Goal: Task Accomplishment & Management: Manage account settings

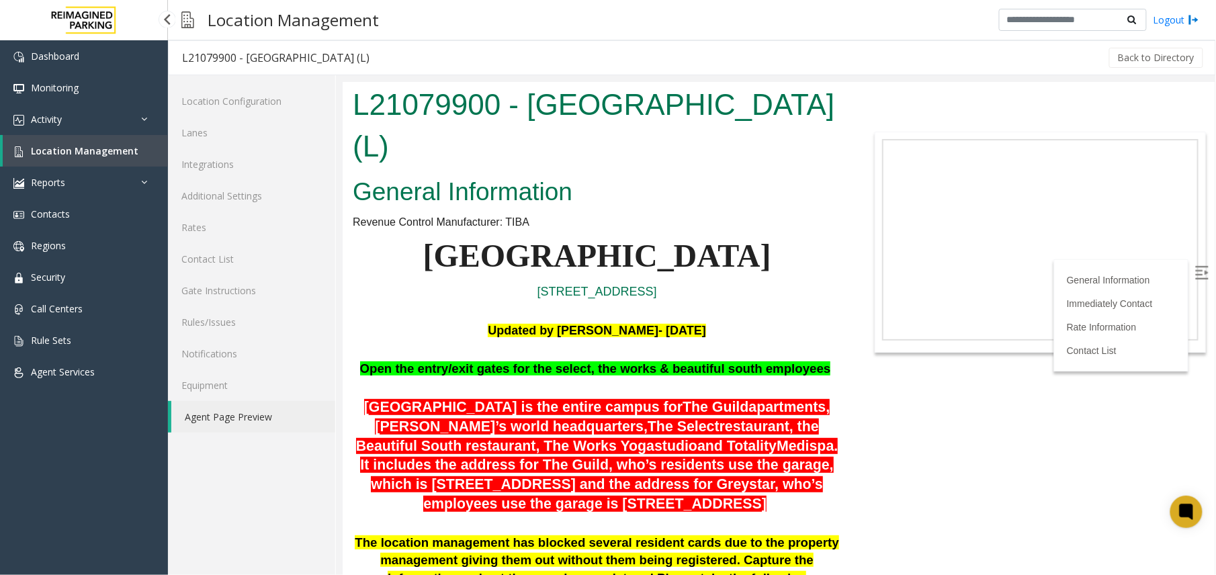
click at [65, 155] on span "Location Management" at bounding box center [84, 150] width 107 height 13
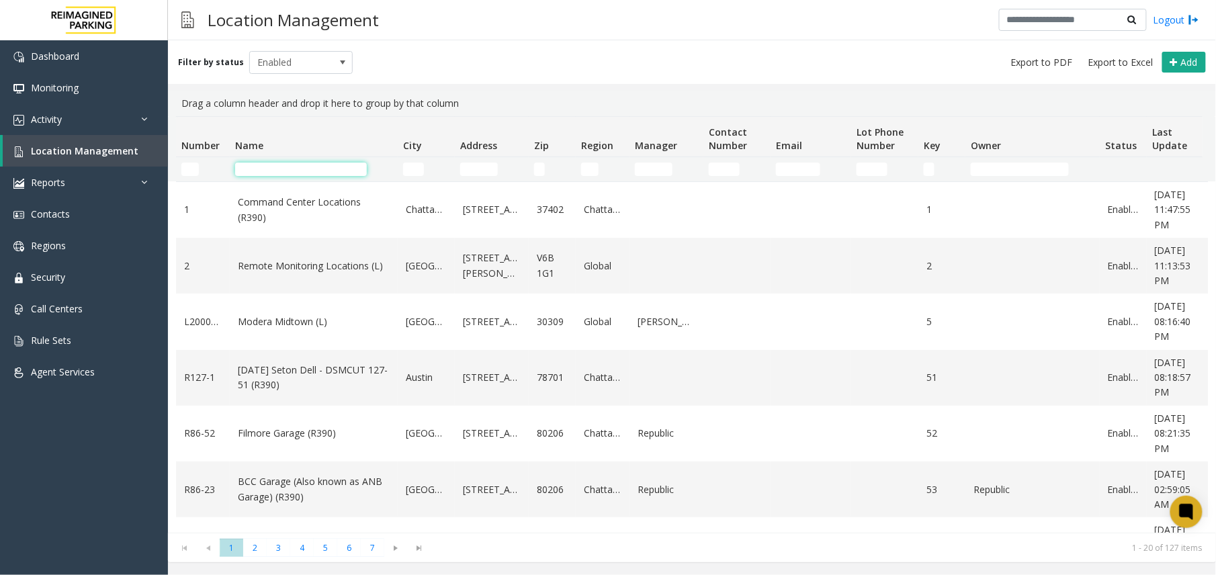
click at [278, 171] on input "Name Filter" at bounding box center [301, 169] width 132 height 13
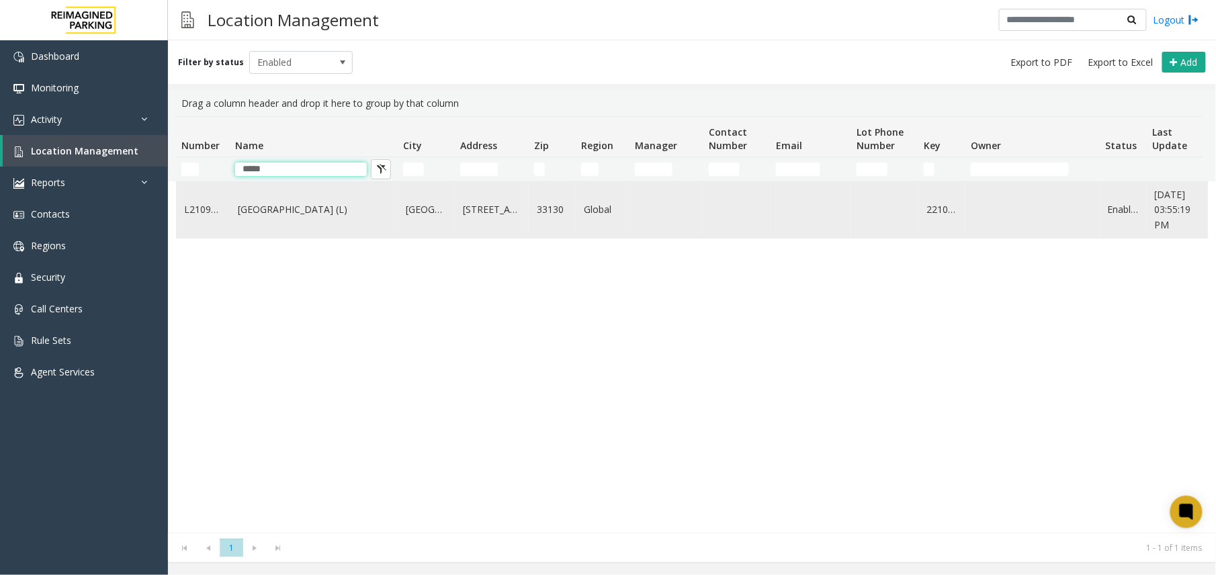
type input "*****"
click at [302, 218] on td "[GEOGRAPHIC_DATA] (L)" at bounding box center [314, 210] width 168 height 56
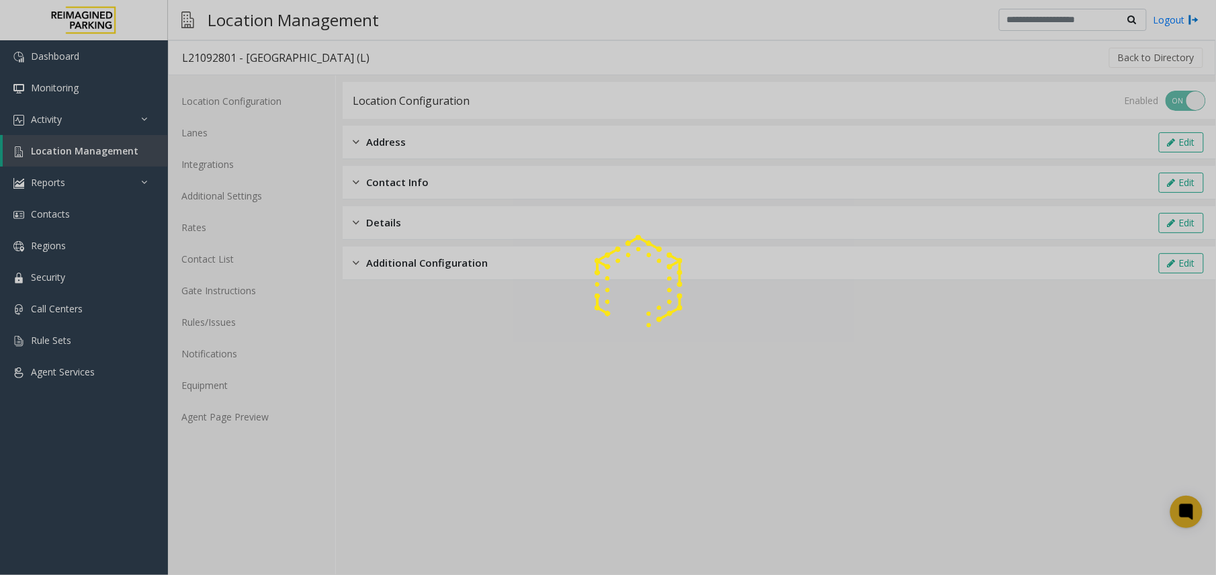
click at [243, 417] on div at bounding box center [608, 287] width 1216 height 575
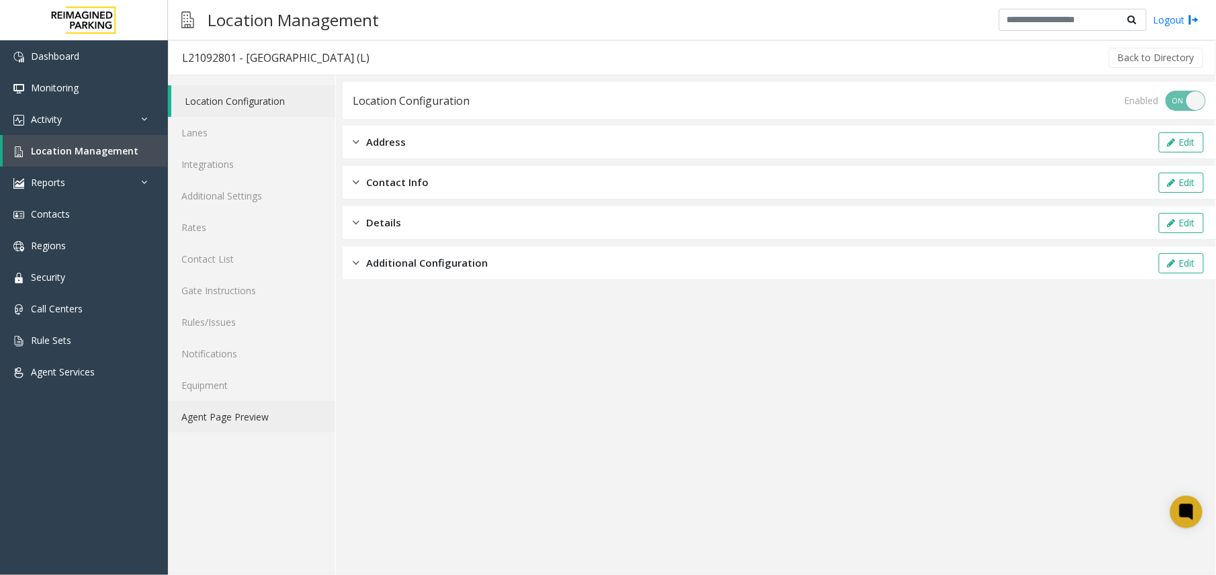
click at [245, 417] on link "Agent Page Preview" at bounding box center [251, 417] width 167 height 32
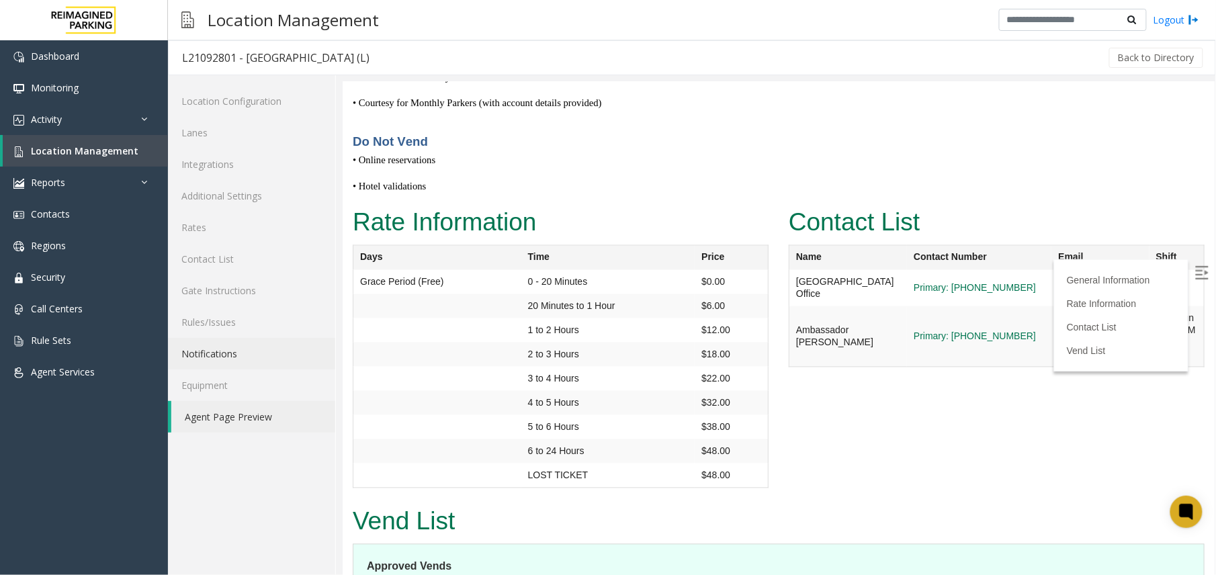
scroll to position [4279, 0]
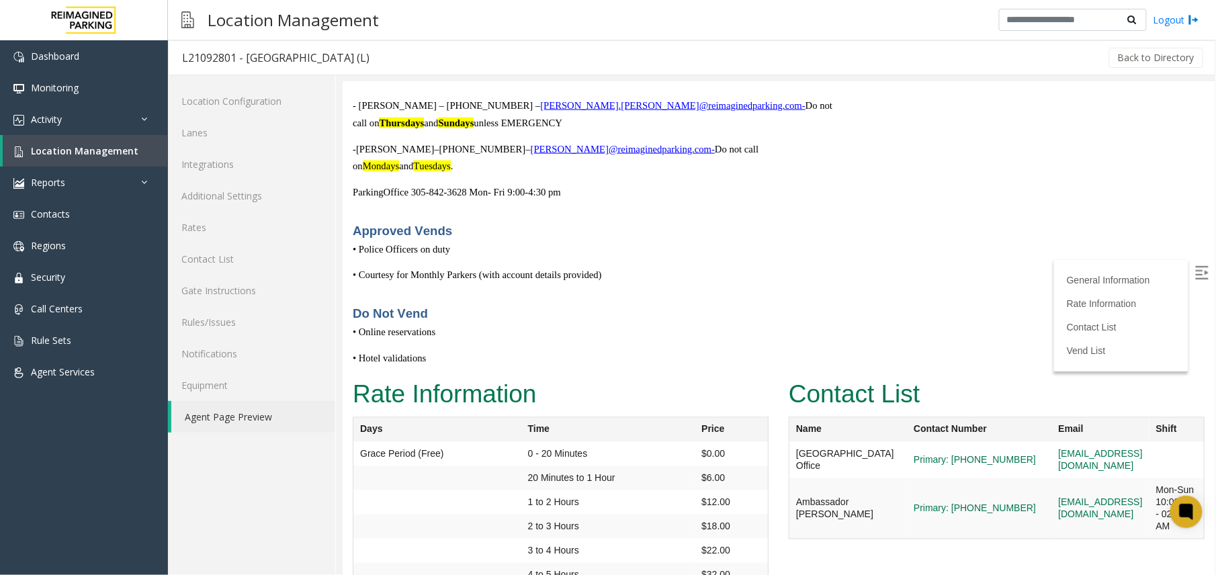
click at [918, 270] on img at bounding box center [1201, 271] width 13 height 13
click at [220, 267] on link "Contact List" at bounding box center [251, 259] width 167 height 32
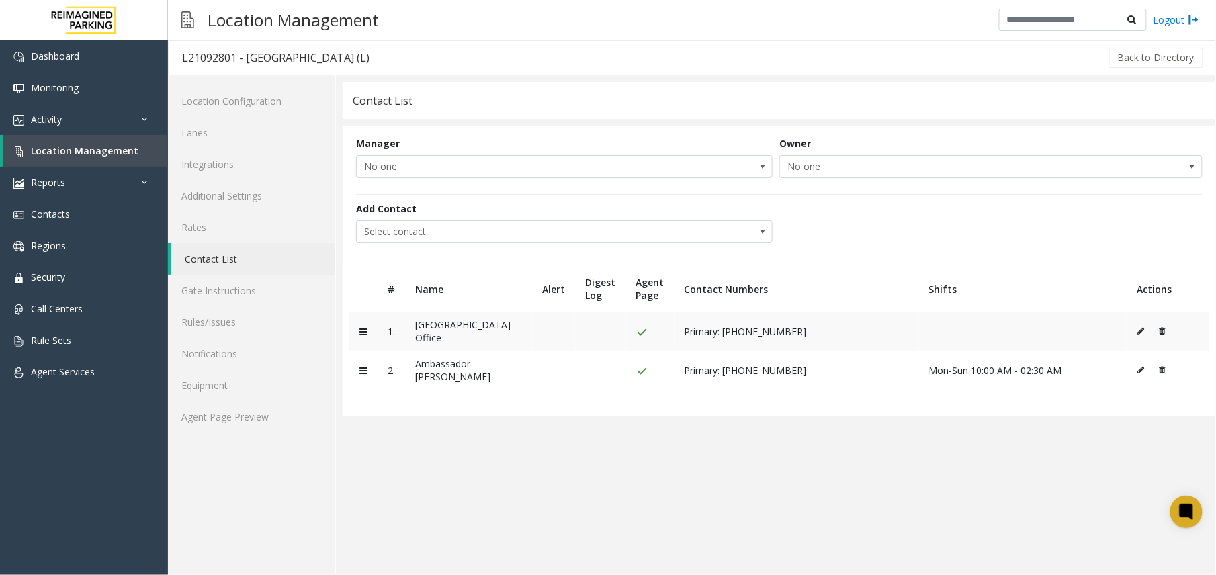
click at [918, 331] on td at bounding box center [1023, 331] width 208 height 39
click at [918, 337] on button at bounding box center [1144, 331] width 15 height 20
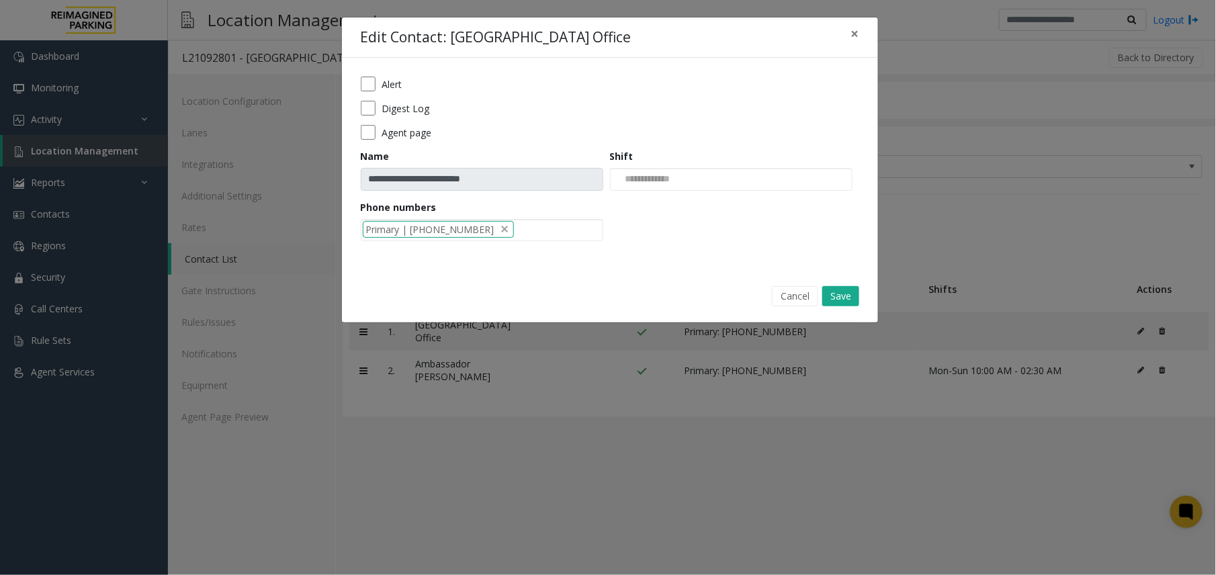
click at [722, 203] on form "**********" at bounding box center [610, 164] width 499 height 174
click at [713, 187] on div at bounding box center [731, 179] width 243 height 23
click at [699, 202] on li "Mon-Fri 09:00 AM-04:30 PM" at bounding box center [731, 202] width 239 height 18
click at [839, 296] on button "Save" at bounding box center [840, 296] width 37 height 20
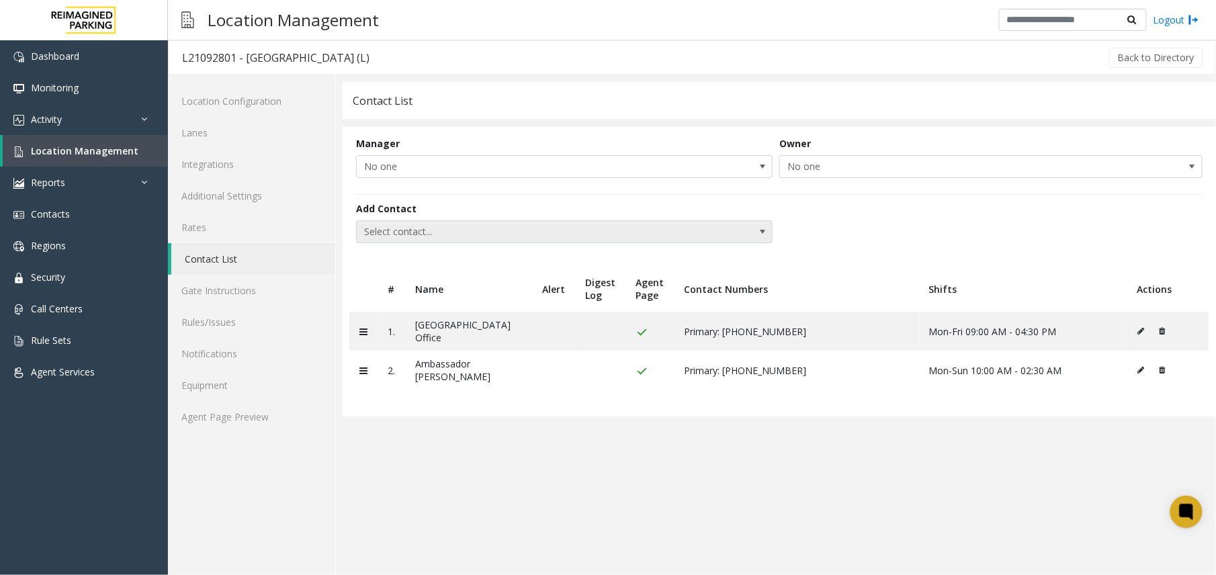
click at [614, 227] on span "Select contact..." at bounding box center [523, 231] width 332 height 21
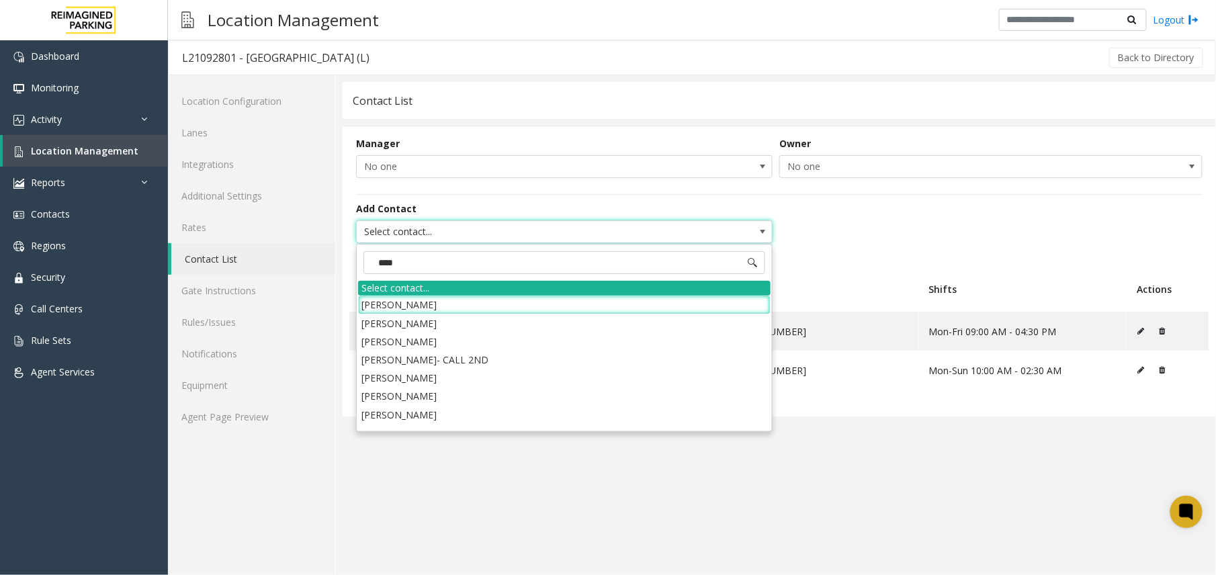
type input "*****"
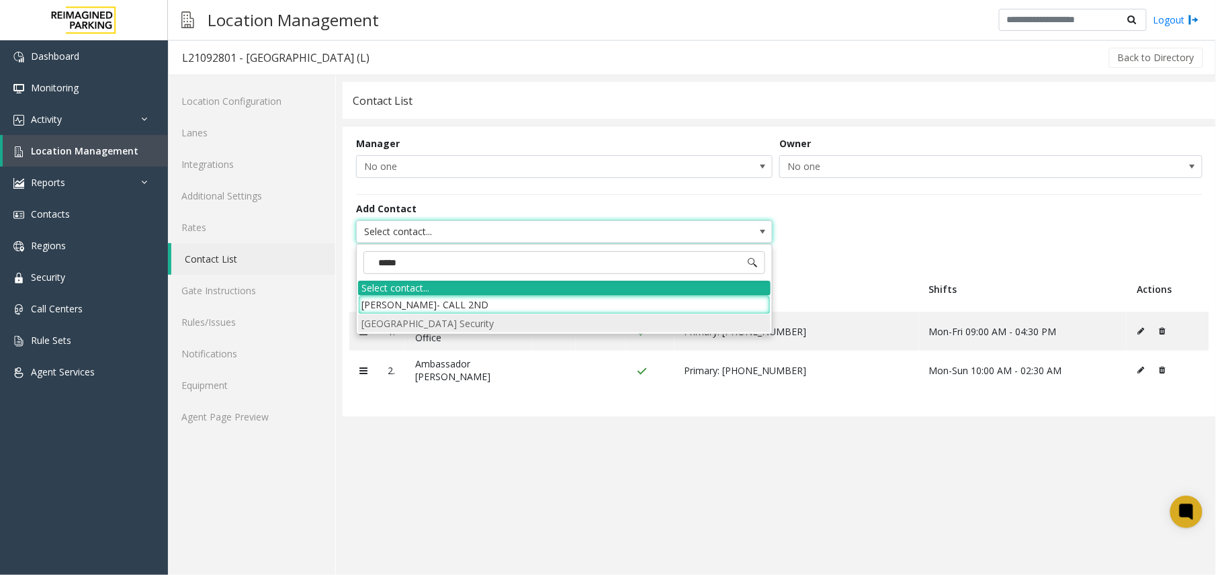
click at [509, 322] on li "Brickell City Centre Security" at bounding box center [564, 323] width 413 height 18
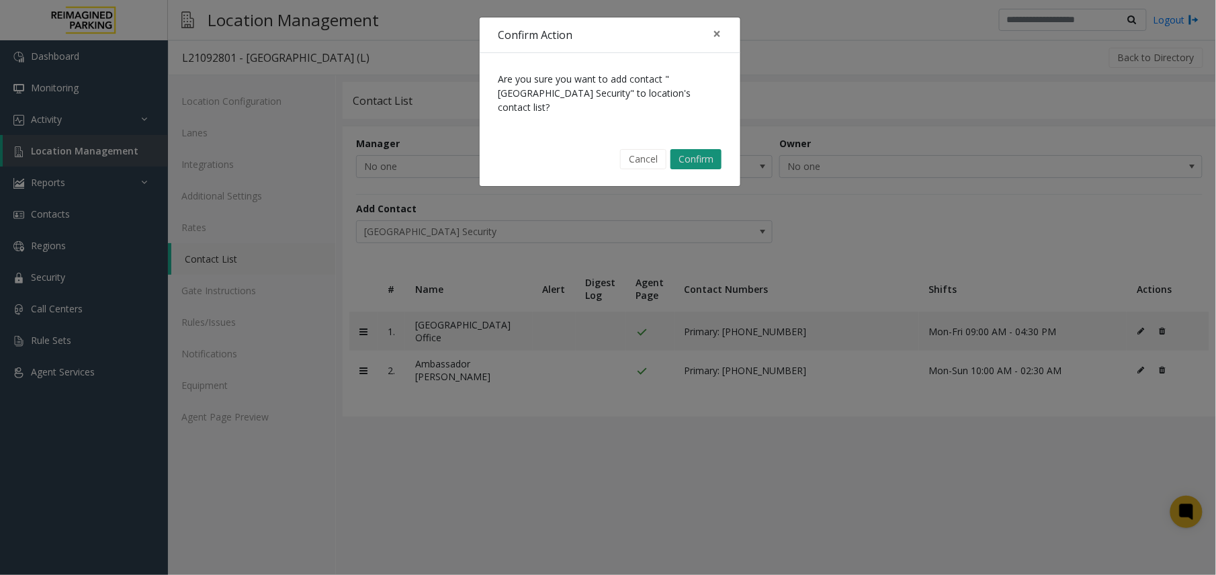
click at [701, 149] on button "Confirm" at bounding box center [695, 159] width 51 height 20
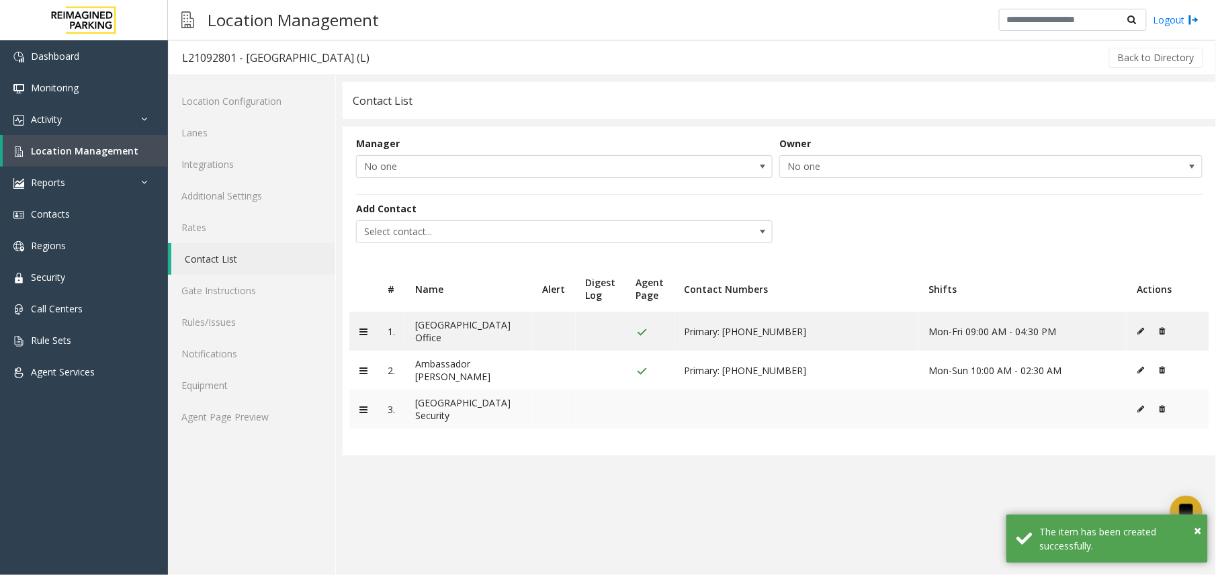
click at [918, 405] on icon at bounding box center [1140, 409] width 7 height 8
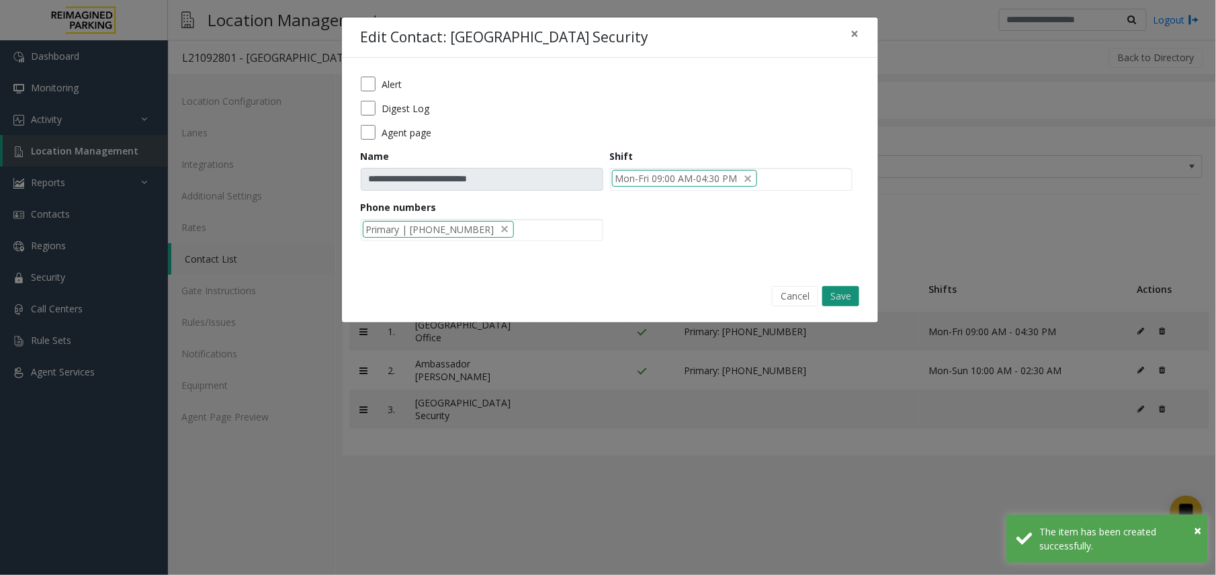
click at [836, 291] on button "Save" at bounding box center [840, 296] width 37 height 20
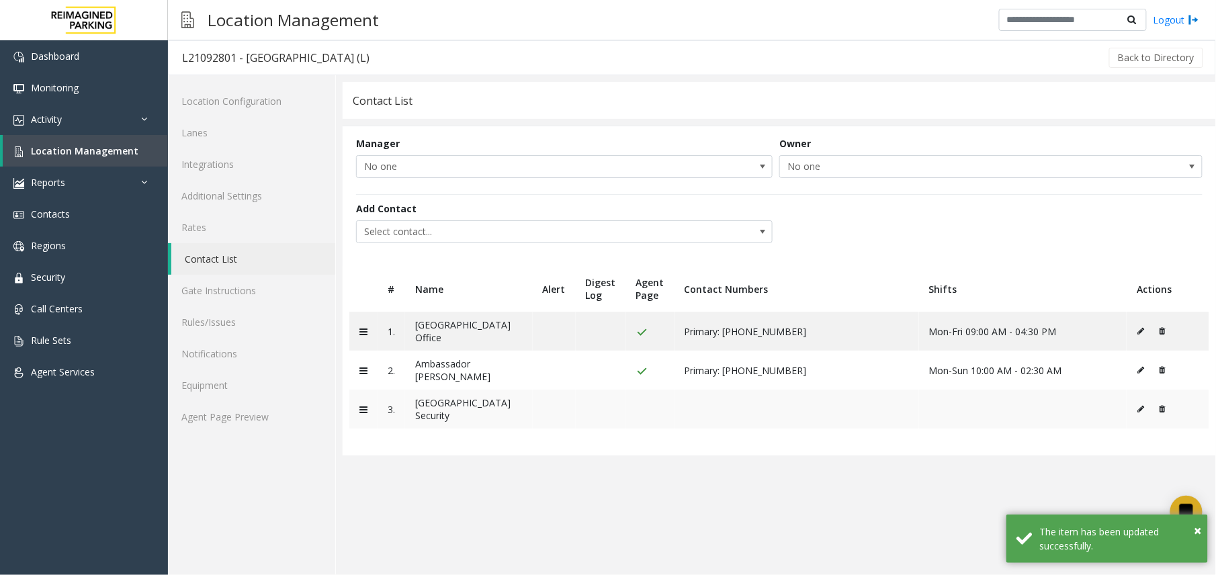
click at [918, 405] on icon at bounding box center [1140, 409] width 7 height 8
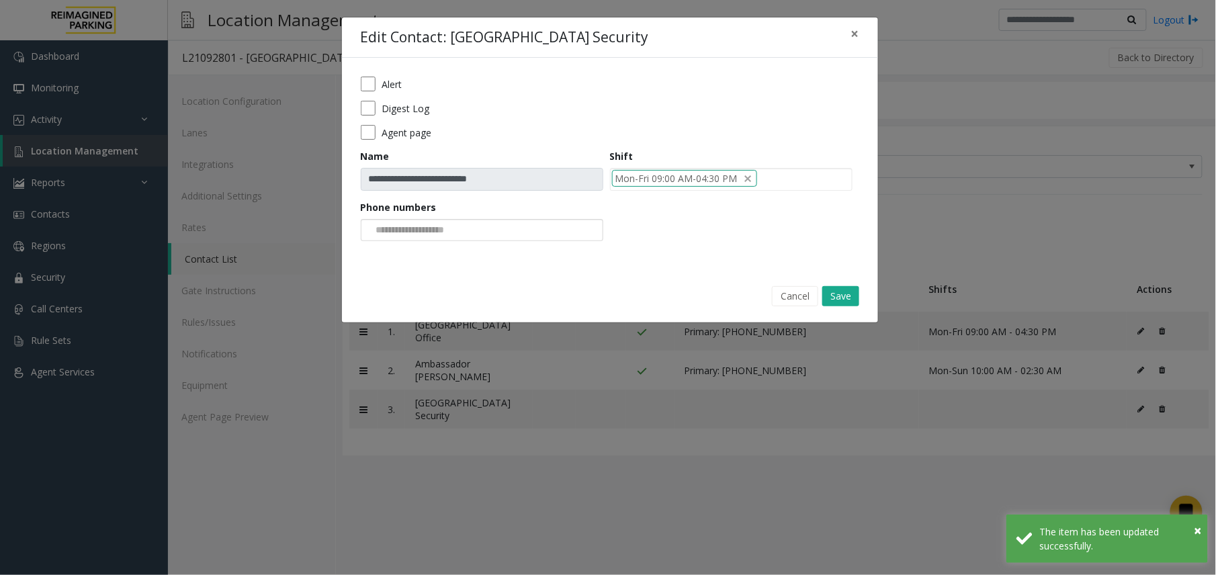
click at [463, 228] on input at bounding box center [411, 230] width 101 height 21
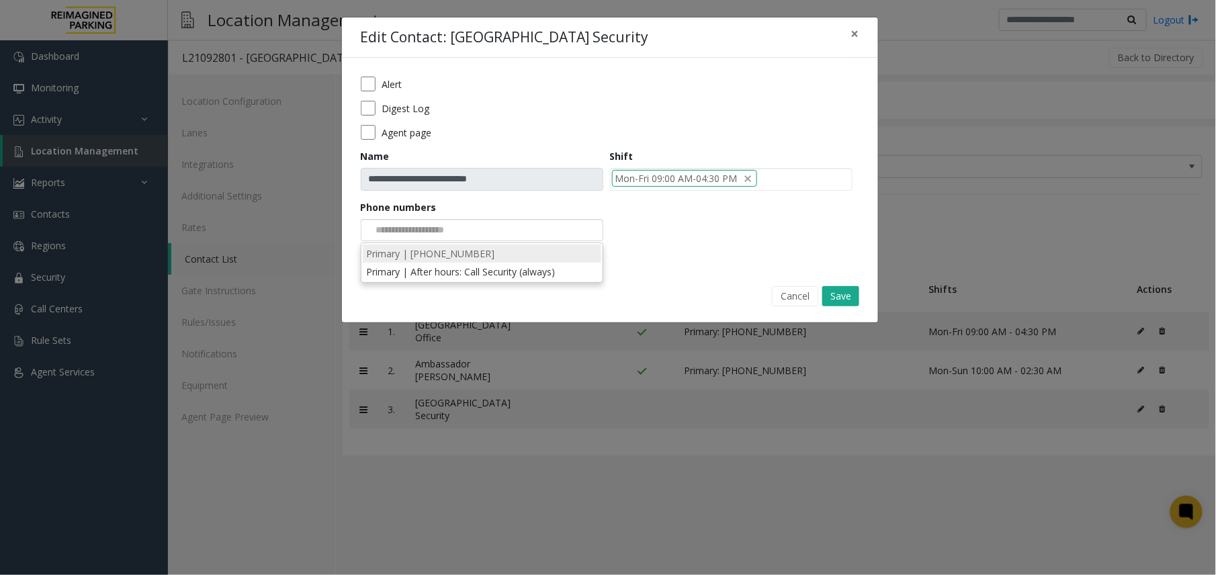
click at [445, 257] on li "Primary | 305-510-7645" at bounding box center [482, 254] width 239 height 18
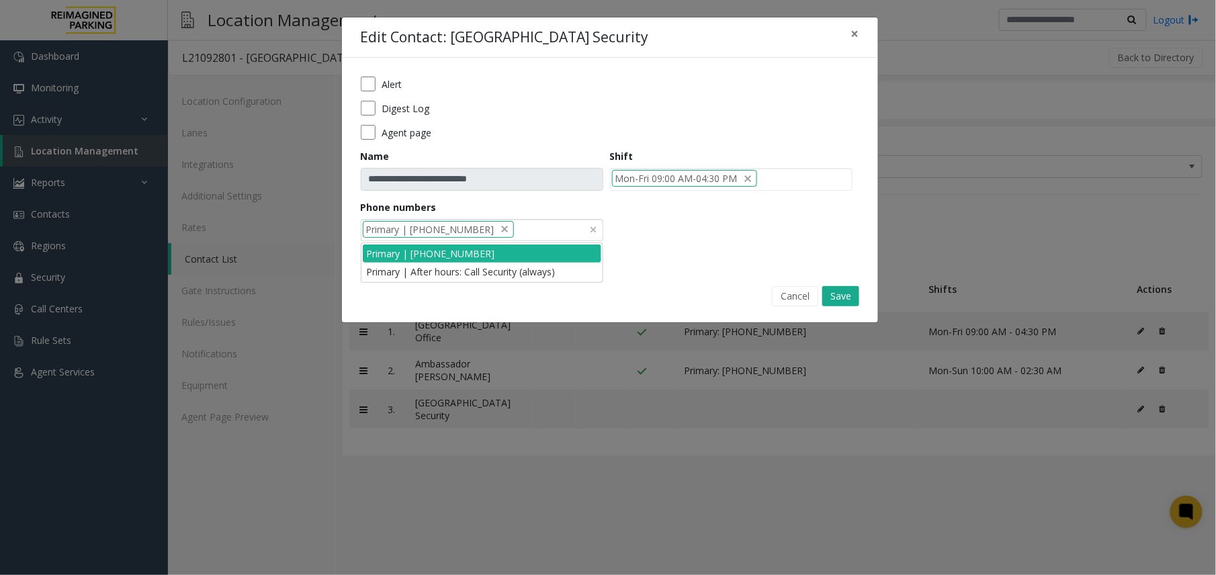
click at [515, 236] on div "Primary | 305-510-7645" at bounding box center [482, 230] width 243 height 23
click at [515, 275] on li "Primary | After hours: Call Security (always)" at bounding box center [482, 272] width 239 height 18
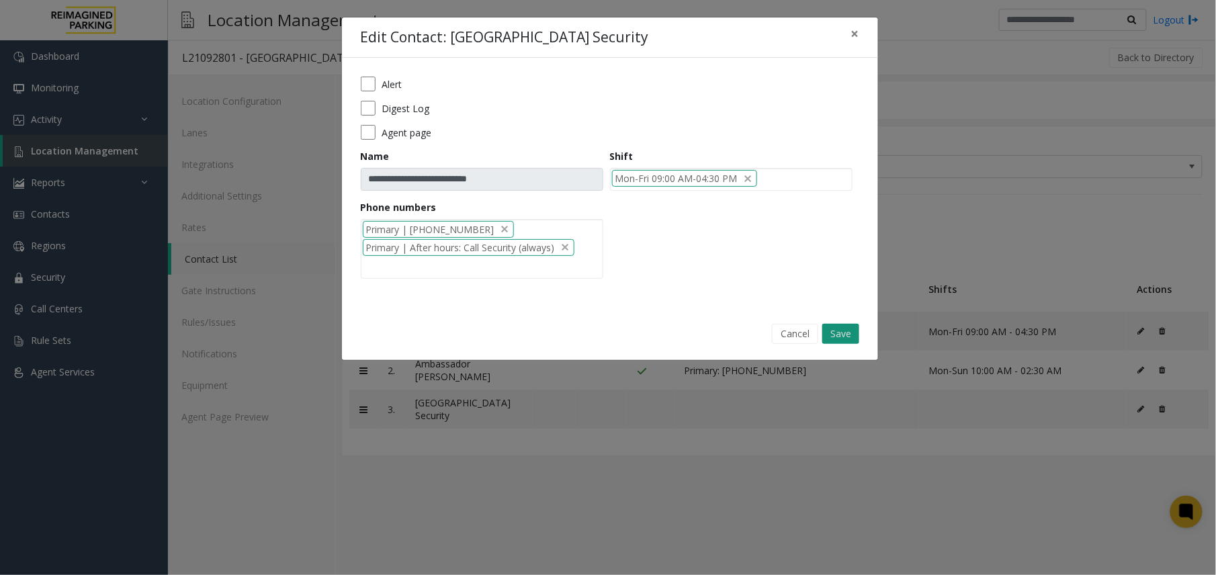
click at [838, 336] on button "Save" at bounding box center [840, 334] width 37 height 20
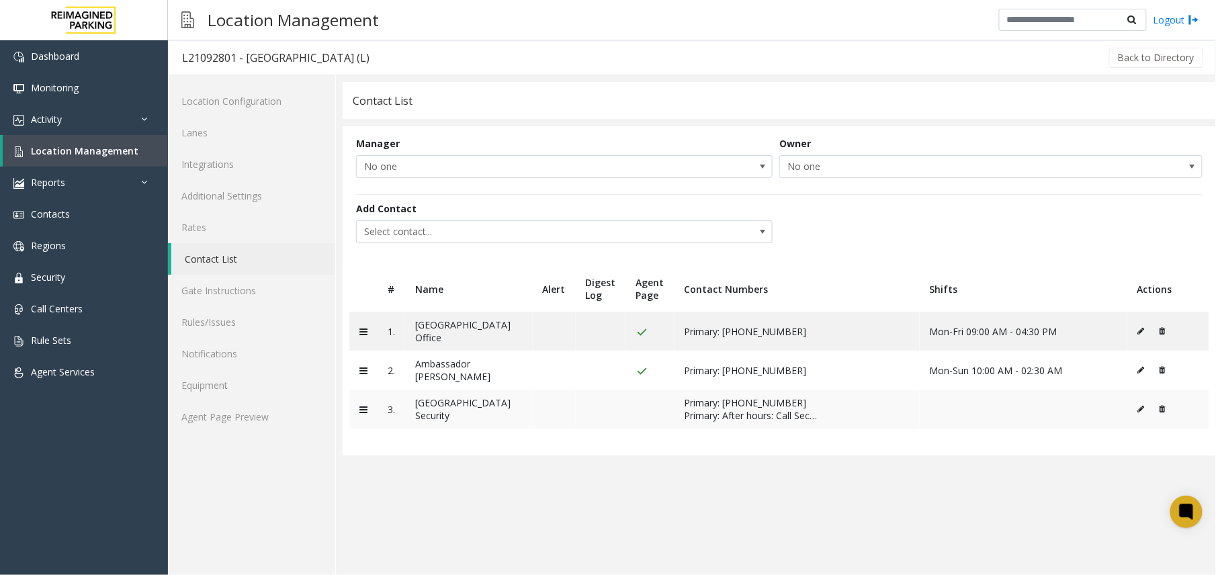
click at [918, 399] on button at bounding box center [1144, 409] width 15 height 20
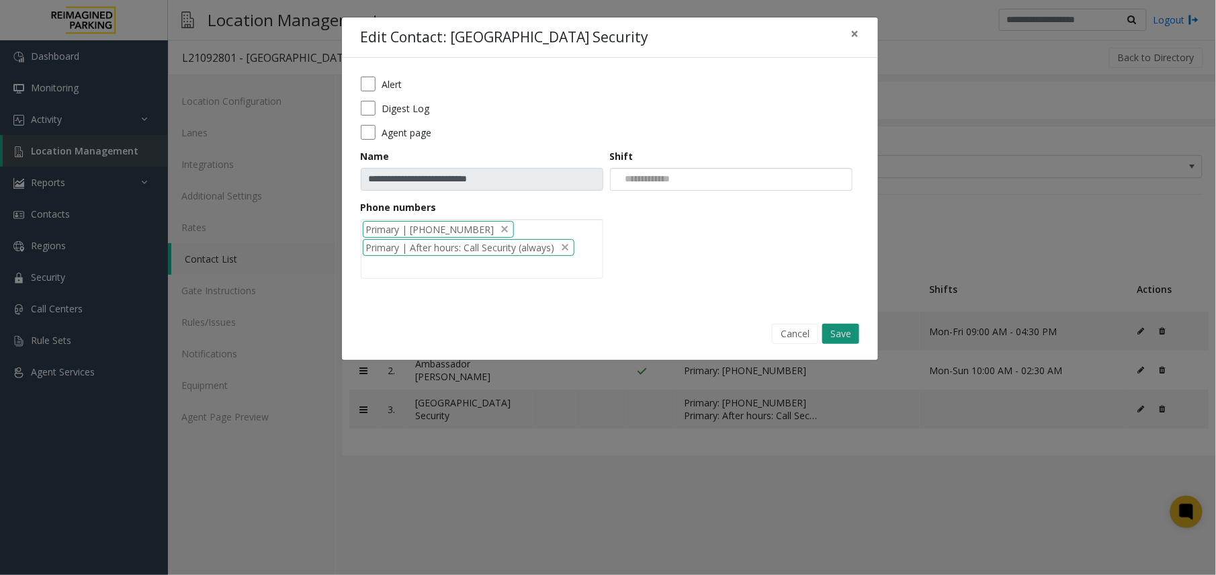
click at [831, 335] on button "Save" at bounding box center [840, 334] width 37 height 20
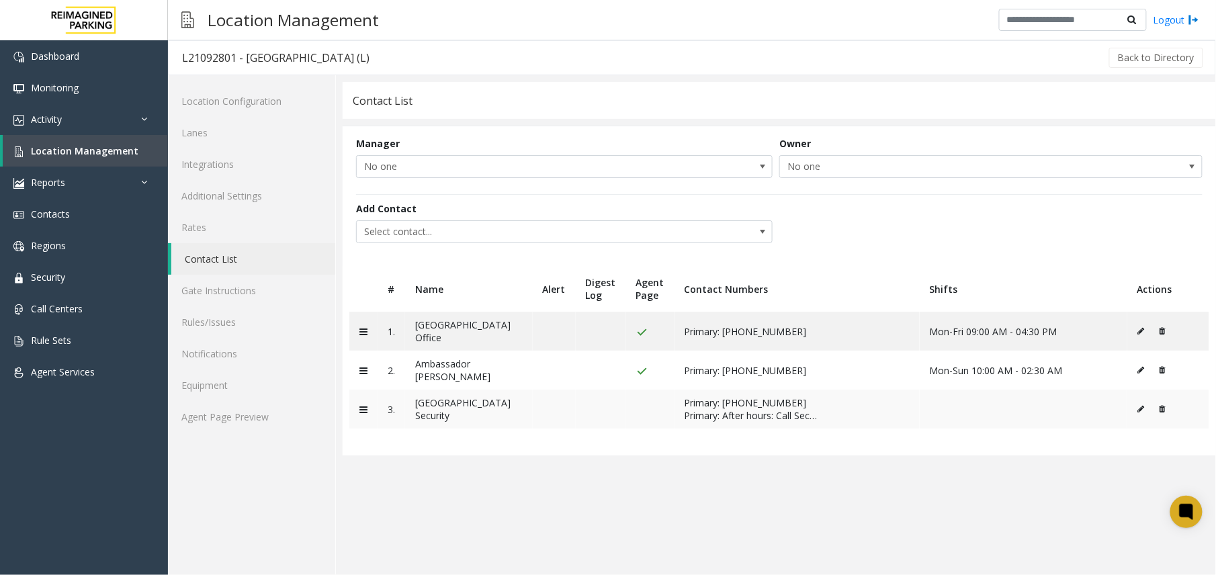
click at [918, 405] on icon at bounding box center [1141, 409] width 7 height 8
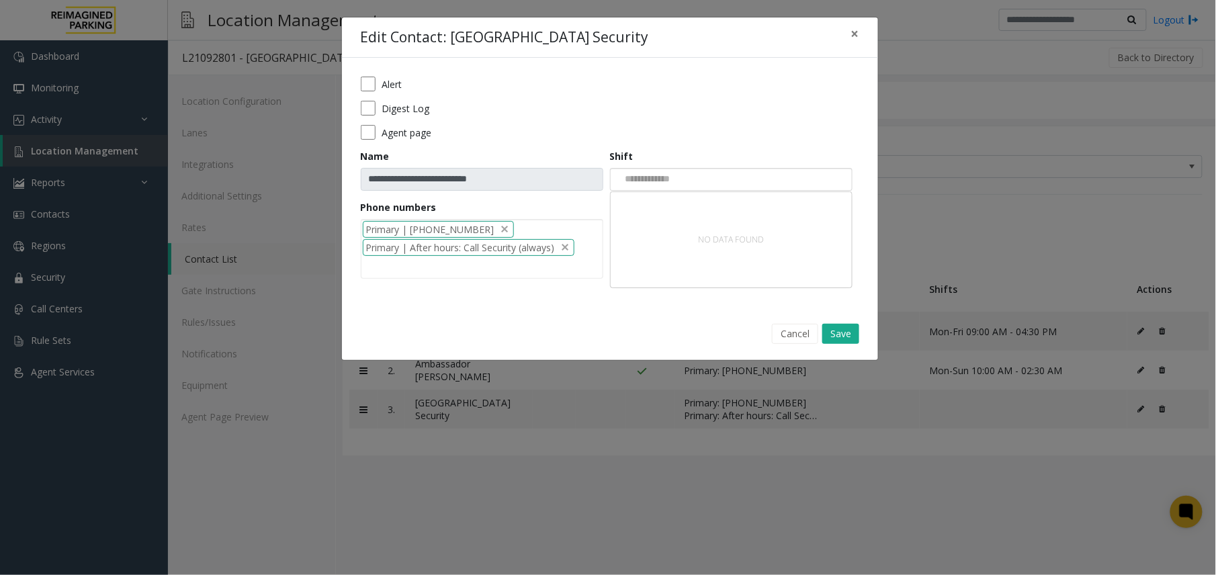
click at [727, 189] on div at bounding box center [731, 179] width 243 height 23
paste input "**********"
type input "**********"
click at [830, 335] on button "Save" at bounding box center [840, 334] width 37 height 20
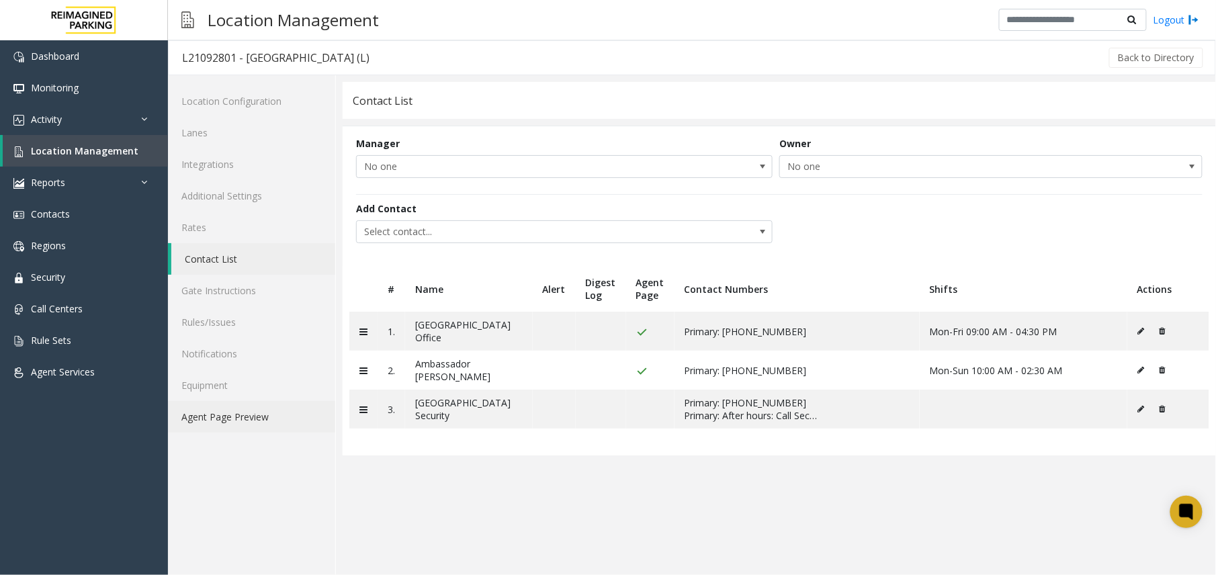
click at [219, 429] on link "Agent Page Preview" at bounding box center [251, 417] width 167 height 32
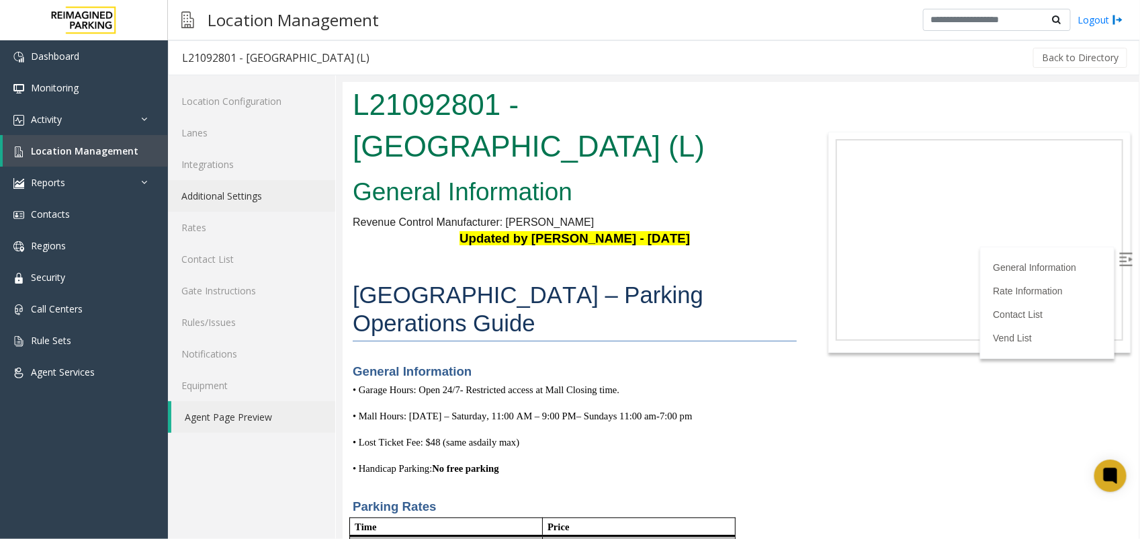
click at [233, 188] on link "Additional Settings" at bounding box center [251, 196] width 167 height 32
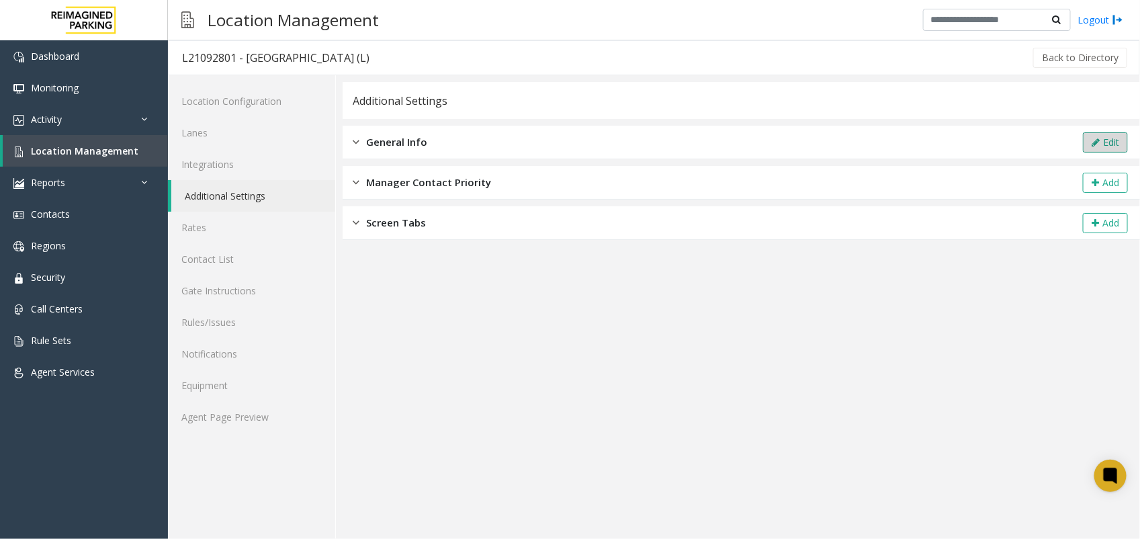
click at [918, 142] on button "Edit" at bounding box center [1105, 142] width 45 height 20
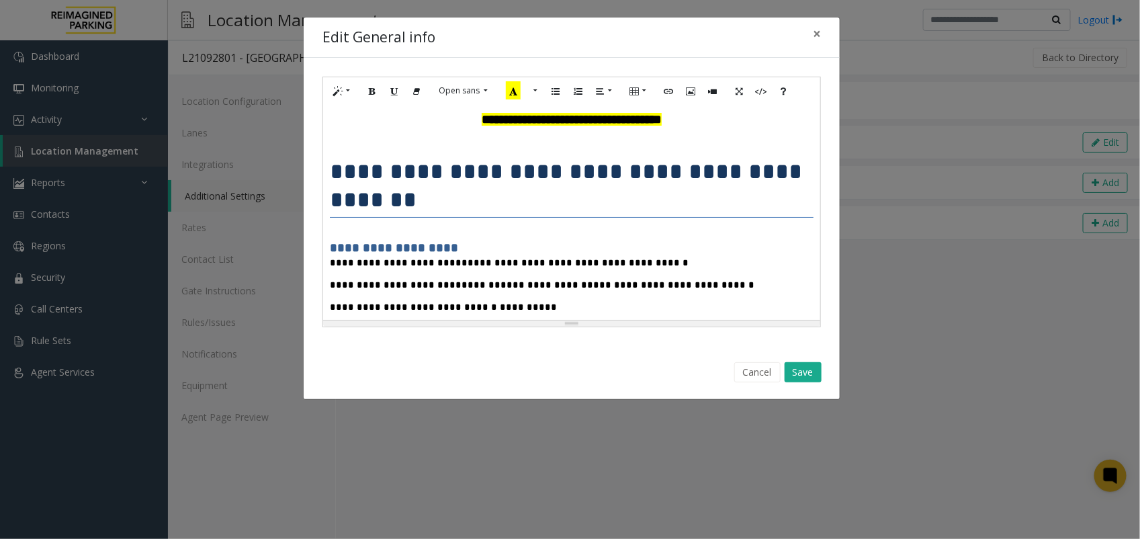
click at [541, 258] on span "**********" at bounding box center [578, 262] width 221 height 9
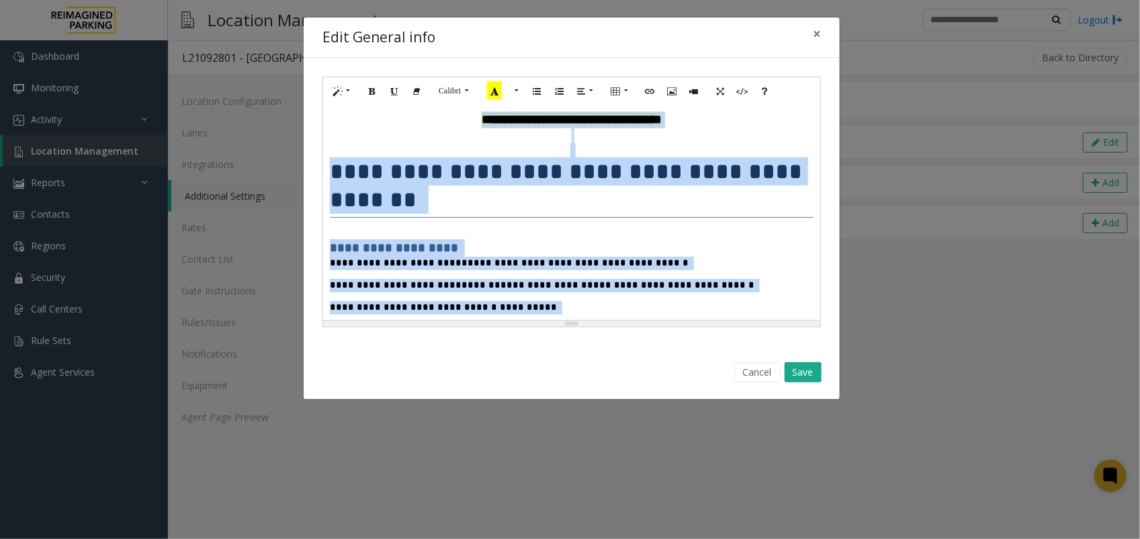
paste div
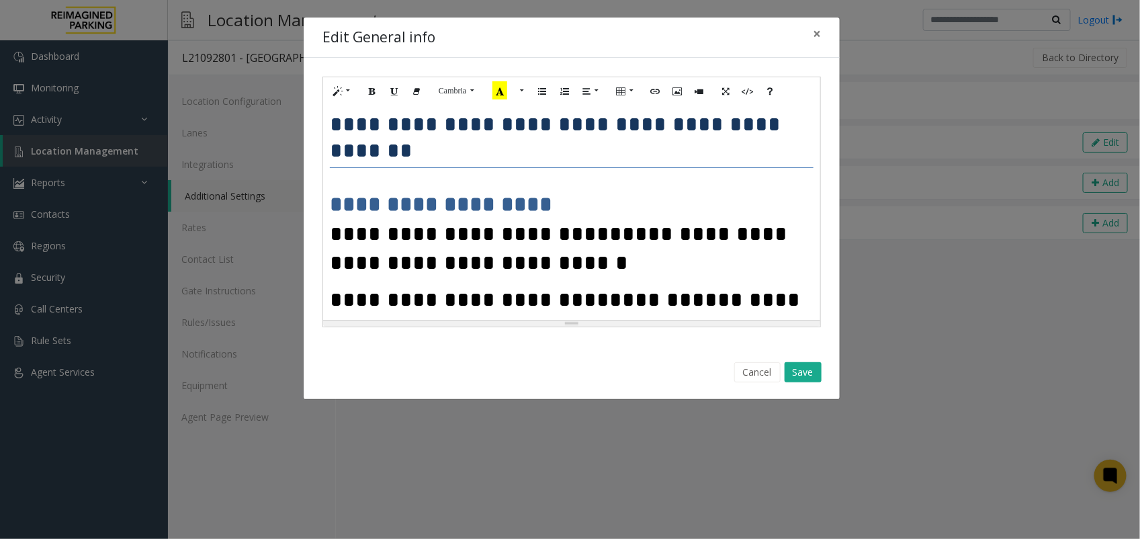
scroll to position [7090, 0]
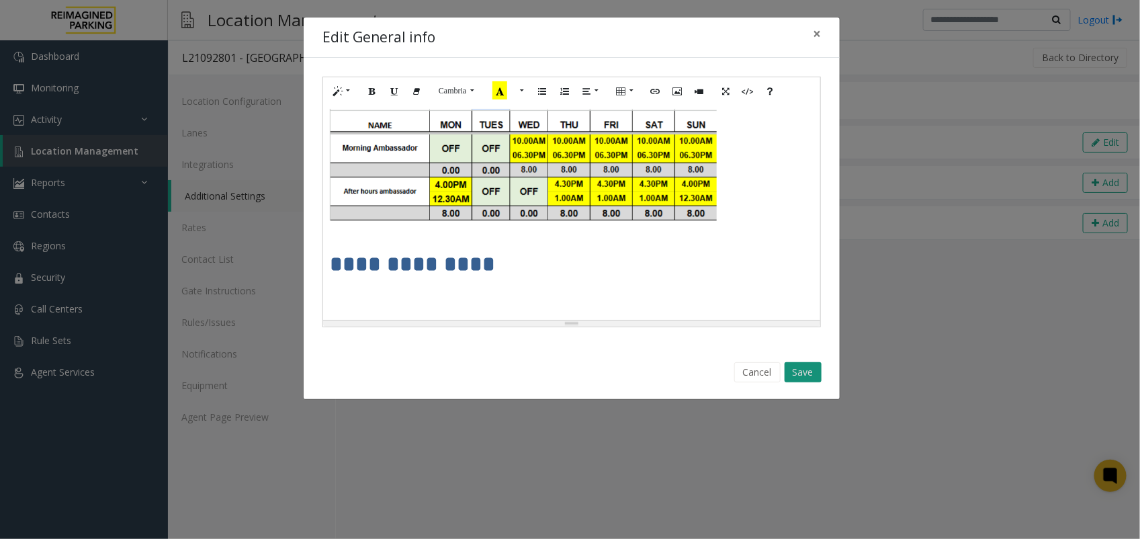
click at [806, 372] on button "Save" at bounding box center [803, 372] width 37 height 20
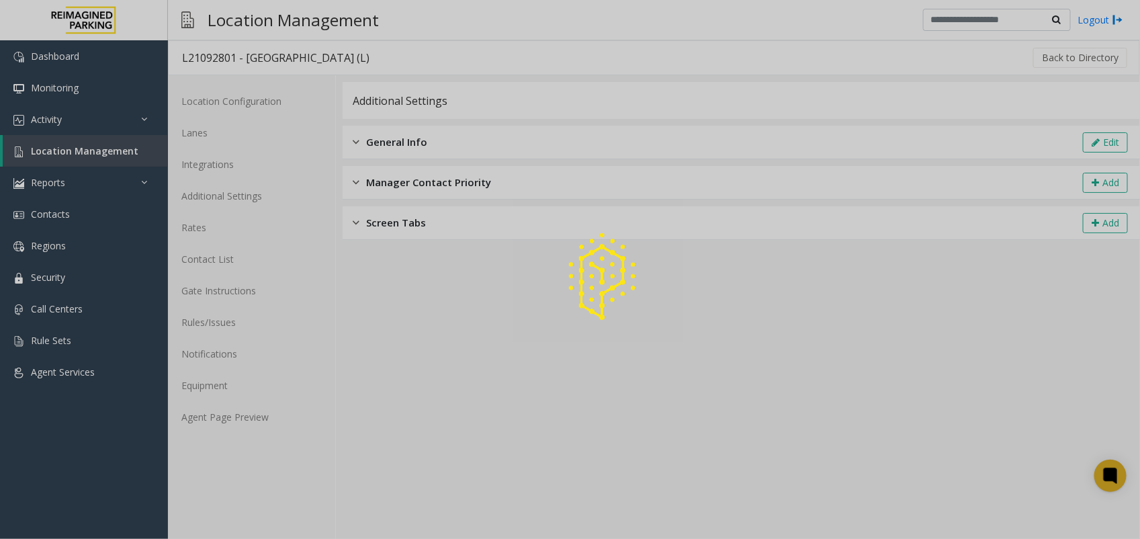
click at [253, 413] on div at bounding box center [570, 269] width 1140 height 539
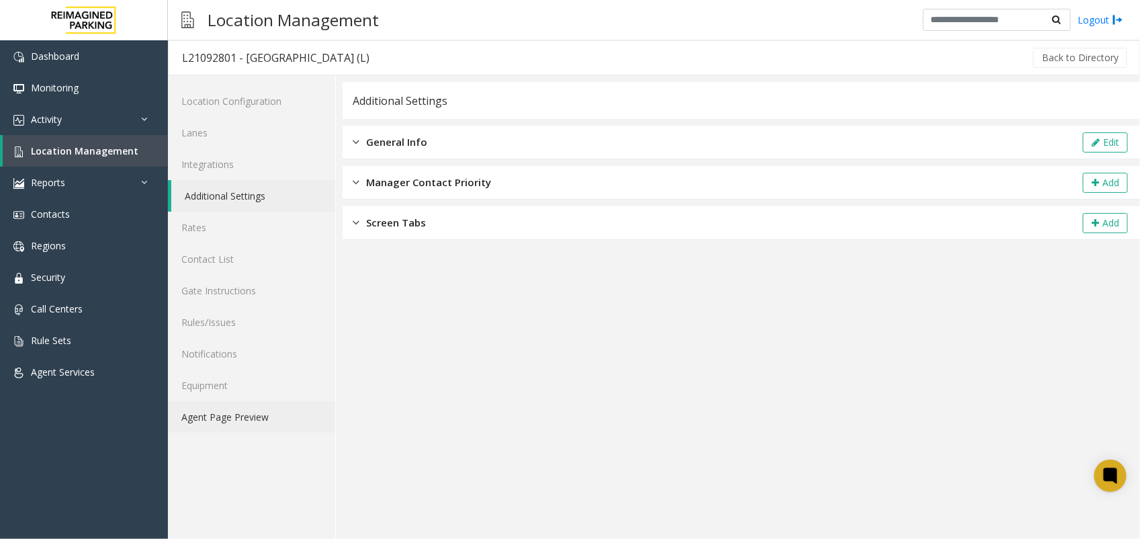
click at [235, 414] on link "Agent Page Preview" at bounding box center [251, 417] width 167 height 32
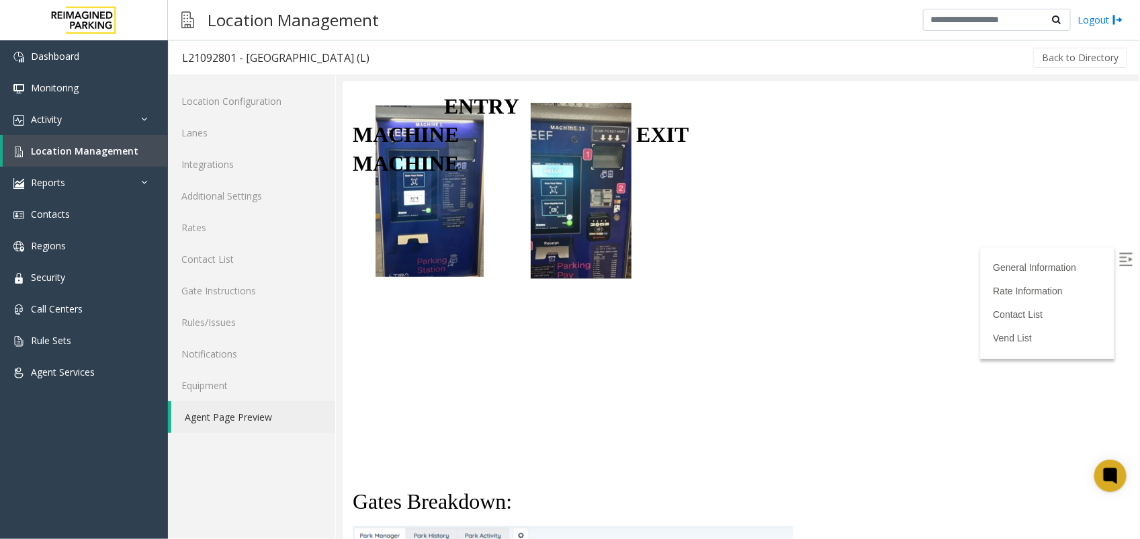
scroll to position [2183, 0]
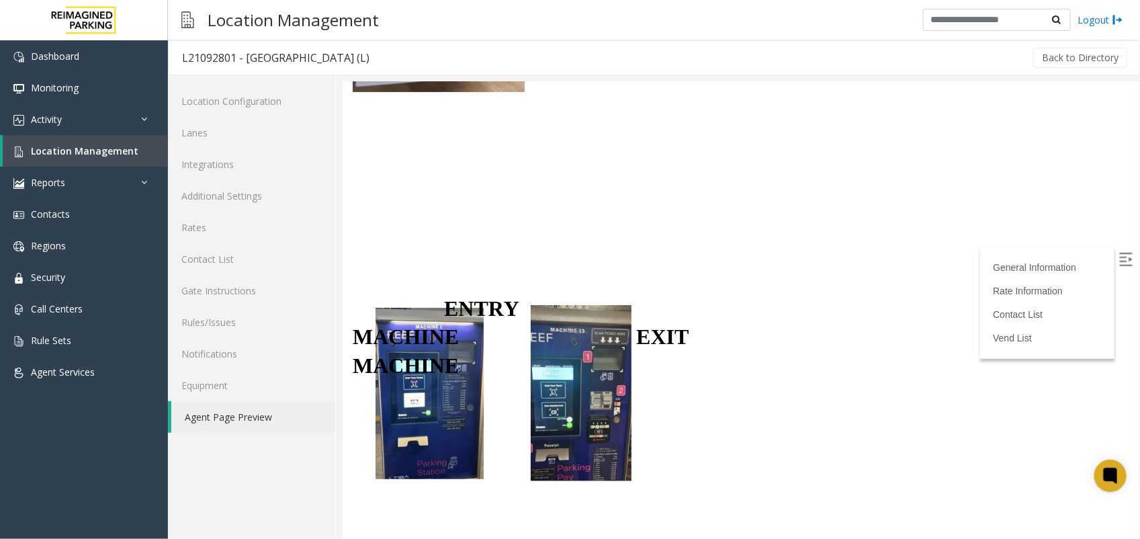
click at [592, 388] on p at bounding box center [574, 402] width 444 height 29
click at [559, 426] on p at bounding box center [574, 440] width 444 height 29
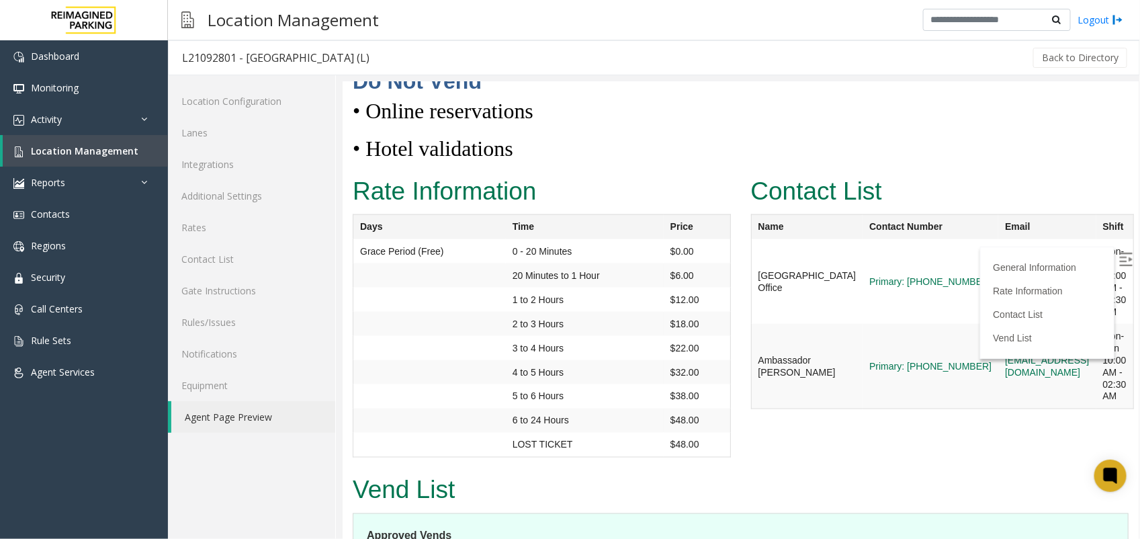
scroll to position [7573, 0]
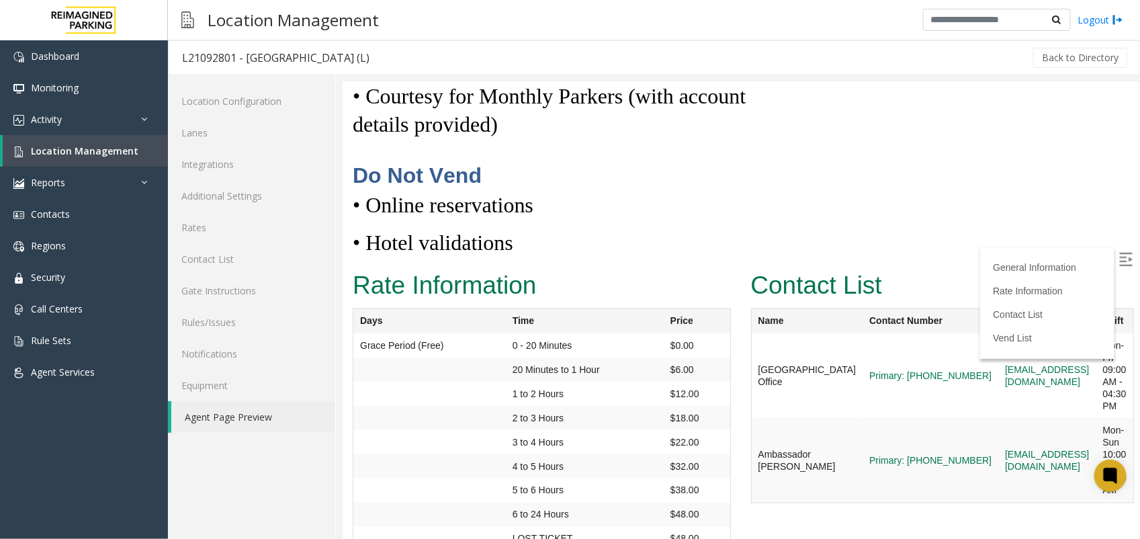
click at [918, 255] on img at bounding box center [1125, 258] width 13 height 13
click at [210, 263] on link "Contact List" at bounding box center [251, 259] width 167 height 32
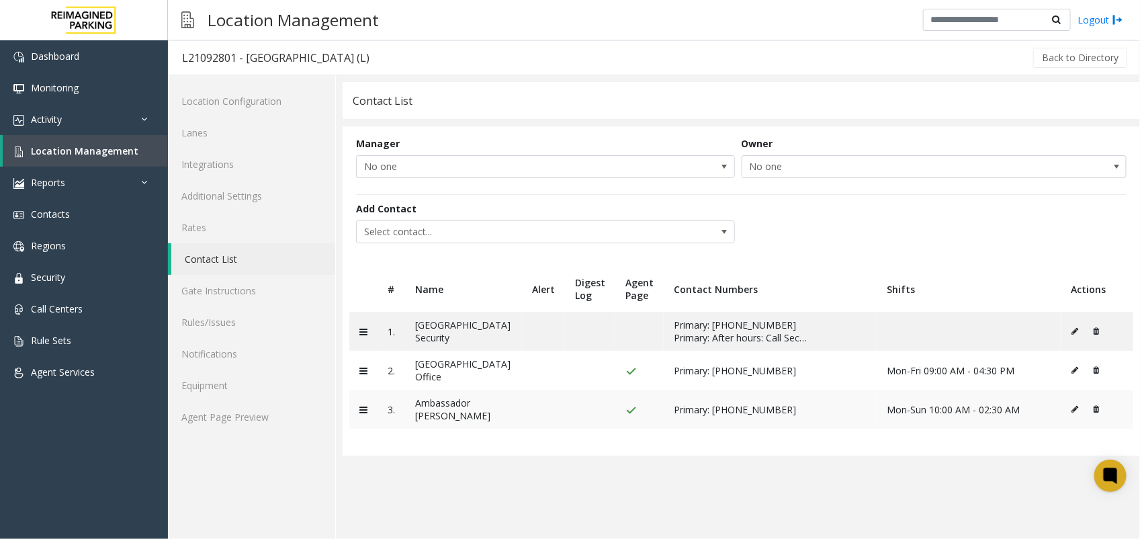
click at [367, 405] on icon at bounding box center [363, 409] width 8 height 9
click at [364, 412] on icon at bounding box center [363, 409] width 8 height 9
click at [363, 370] on icon at bounding box center [363, 370] width 8 height 9
click at [364, 335] on icon at bounding box center [363, 331] width 8 height 9
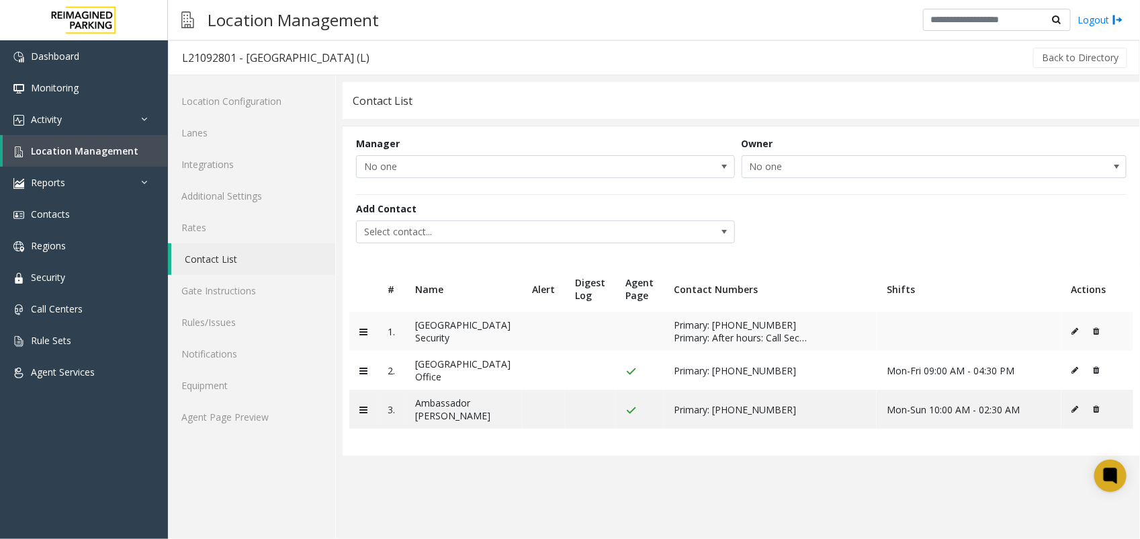
click at [364, 335] on icon at bounding box center [363, 331] width 8 height 9
click at [239, 413] on link "Agent Page Preview" at bounding box center [251, 417] width 167 height 32
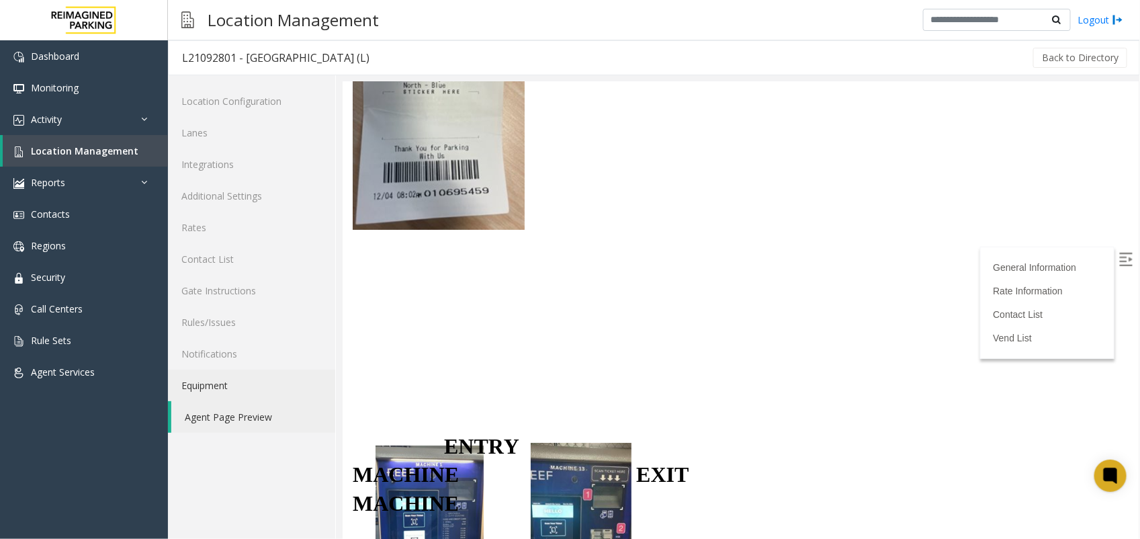
scroll to position [2016, 0]
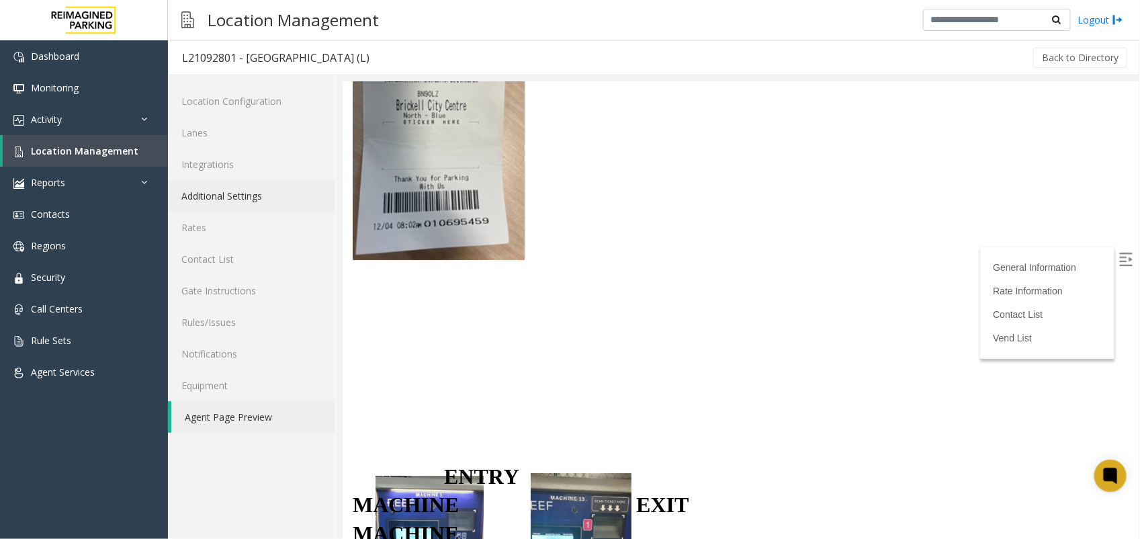
click at [237, 186] on link "Additional Settings" at bounding box center [251, 196] width 167 height 32
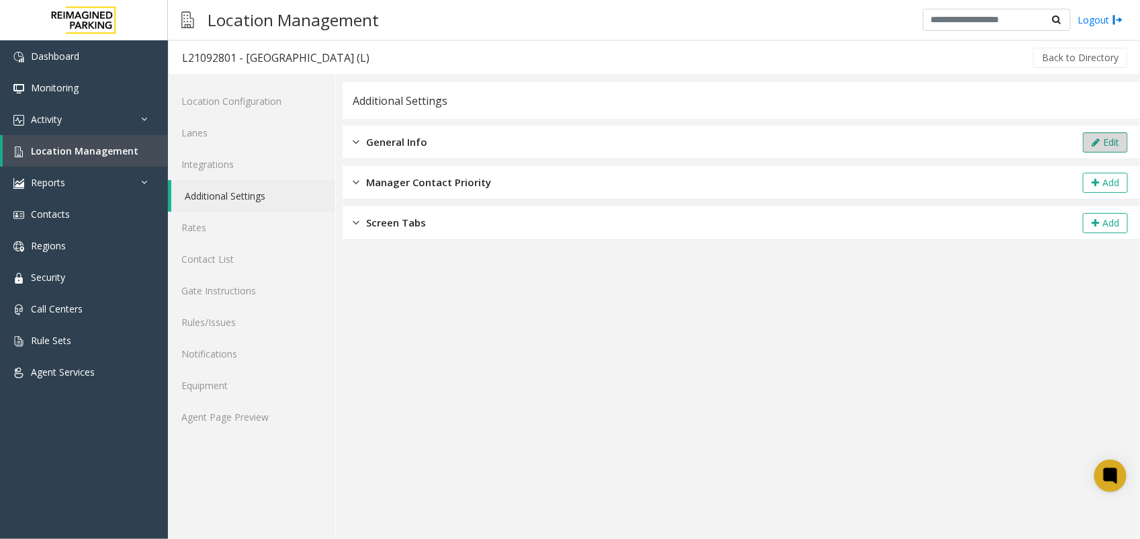
click at [918, 145] on button "Edit" at bounding box center [1105, 142] width 45 height 20
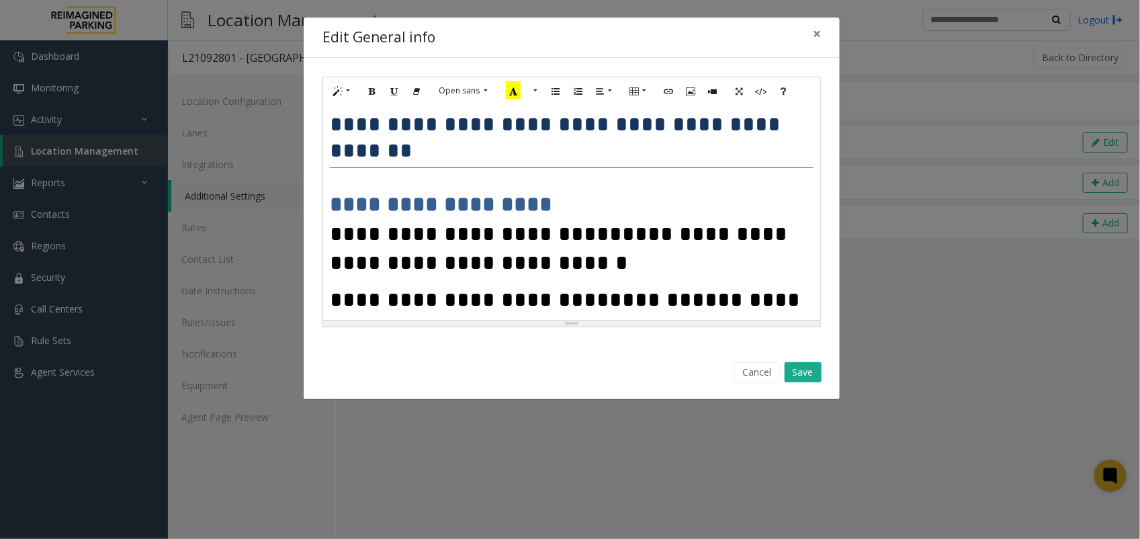
click at [625, 289] on span "*******" at bounding box center [650, 299] width 83 height 21
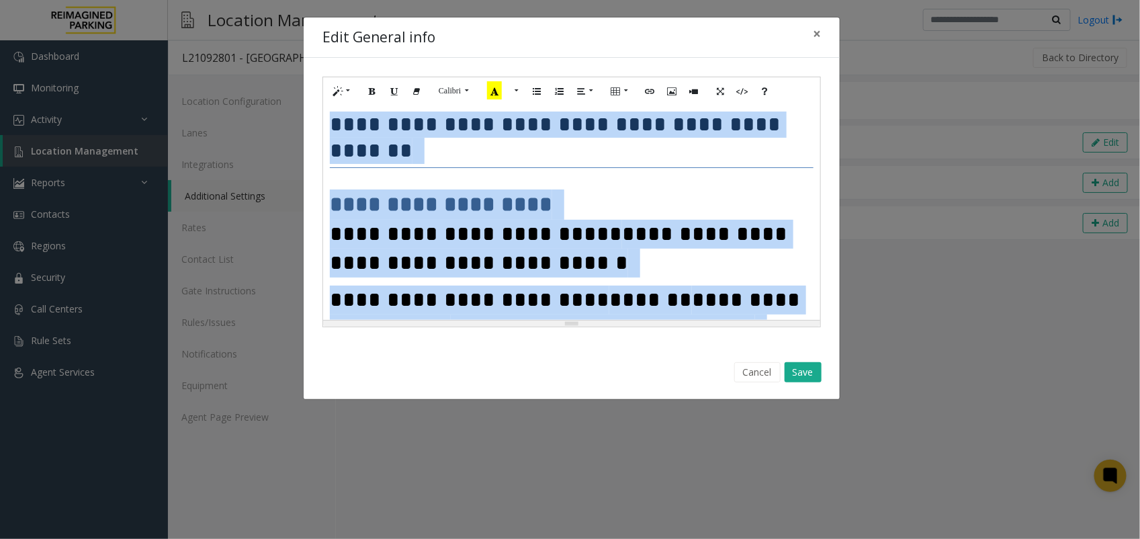
paste div
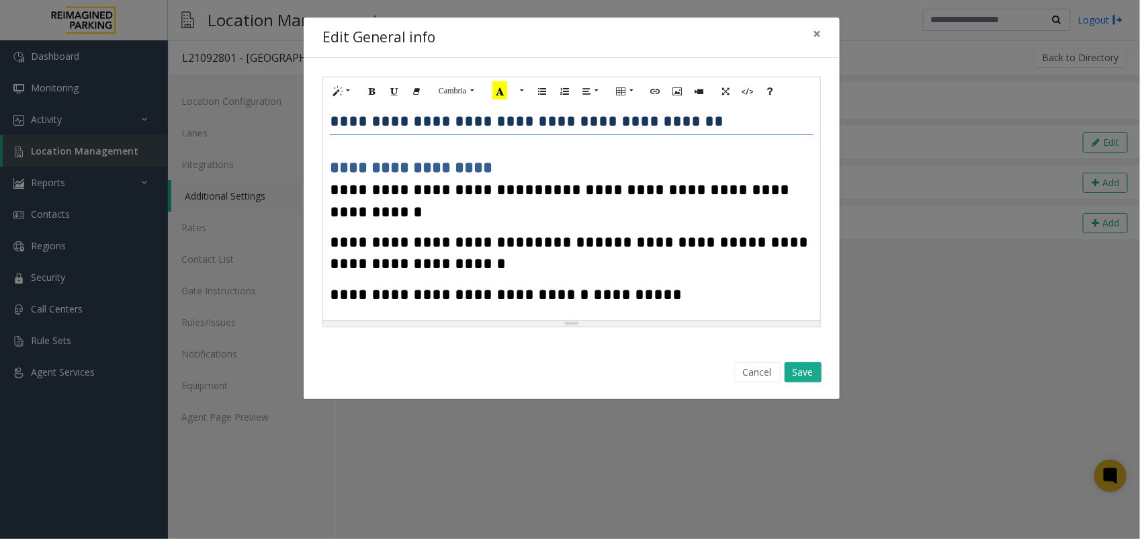
scroll to position [5279, 0]
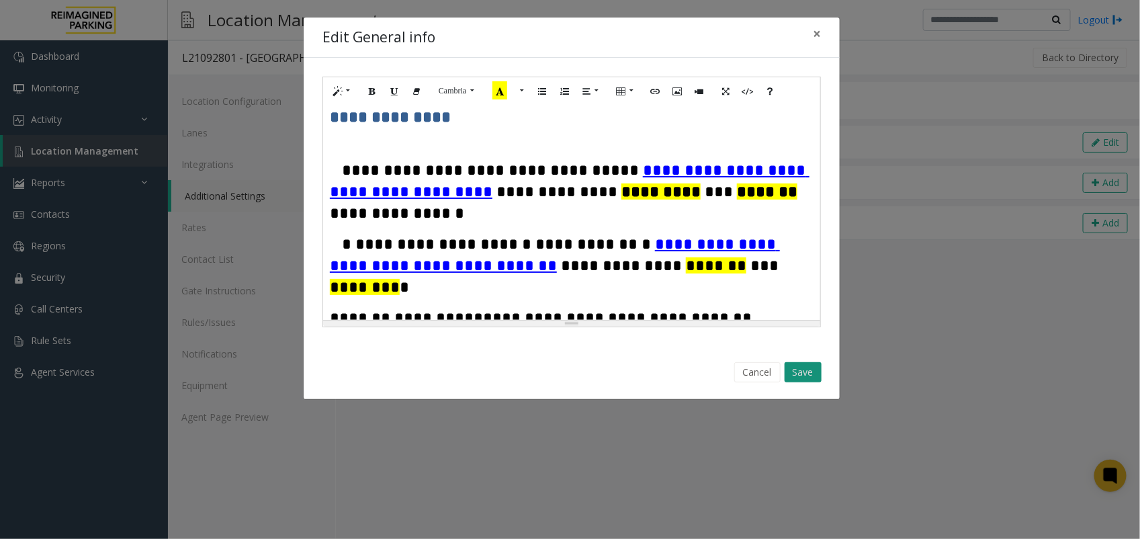
click at [816, 373] on button "Save" at bounding box center [803, 372] width 37 height 20
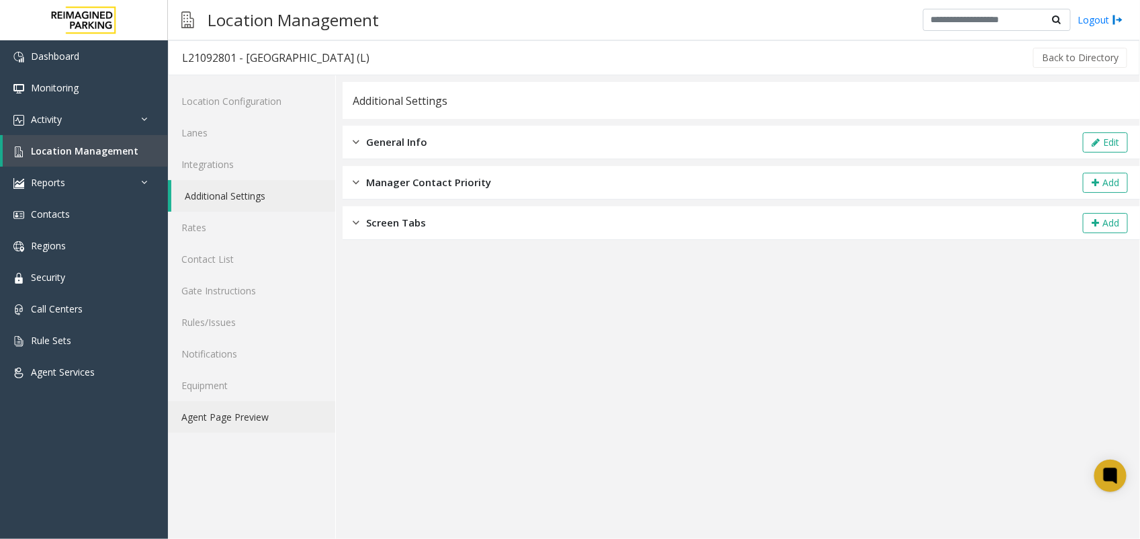
click at [249, 413] on link "Agent Page Preview" at bounding box center [251, 417] width 167 height 32
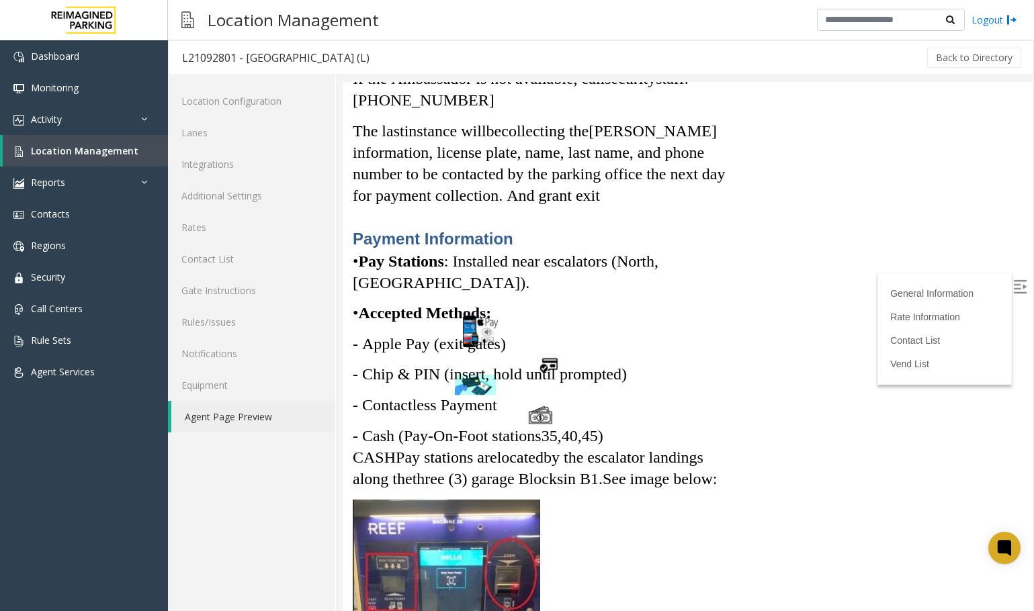
scroll to position [3168, 0]
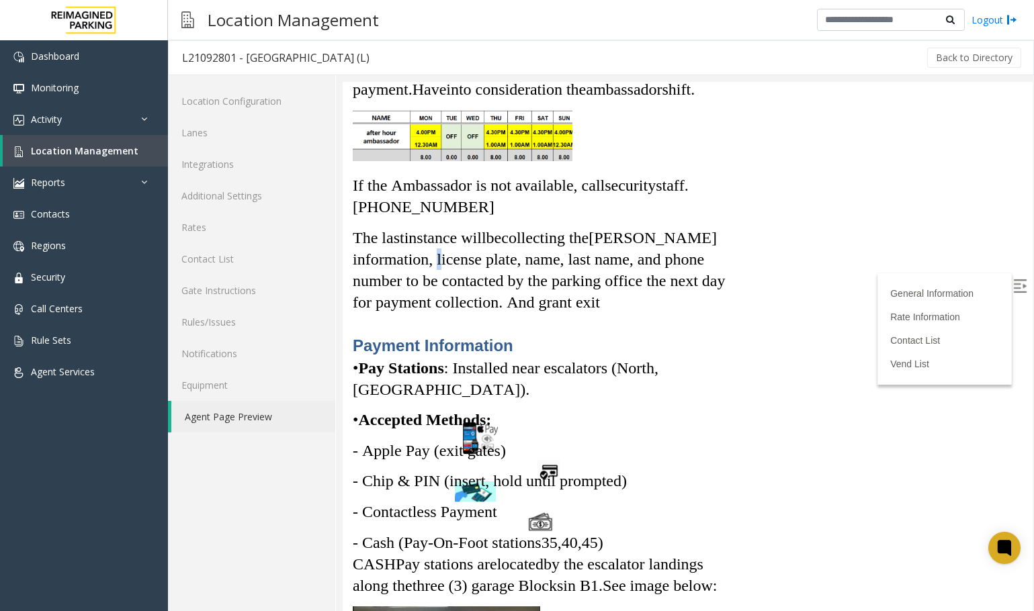
click at [441, 268] on span ", l" at bounding box center [435, 259] width 13 height 17
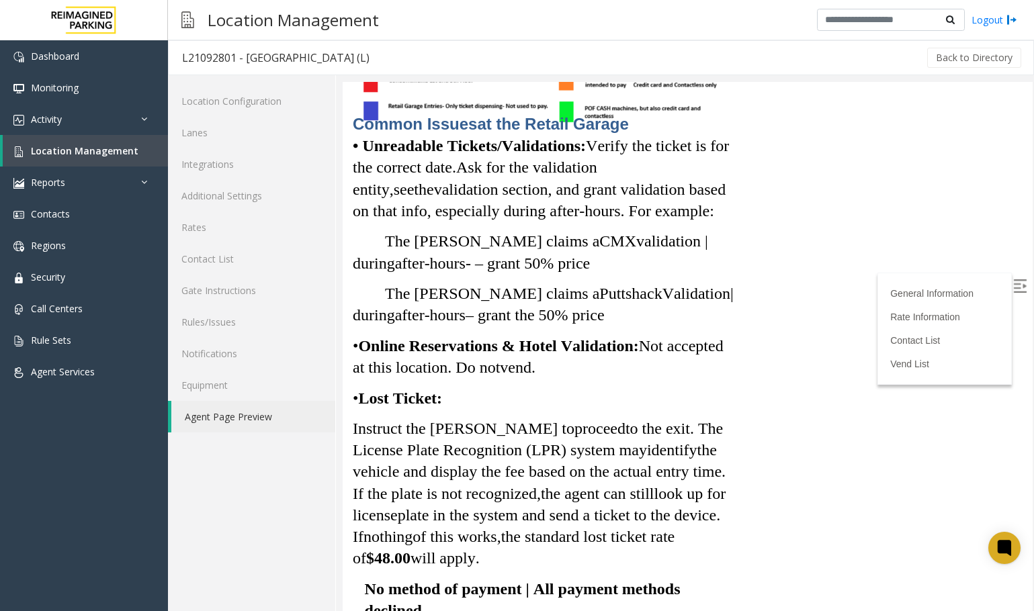
scroll to position [2519, 0]
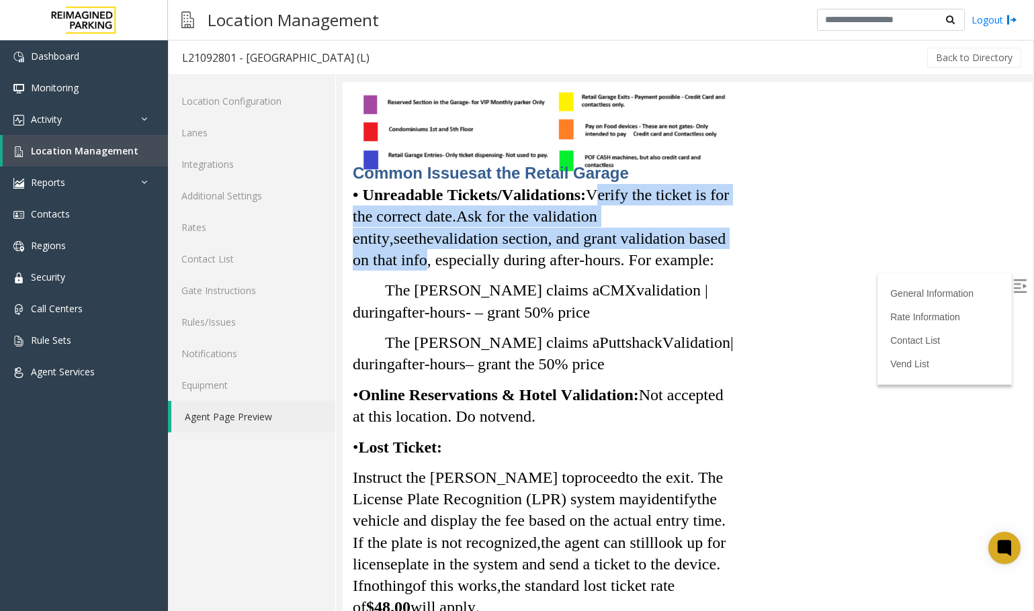
drag, startPoint x: 611, startPoint y: 208, endPoint x: 434, endPoint y: 267, distance: 186.5
click at [434, 267] on span "Verify the ticket is for the correct date. Ask for the validation entity , see …" at bounding box center [541, 227] width 376 height 83
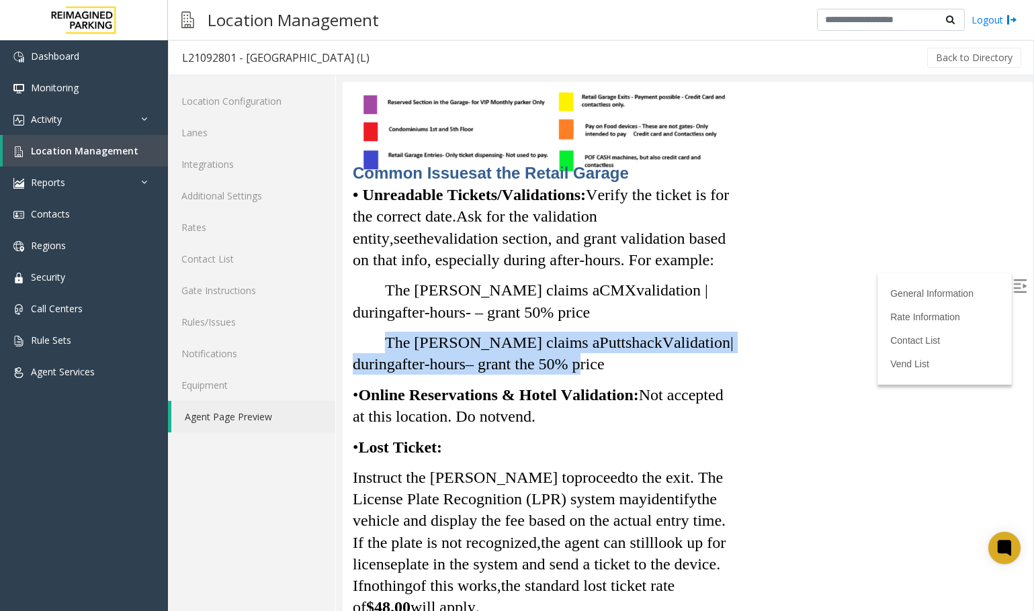
drag, startPoint x: 434, startPoint y: 267, endPoint x: 607, endPoint y: 402, distance: 219.2
click at [607, 373] on span "The parker claims a Puttshack Validation| during after-hours – grant the 50% pr…" at bounding box center [543, 353] width 381 height 39
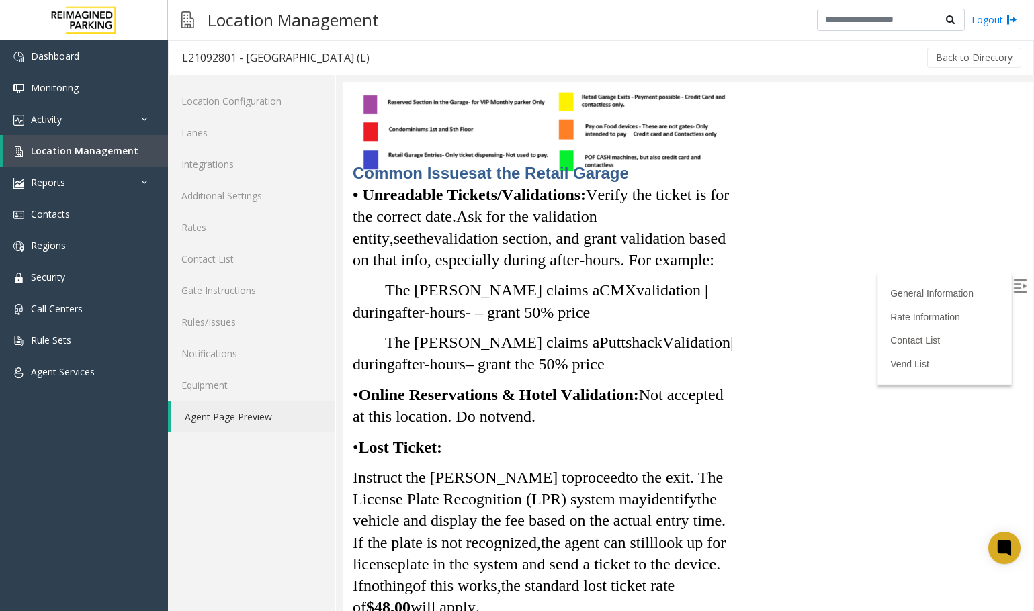
drag, startPoint x: 607, startPoint y: 402, endPoint x: 515, endPoint y: 411, distance: 92.5
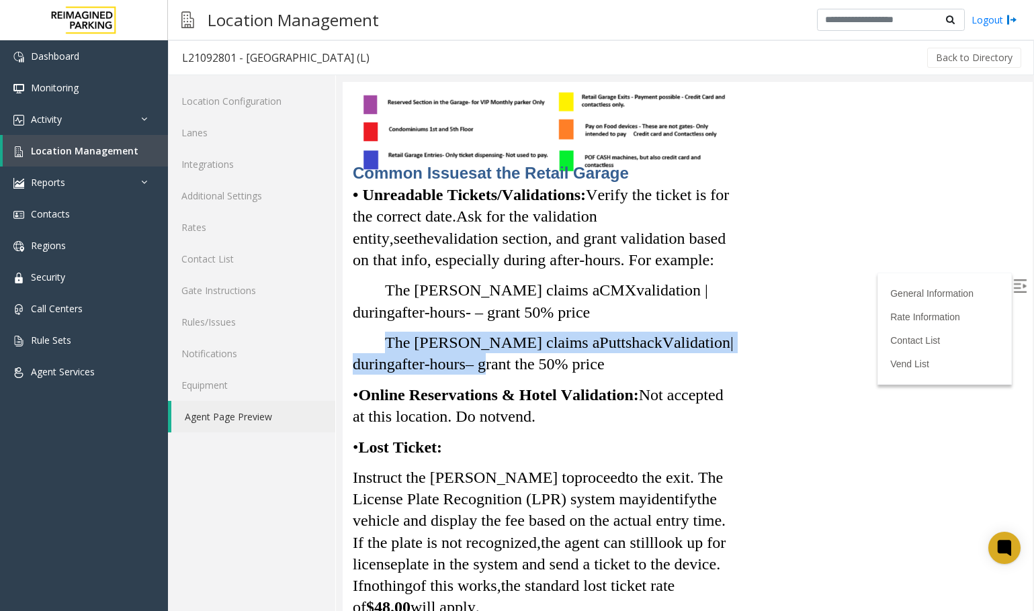
drag, startPoint x: 385, startPoint y: 381, endPoint x: 499, endPoint y: 393, distance: 114.2
click at [499, 373] on span "The parker claims a Puttshack Validation| during after-hours – grant the 50% pr…" at bounding box center [543, 353] width 381 height 39
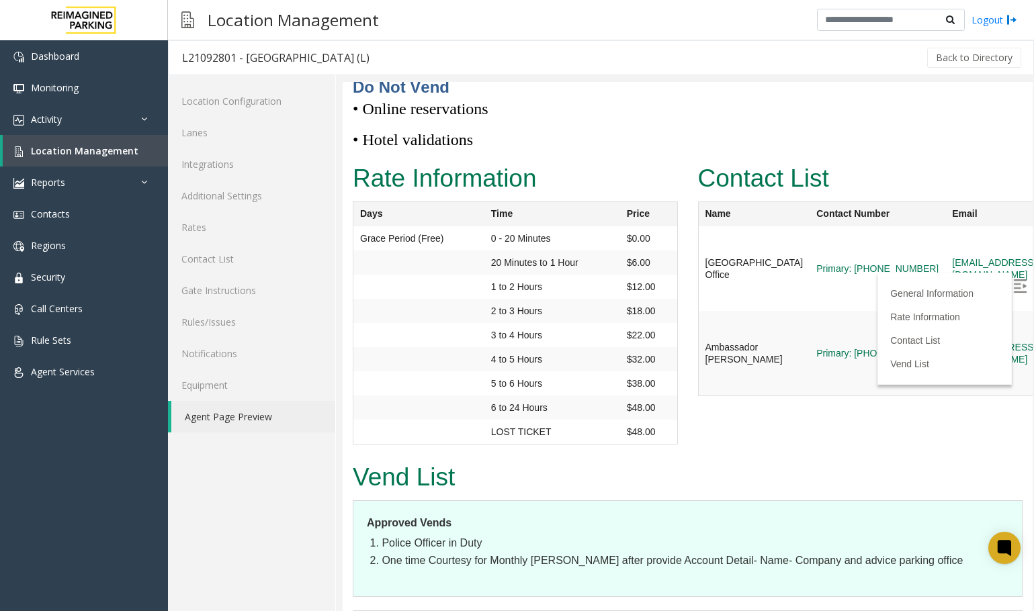
scroll to position [6088, 0]
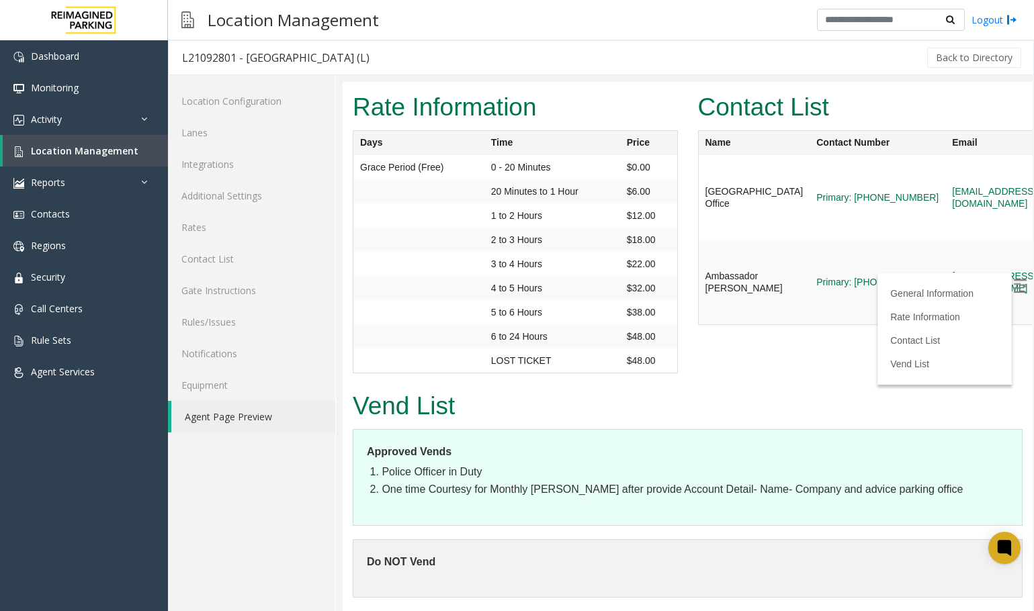
click at [918, 279] on img at bounding box center [1019, 285] width 13 height 13
click at [269, 264] on link "Contact List" at bounding box center [251, 259] width 167 height 32
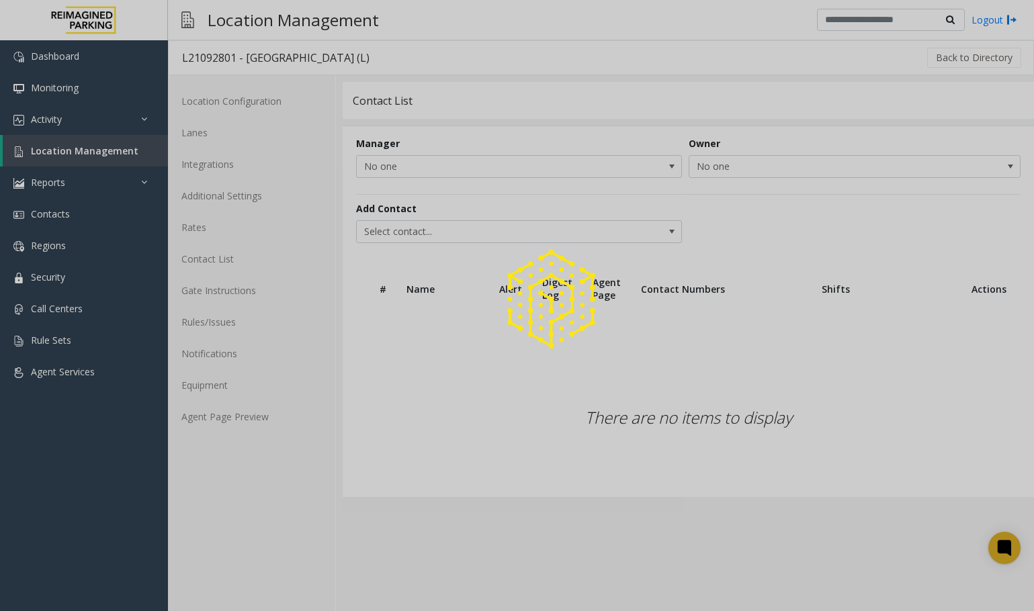
click at [260, 418] on div at bounding box center [517, 305] width 1034 height 611
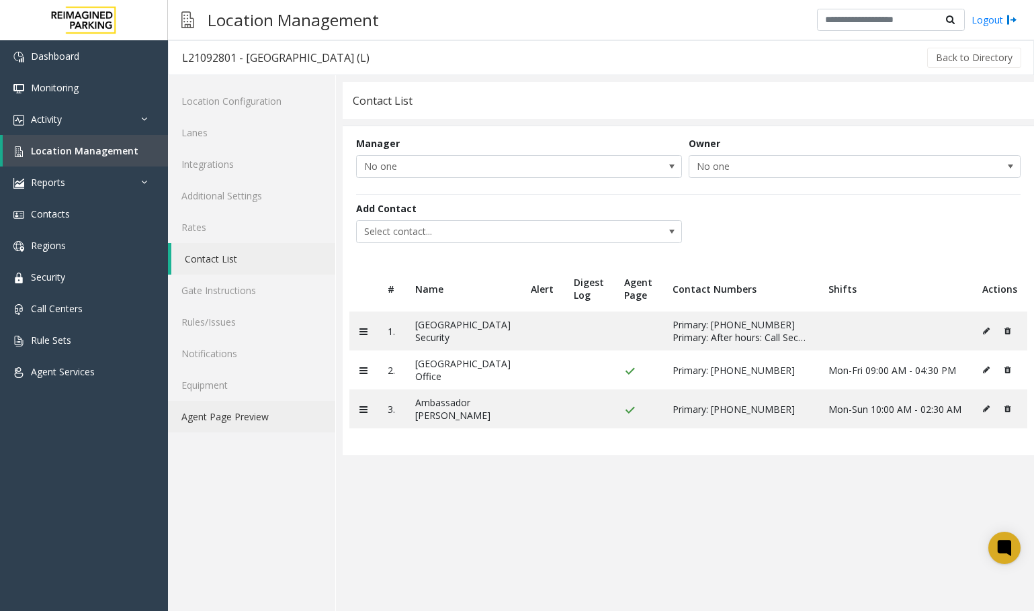
click at [260, 418] on link "Agent Page Preview" at bounding box center [251, 417] width 167 height 32
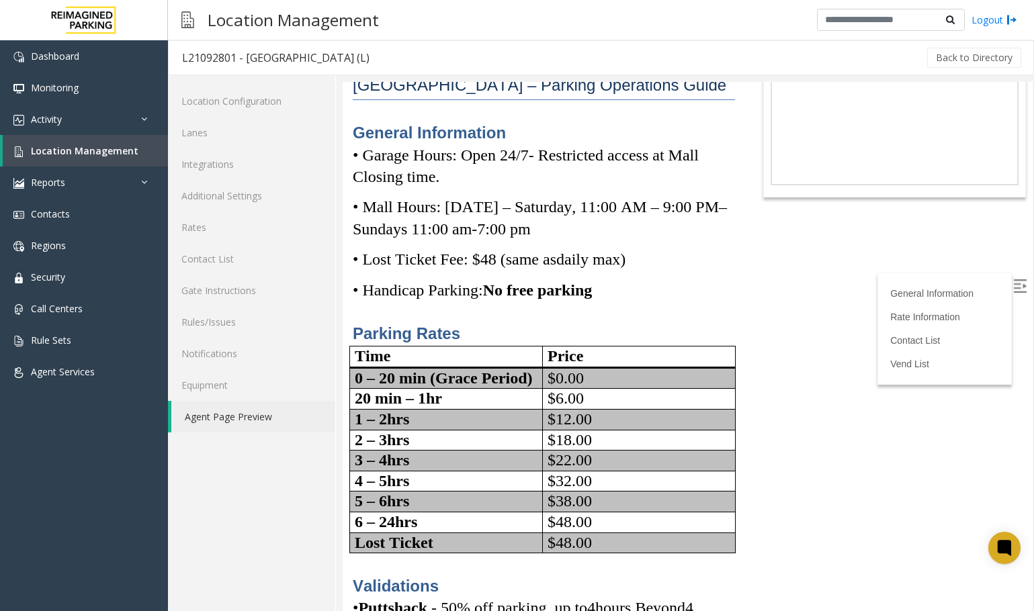
scroll to position [302, 0]
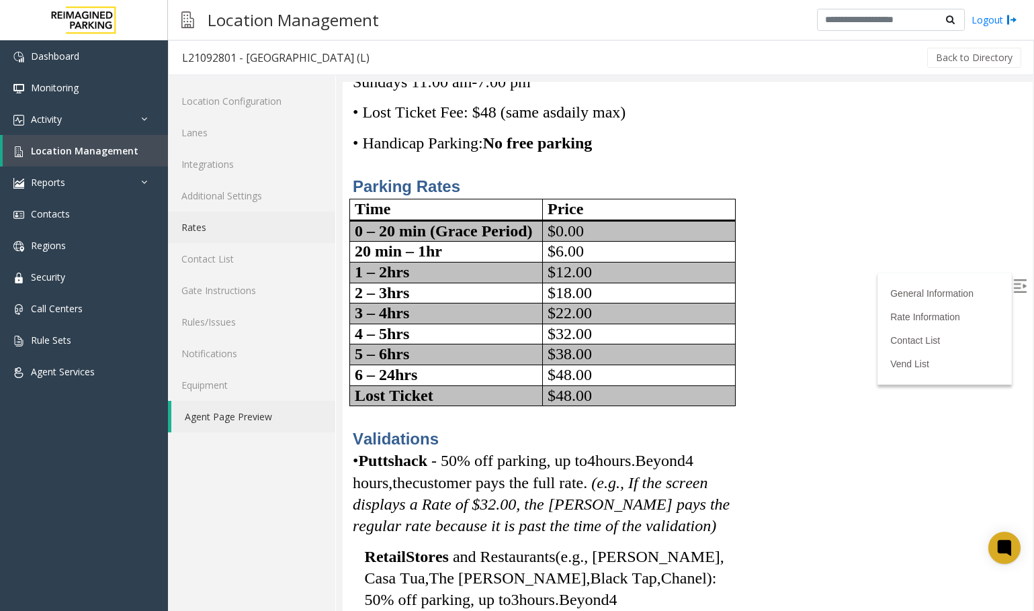
click at [243, 222] on link "Rates" at bounding box center [251, 228] width 167 height 32
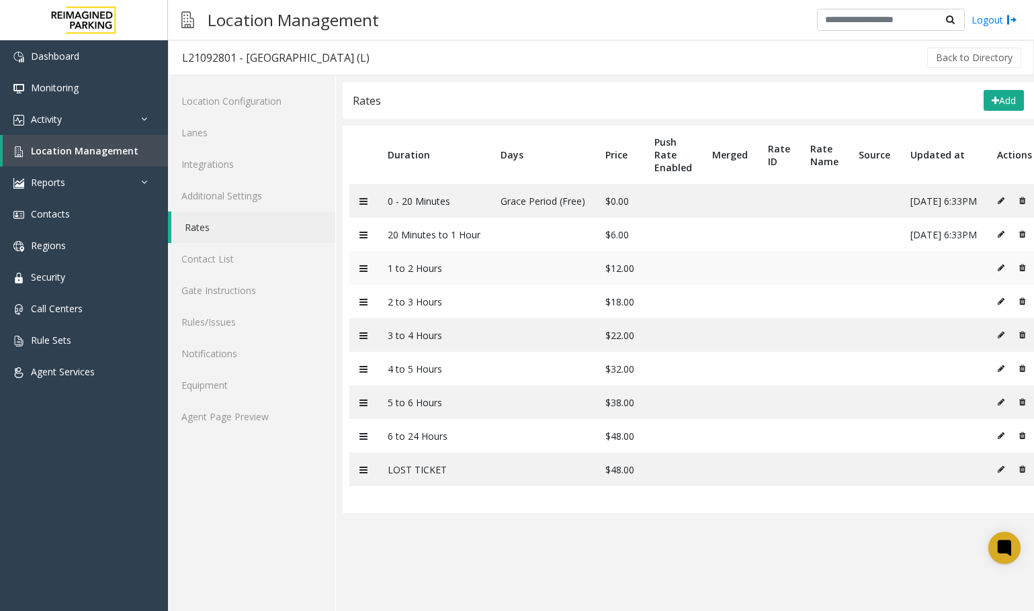
click at [918, 268] on icon at bounding box center [1001, 268] width 7 height 8
type input "**********"
type input "**"
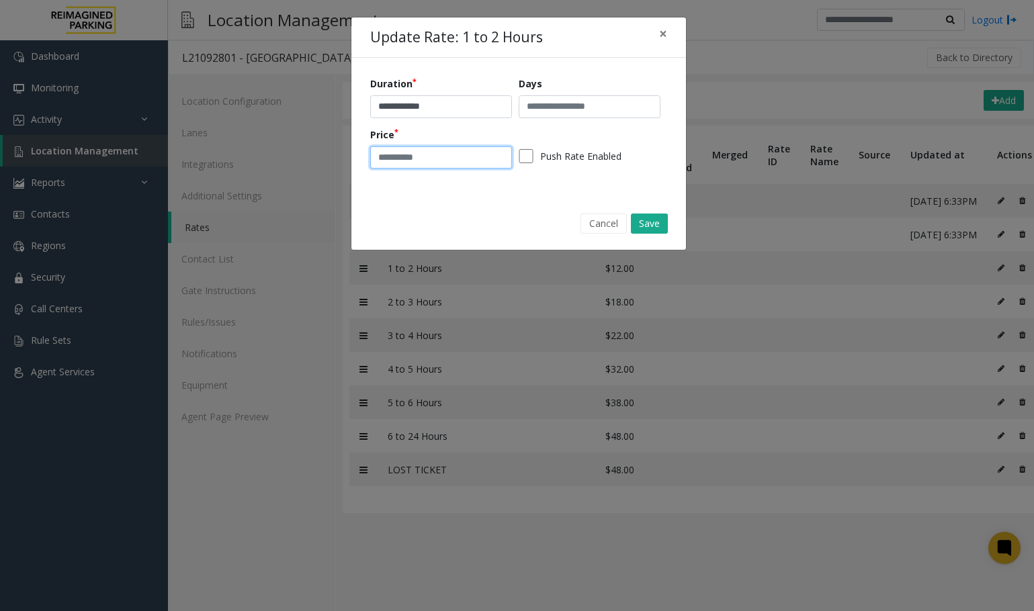
drag, startPoint x: 438, startPoint y: 164, endPoint x: 427, endPoint y: 166, distance: 10.9
click at [427, 166] on input "**" at bounding box center [441, 157] width 142 height 23
click at [470, 345] on div "**********" at bounding box center [517, 305] width 1034 height 611
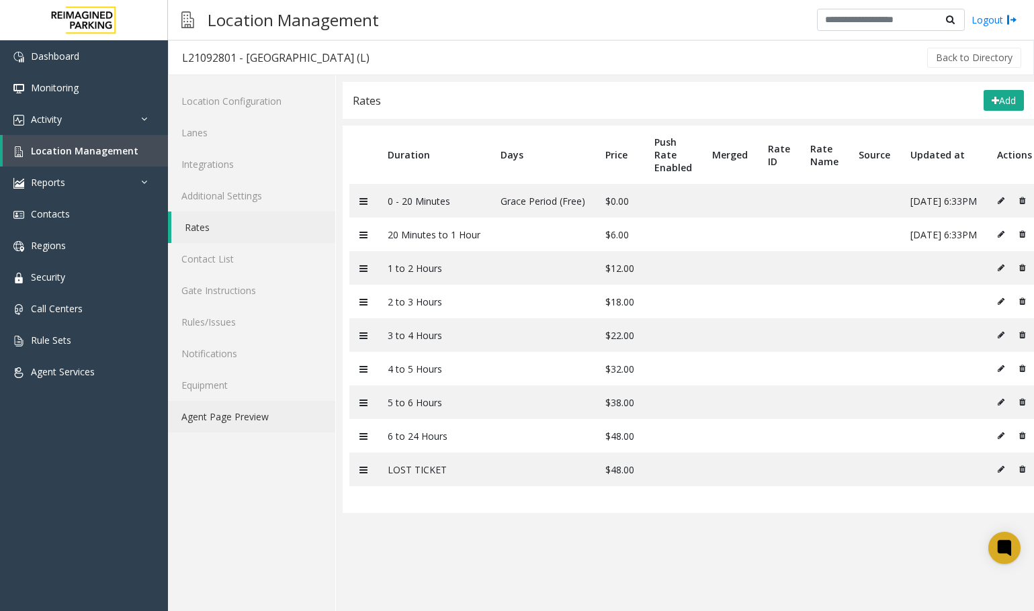
click at [267, 418] on link "Agent Page Preview" at bounding box center [251, 417] width 167 height 32
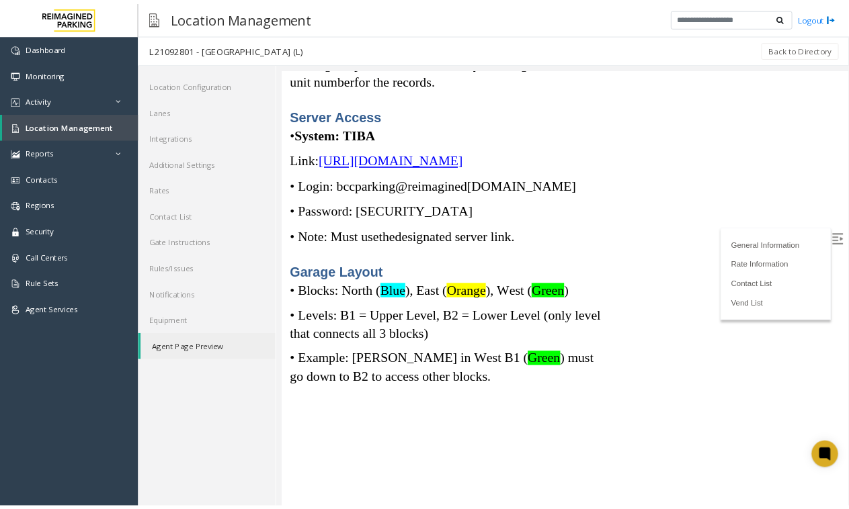
scroll to position [4636, 0]
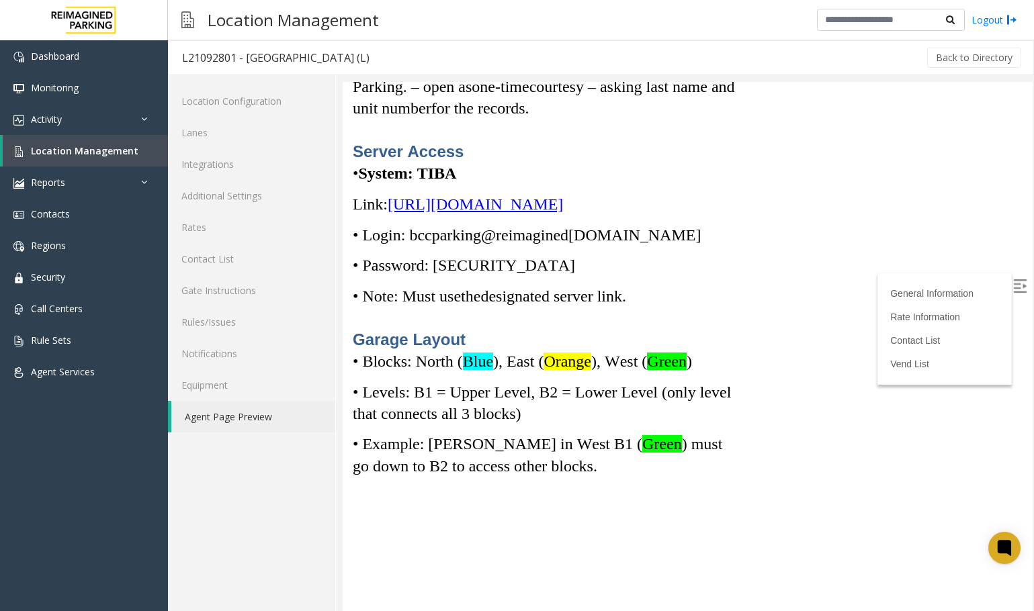
click at [452, 213] on span "https://spark-cloud.tibaparking.net/reimaginedparking/account/login" at bounding box center [475, 204] width 175 height 17
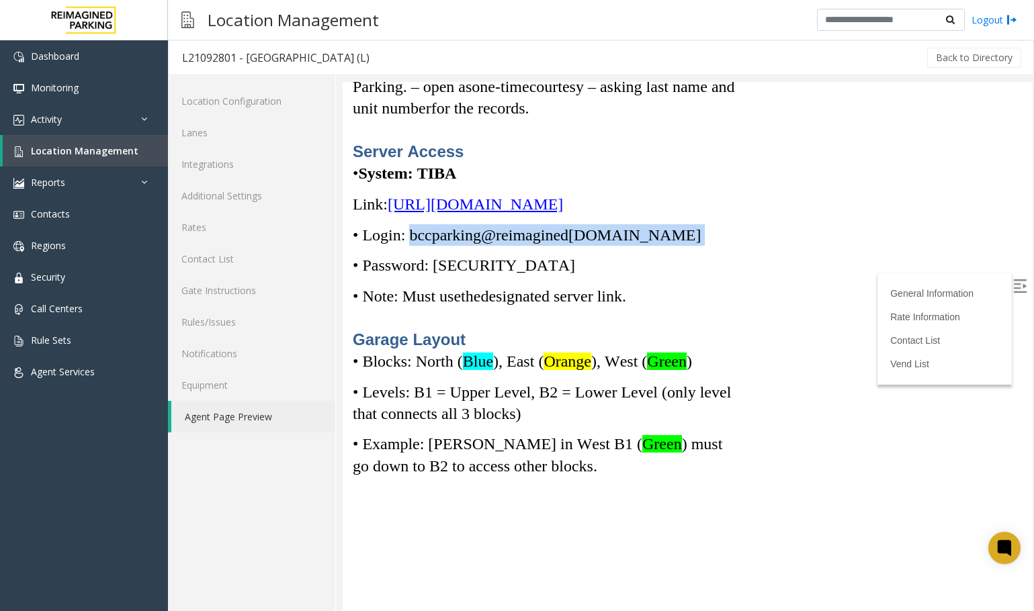
drag, startPoint x: 661, startPoint y: 314, endPoint x: 413, endPoint y: 312, distance: 247.9
click at [413, 246] on p "• Login: bccparking@re imagined parking.com" at bounding box center [544, 234] width 382 height 21
copy p "bccparking@re imagined parking.com"
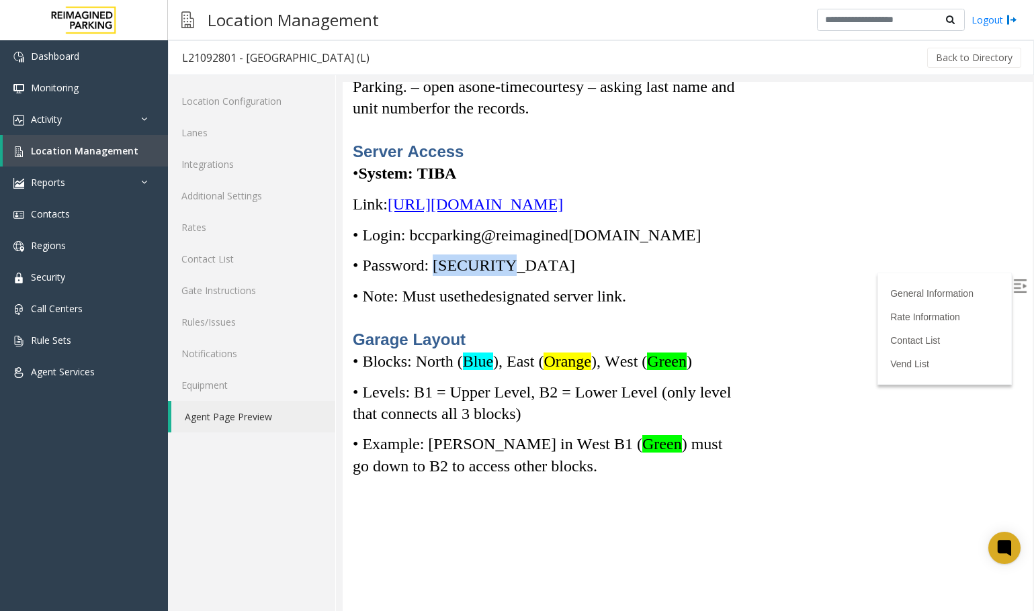
drag, startPoint x: 506, startPoint y: 345, endPoint x: 438, endPoint y: 349, distance: 68.0
click at [438, 274] on span "• Password: Parking1!" at bounding box center [464, 265] width 222 height 17
copy span "Parking1!"
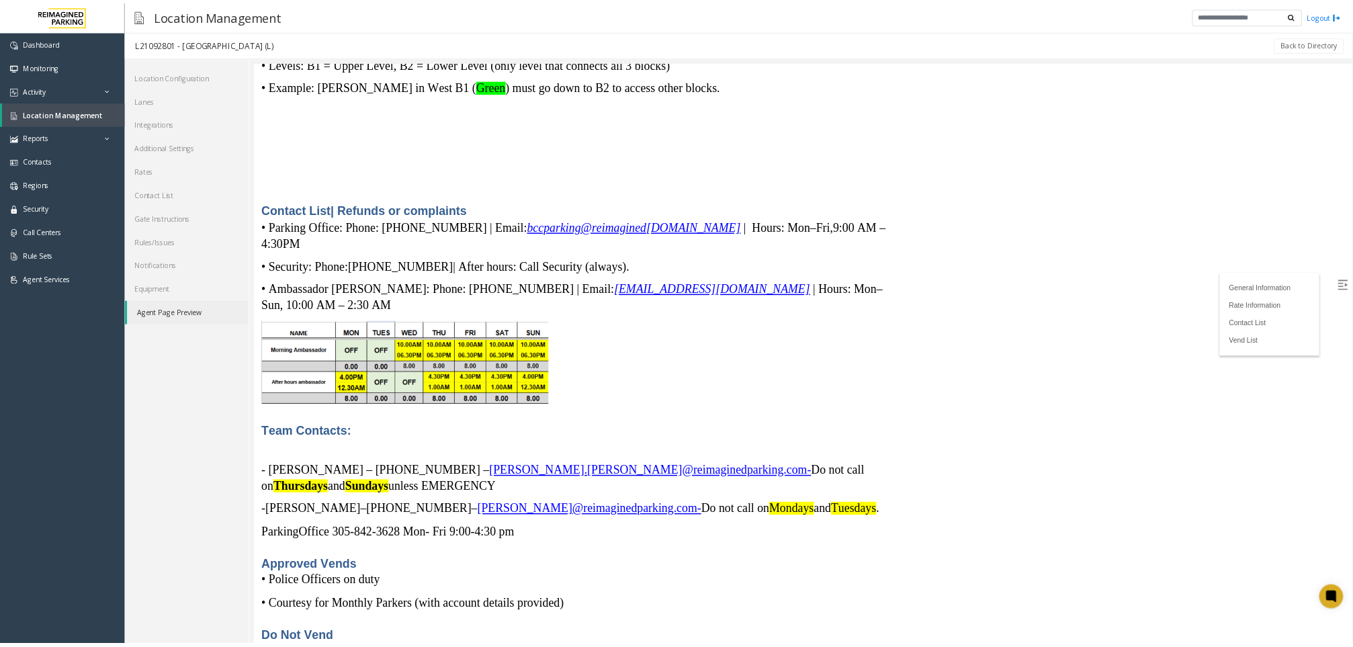
scroll to position [4186, 0]
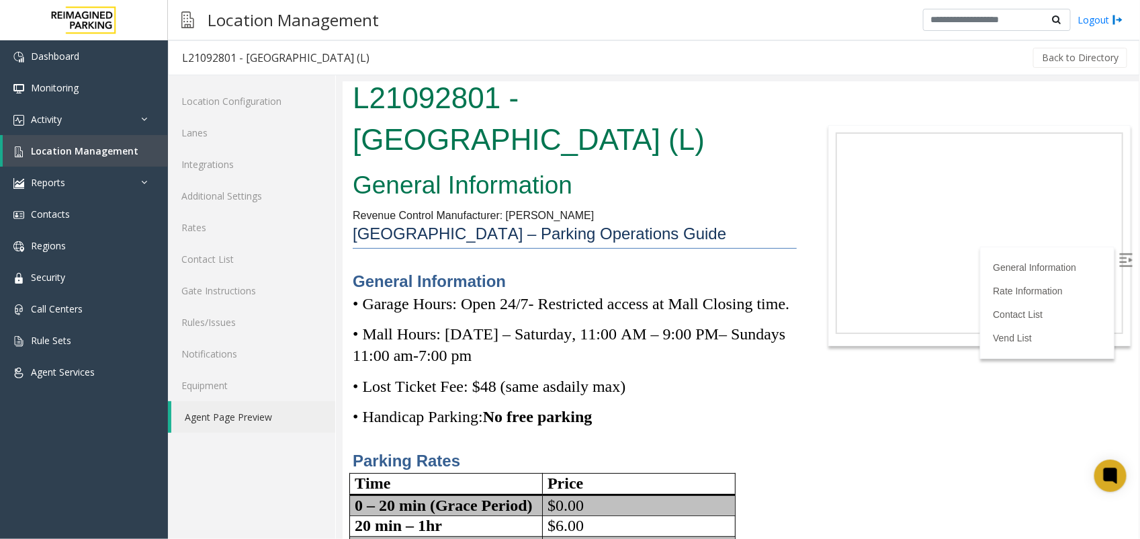
scroll to position [0, 0]
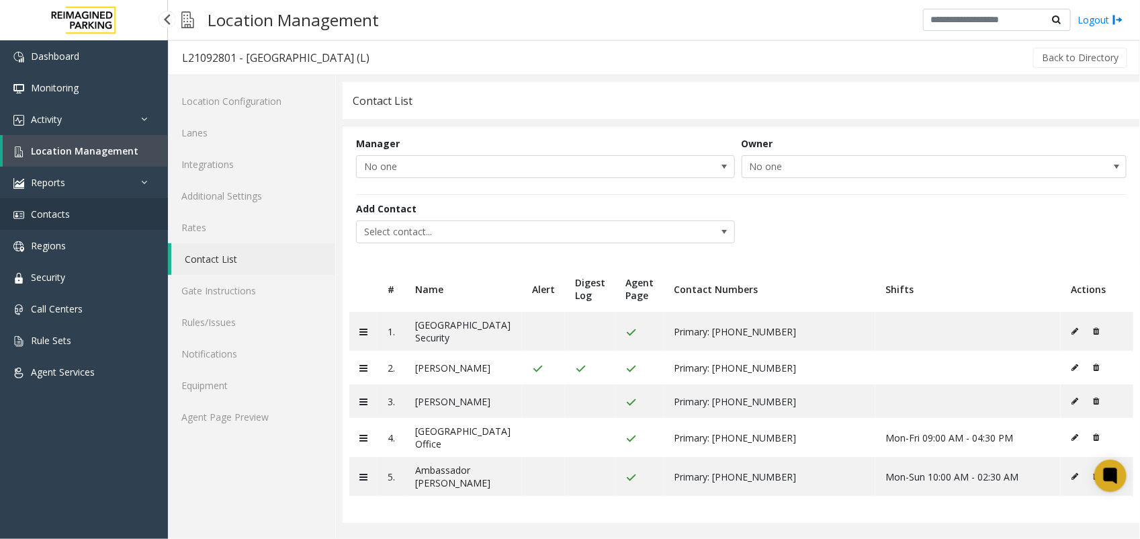
click at [73, 223] on link "Contacts" at bounding box center [84, 214] width 168 height 32
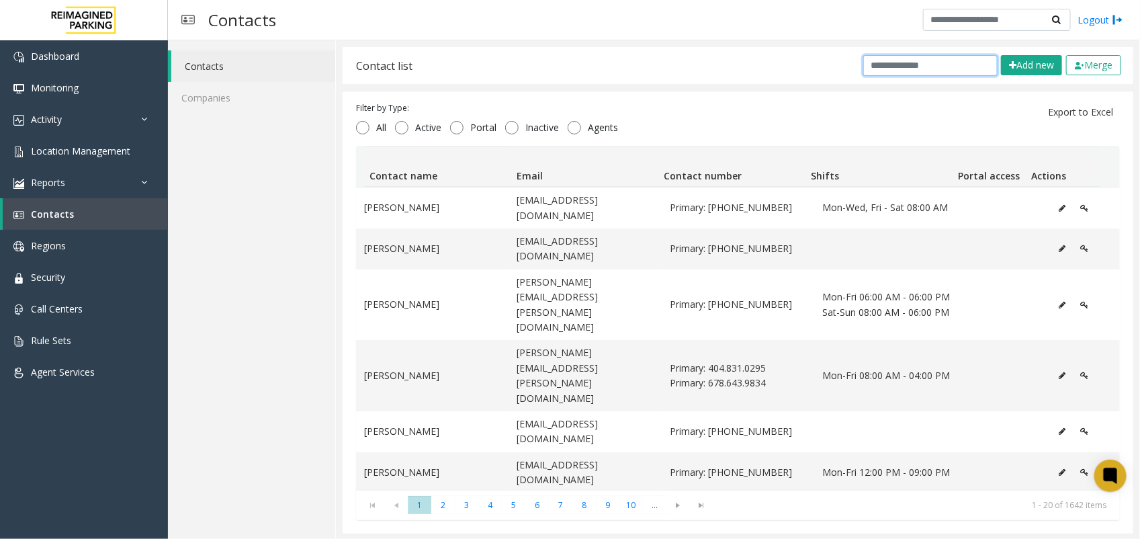
click at [891, 62] on input "text" at bounding box center [930, 65] width 134 height 21
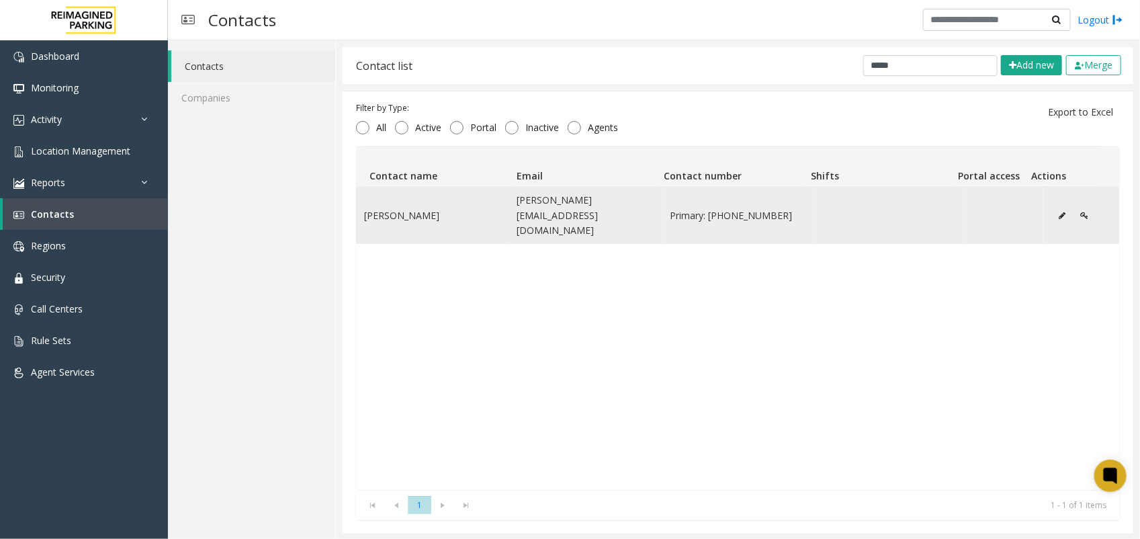
click at [1051, 212] on button "Data table" at bounding box center [1061, 216] width 21 height 20
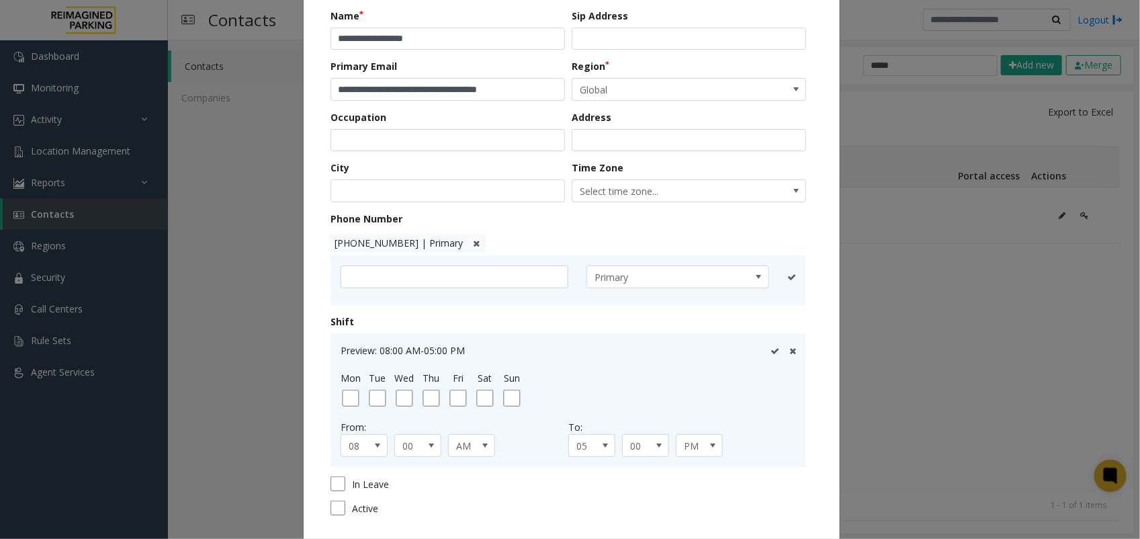
scroll to position [168, 0]
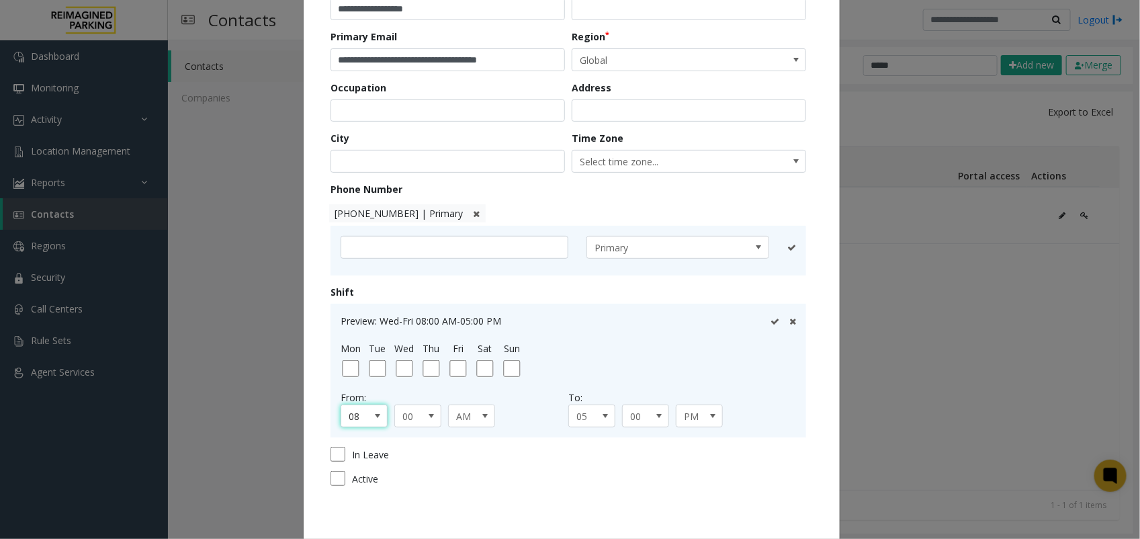
click at [372, 417] on span at bounding box center [377, 415] width 11 height 11
click at [344, 337] on li "09" at bounding box center [358, 339] width 43 height 18
click at [585, 415] on span "05" at bounding box center [587, 415] width 36 height 21
click at [582, 351] on li "04" at bounding box center [585, 350] width 43 height 18
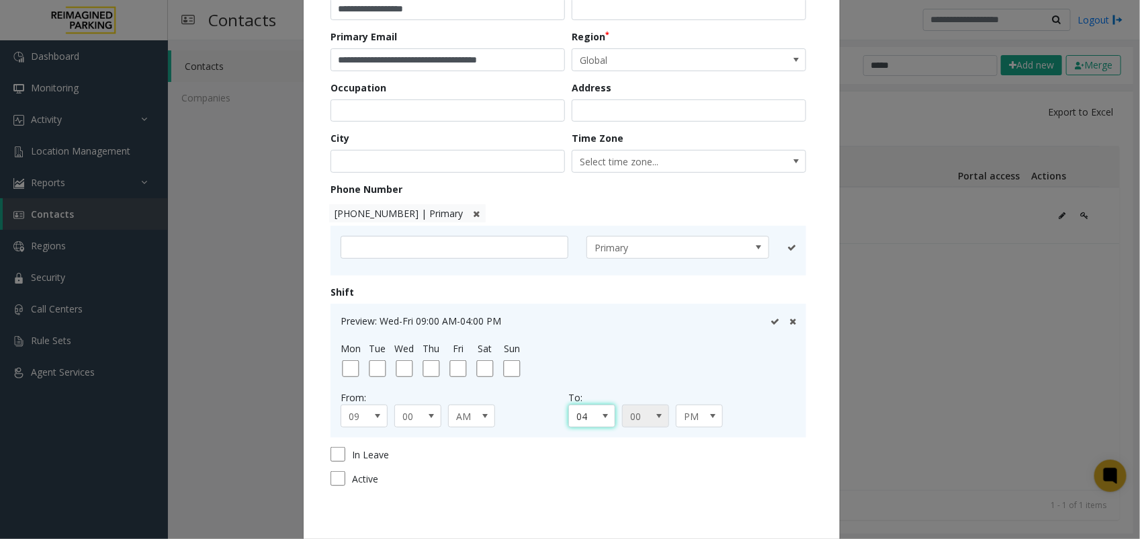
click at [625, 410] on span "00" at bounding box center [641, 415] width 36 height 21
click at [627, 329] on li "30" at bounding box center [639, 322] width 43 height 18
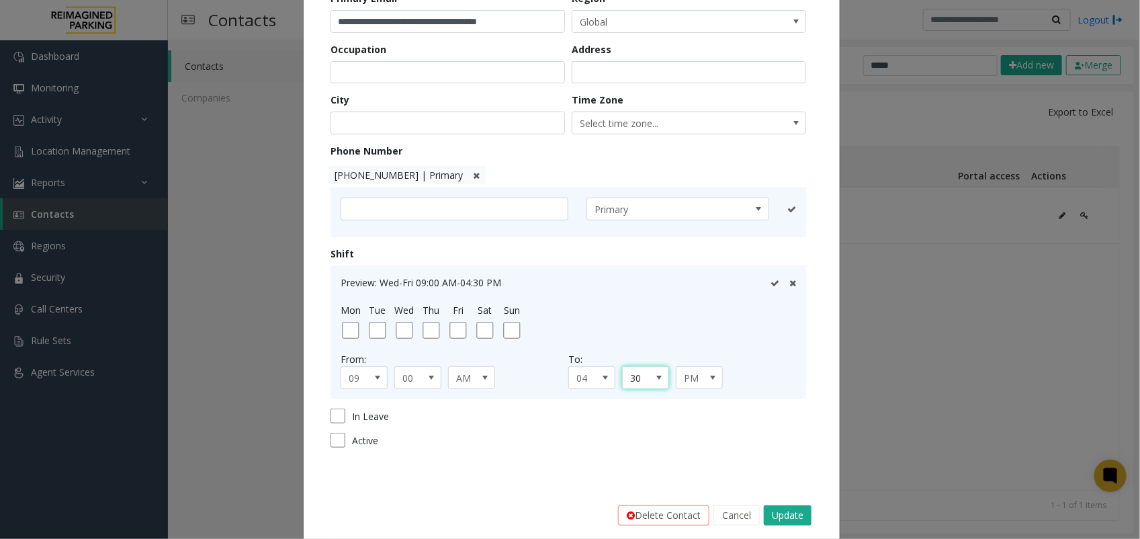
scroll to position [226, 0]
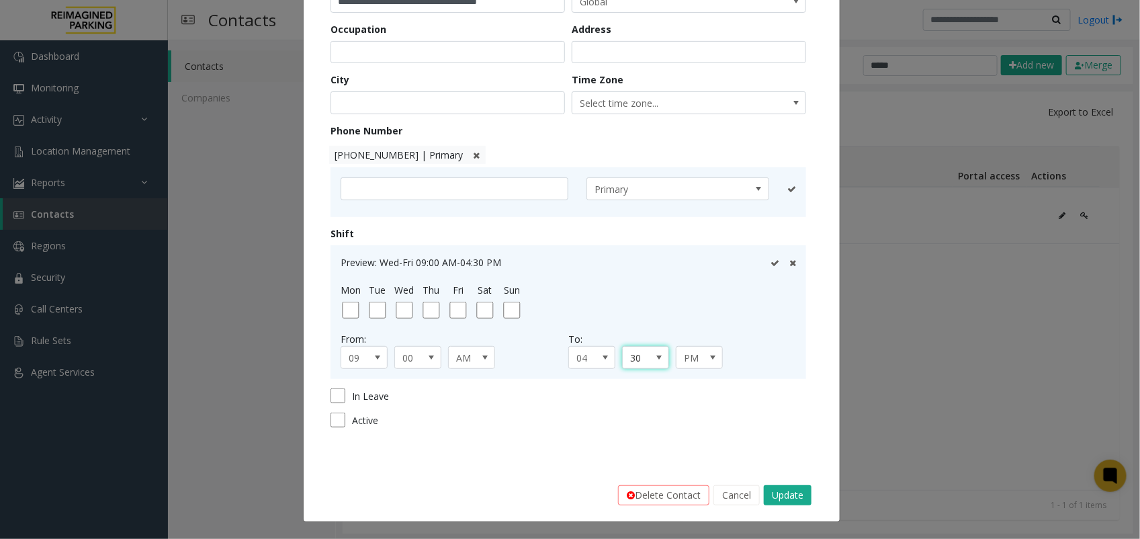
click at [771, 261] on icon at bounding box center [775, 263] width 9 height 9
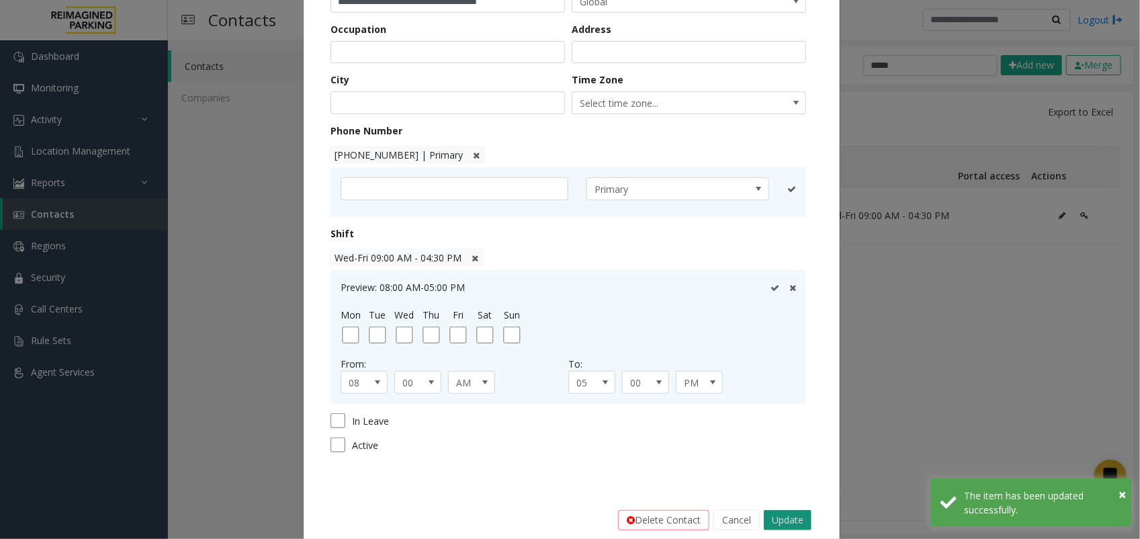
click at [777, 521] on button "Update" at bounding box center [788, 520] width 48 height 20
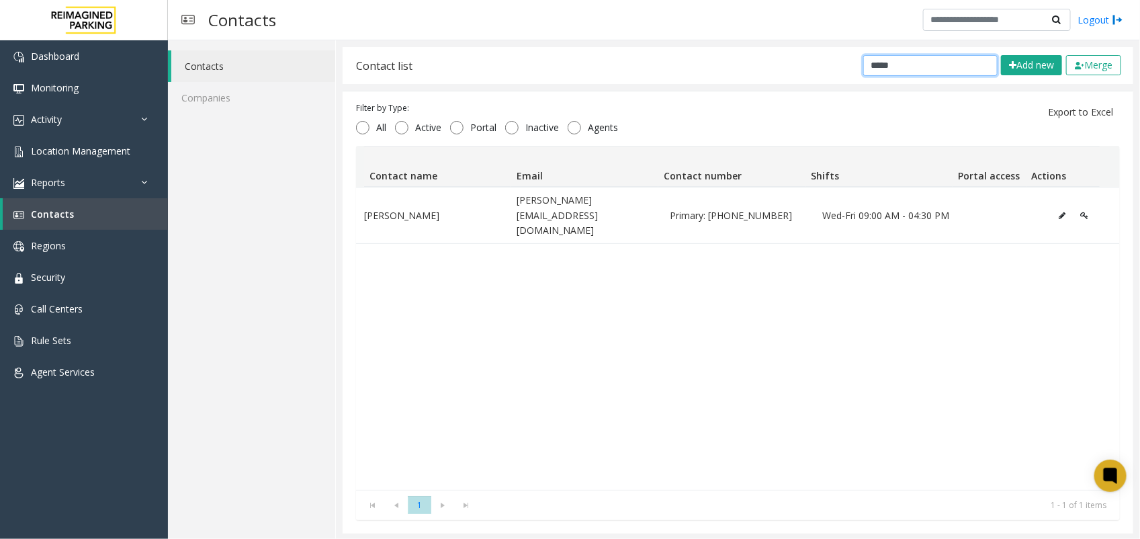
drag, startPoint x: 882, startPoint y: 69, endPoint x: 571, endPoint y: 71, distance: 311.1
click at [571, 71] on div "Contact list ***** Add new Merge" at bounding box center [738, 65] width 791 height 37
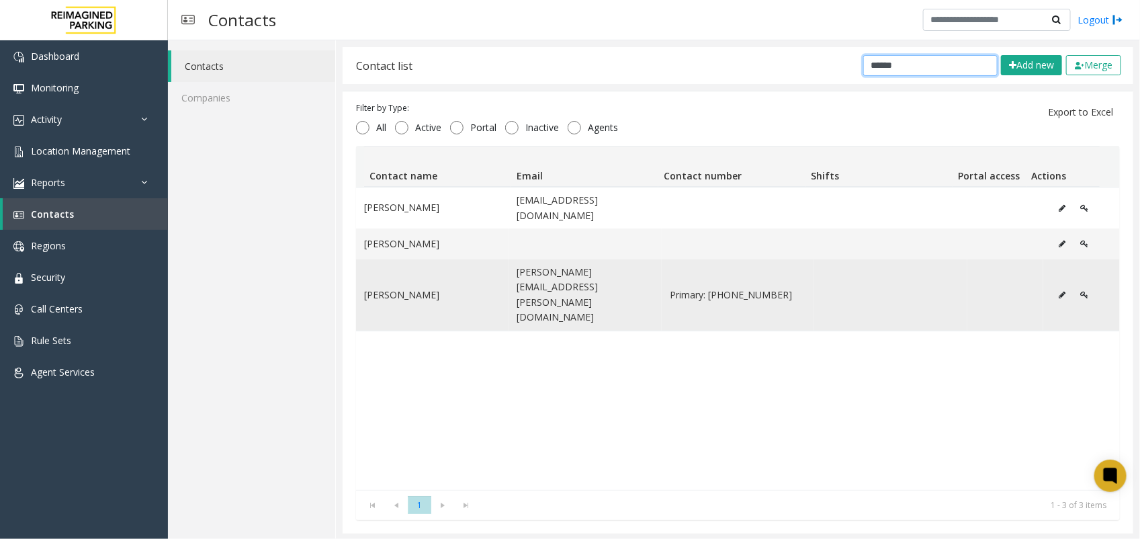
type input "******"
click at [1051, 285] on button "Data table" at bounding box center [1061, 295] width 21 height 20
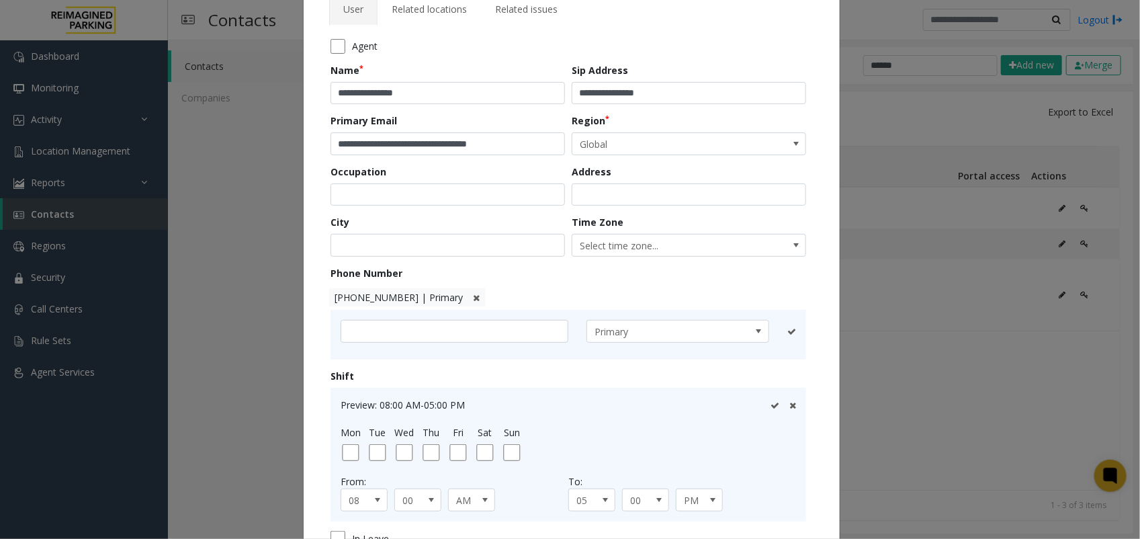
scroll to position [168, 0]
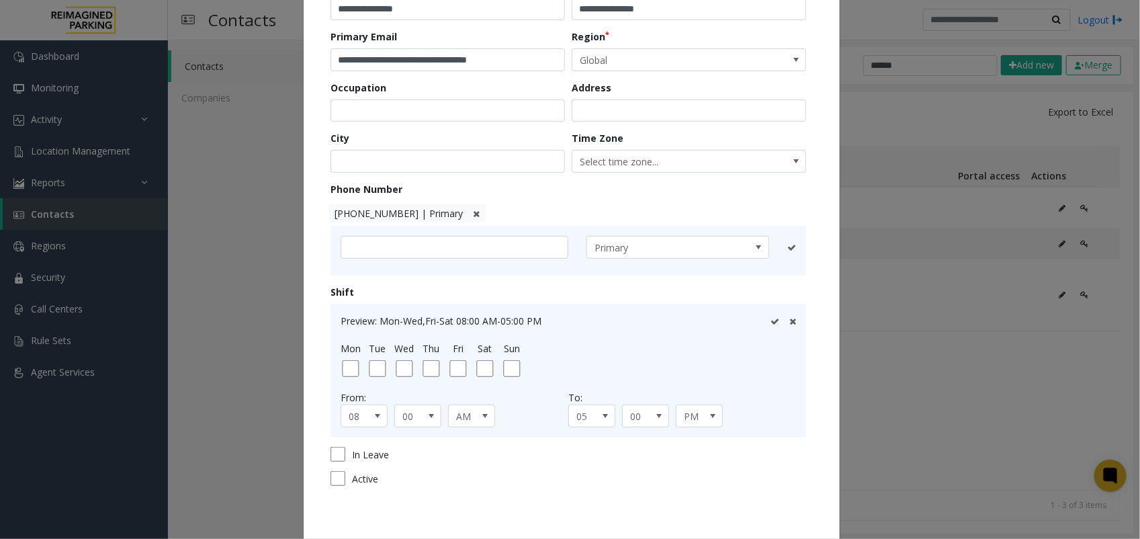
click at [771, 322] on icon at bounding box center [775, 321] width 9 height 9
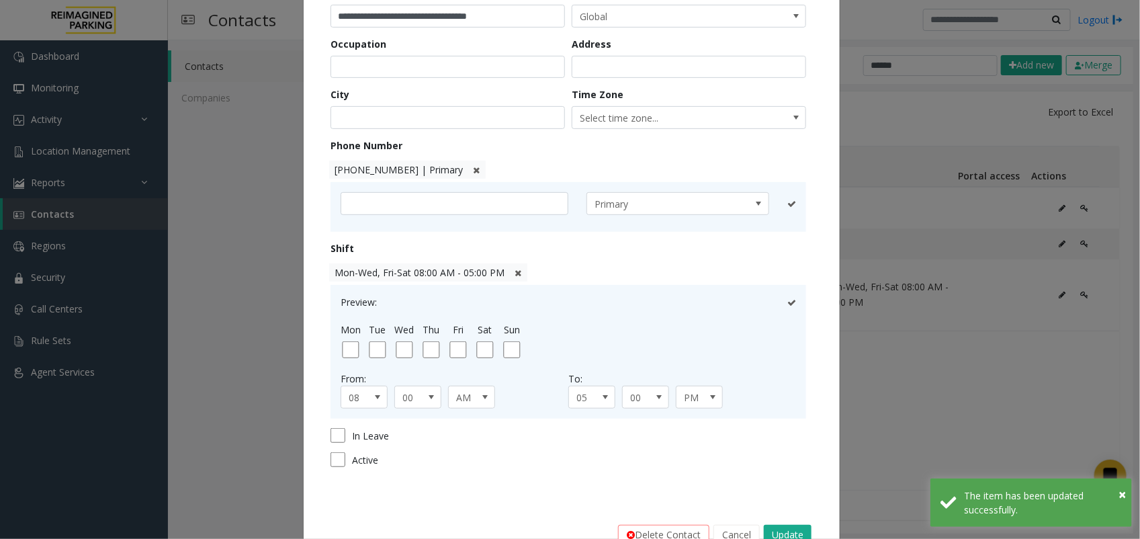
scroll to position [251, 0]
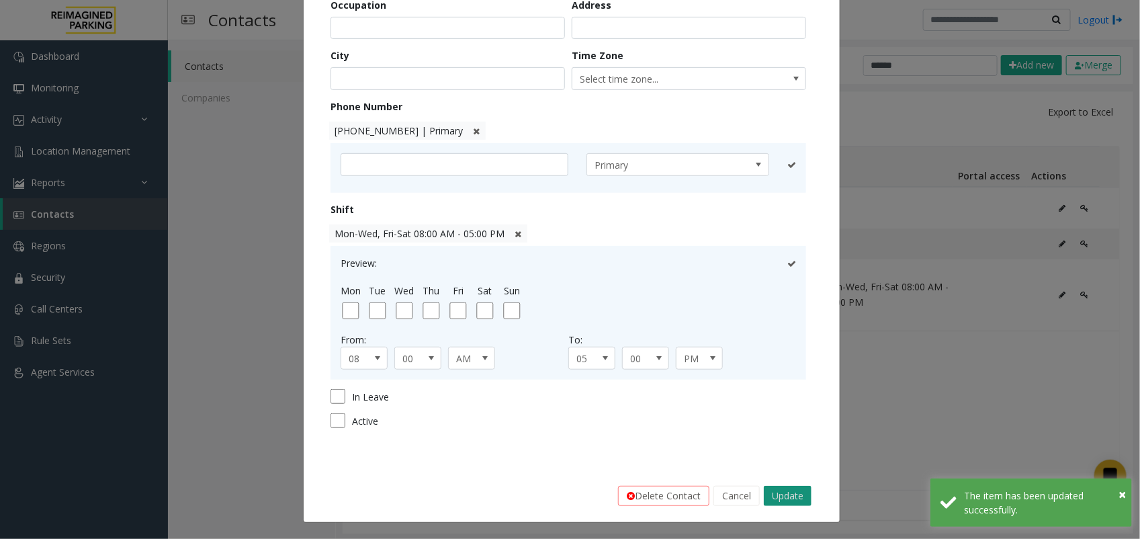
click at [777, 495] on button "Update" at bounding box center [788, 496] width 48 height 20
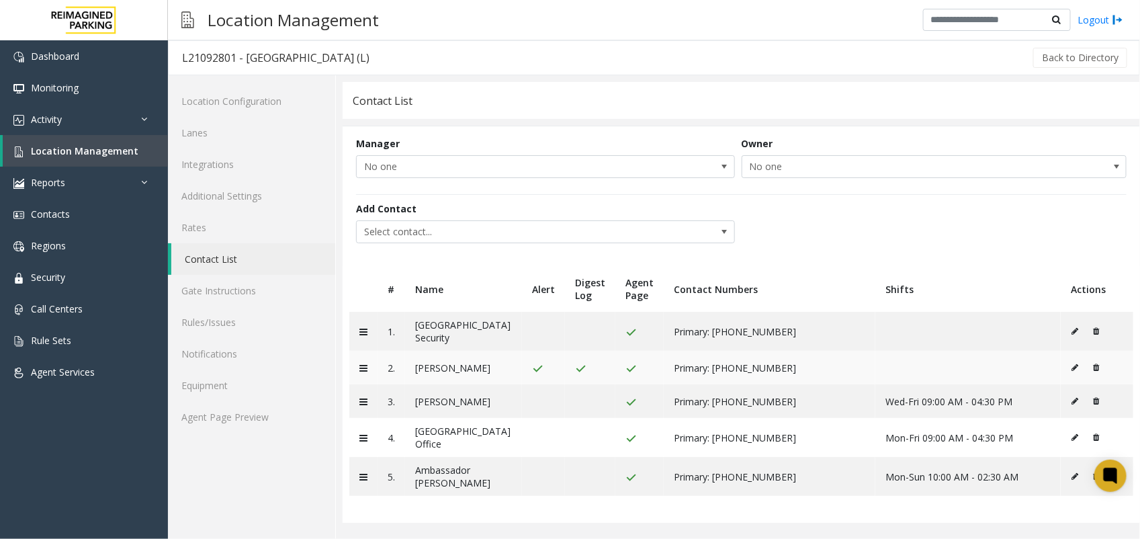
click at [1071, 368] on button at bounding box center [1078, 367] width 15 height 20
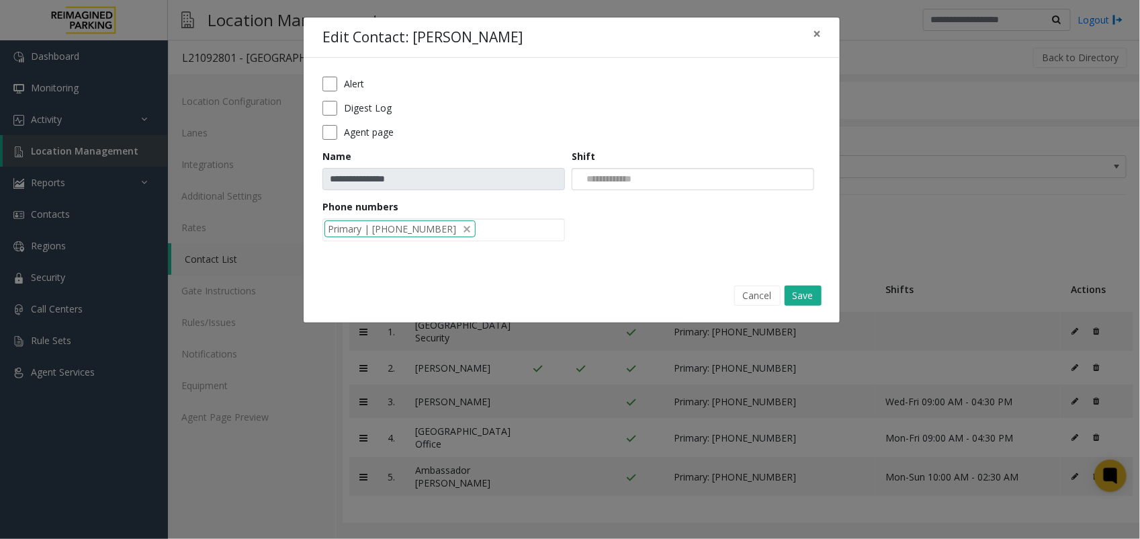
click at [636, 179] on input "NO DATA FOUND" at bounding box center [606, 179] width 69 height 21
click at [468, 331] on div "**********" at bounding box center [570, 269] width 1140 height 539
click at [267, 224] on div "**********" at bounding box center [570, 269] width 1140 height 539
click at [670, 189] on div at bounding box center [693, 179] width 243 height 23
click at [487, 251] on form "**********" at bounding box center [571, 164] width 499 height 174
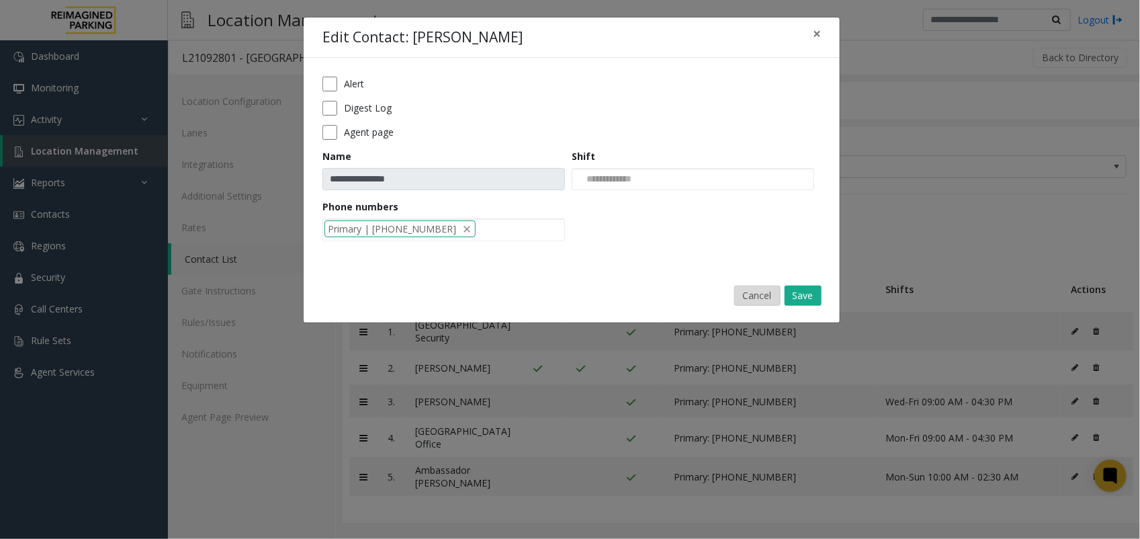
click at [742, 300] on button "Cancel" at bounding box center [757, 296] width 46 height 20
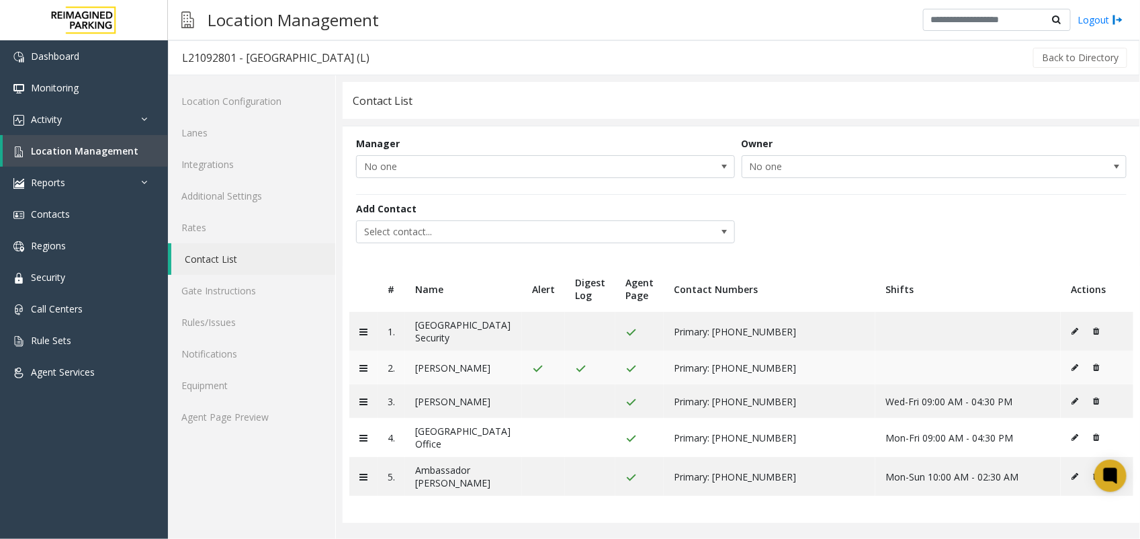
click at [1072, 370] on icon at bounding box center [1075, 367] width 7 height 8
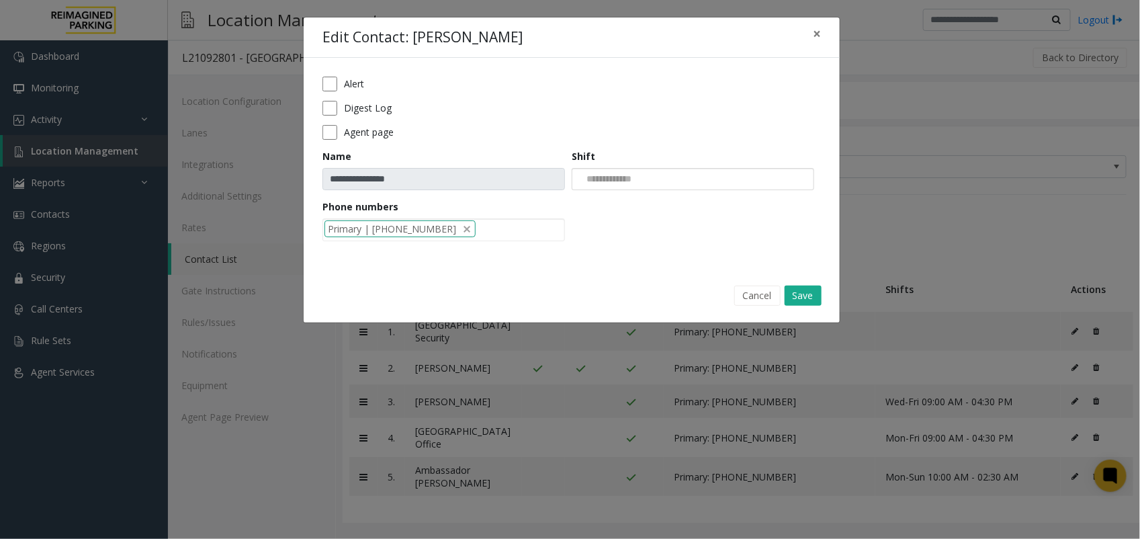
click at [697, 178] on div at bounding box center [693, 179] width 243 height 23
click at [662, 209] on li "Mon-Wed,Fri-Sat 08:00 AM-05:00 PM" at bounding box center [693, 202] width 239 height 18
click at [796, 294] on button "Save" at bounding box center [803, 296] width 37 height 20
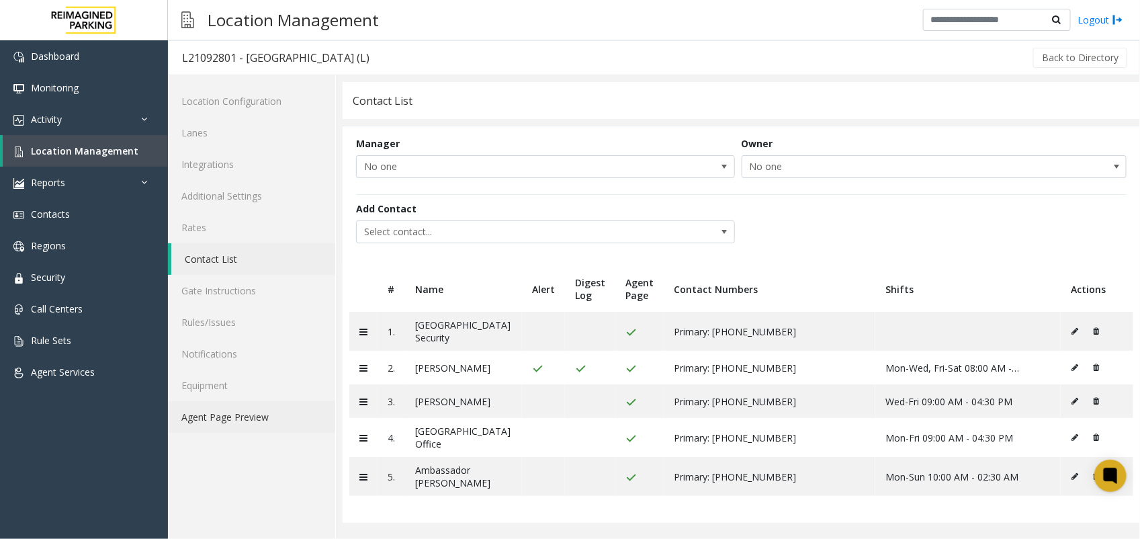
click at [244, 420] on link "Agent Page Preview" at bounding box center [251, 417] width 167 height 32
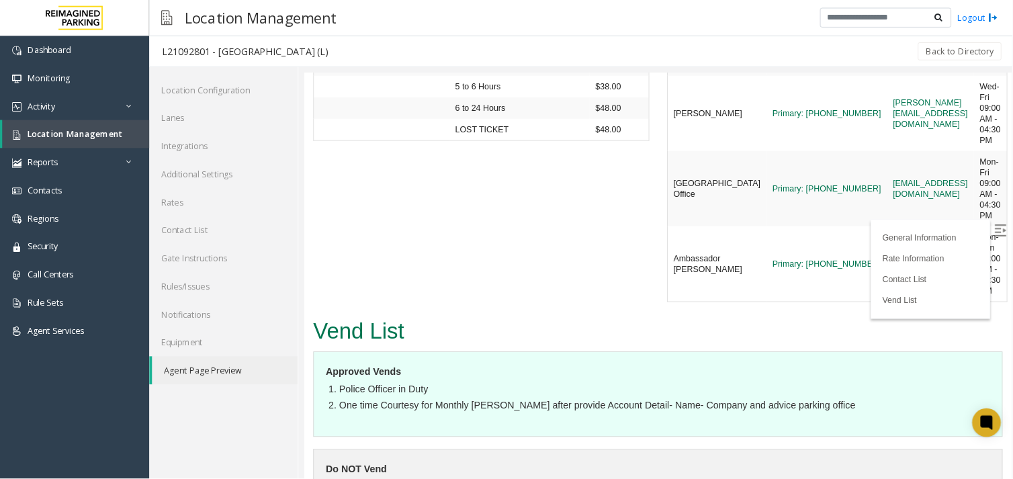
scroll to position [5555, 0]
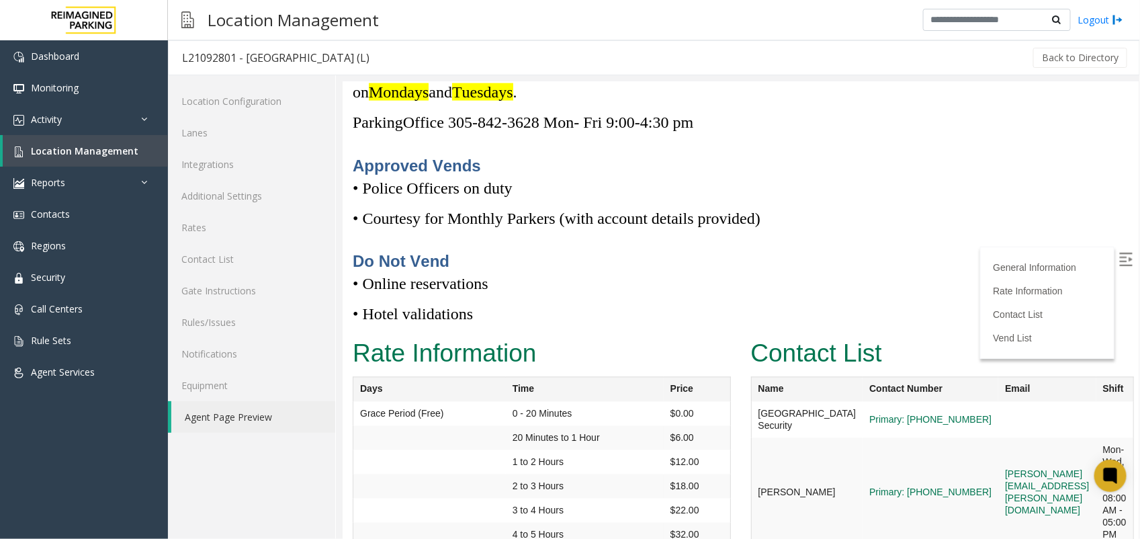
click at [1119, 253] on img at bounding box center [1125, 258] width 13 height 13
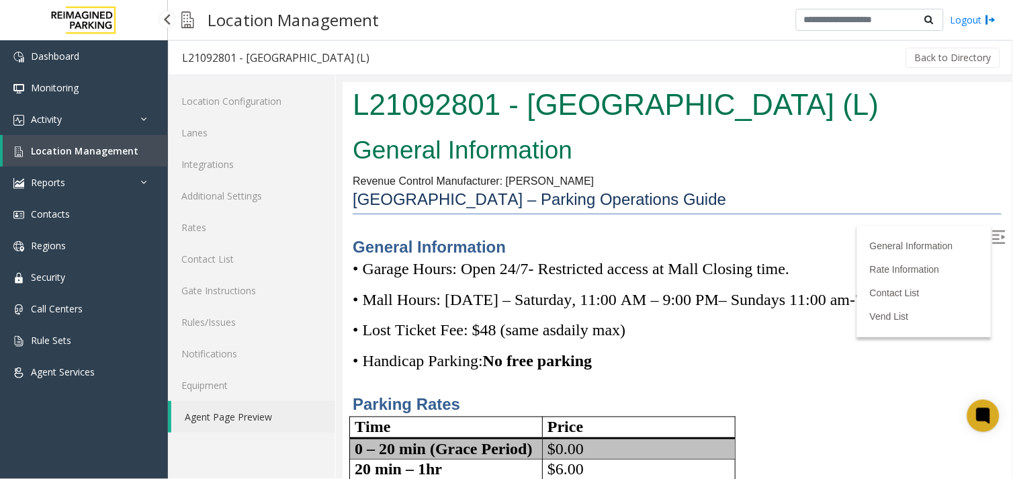
click at [91, 157] on link "Location Management" at bounding box center [85, 151] width 165 height 32
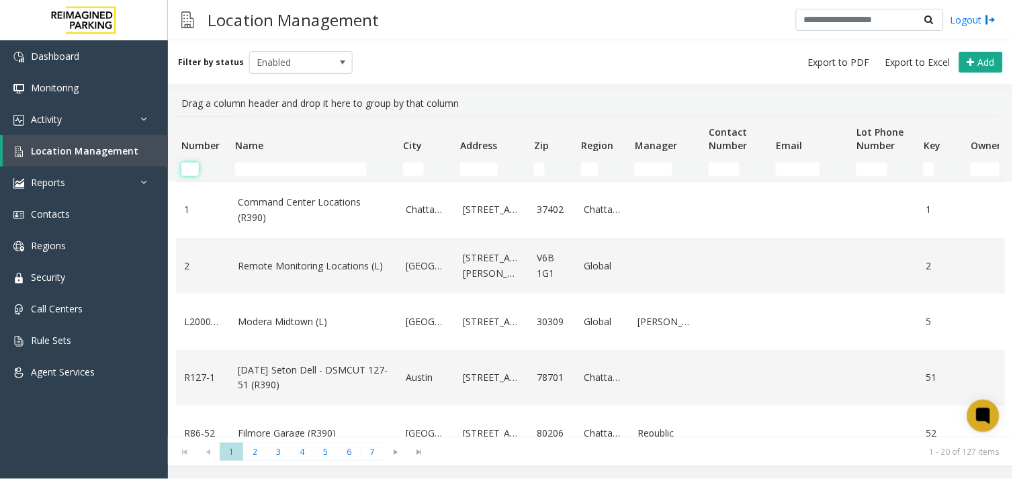
click at [185, 165] on input "Number Filter" at bounding box center [189, 169] width 17 height 13
paste input "********"
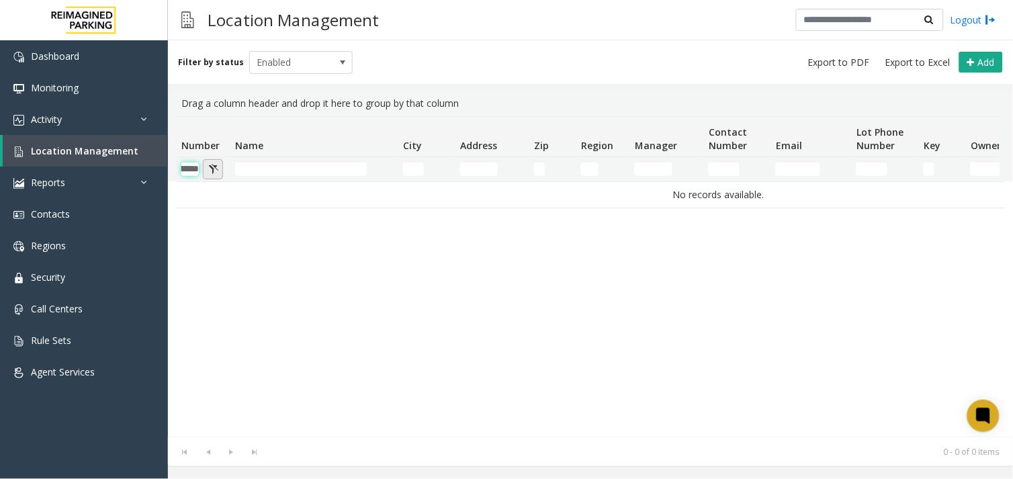
scroll to position [0, 28]
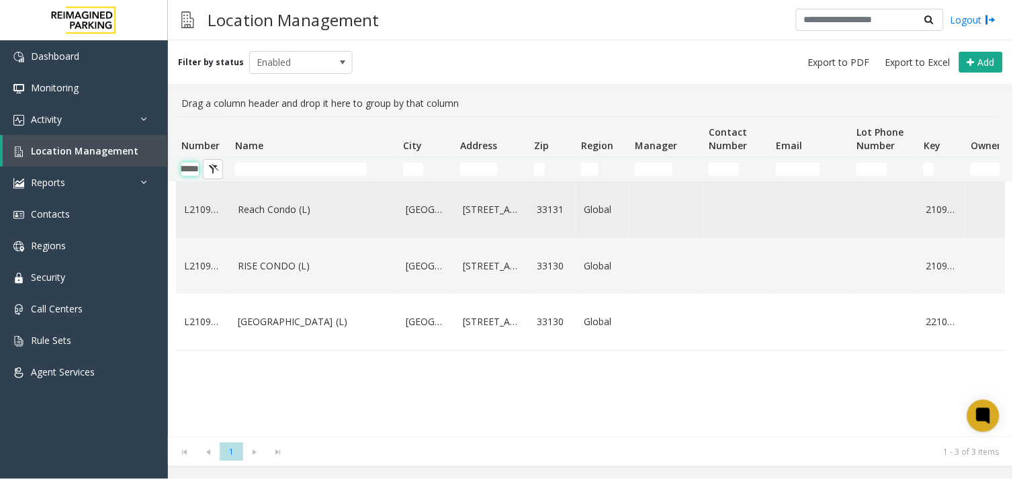
type input "*******"
click at [273, 224] on td "Reach Condo (L)" at bounding box center [314, 210] width 168 height 56
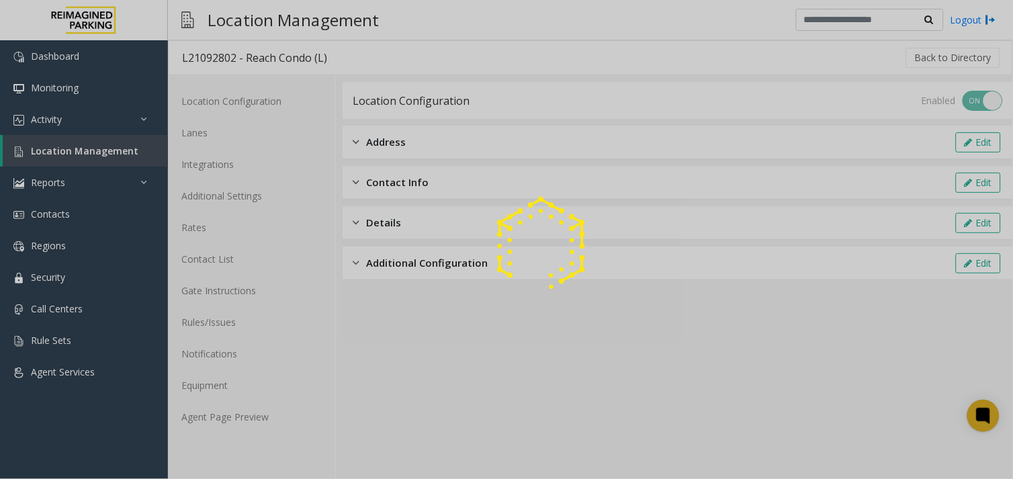
click at [267, 421] on div at bounding box center [506, 239] width 1013 height 479
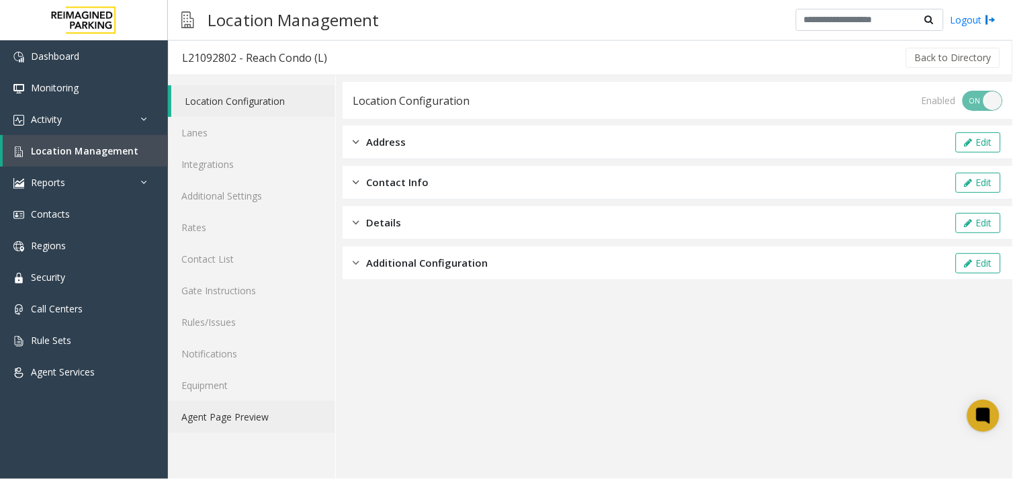
click at [266, 413] on link "Agent Page Preview" at bounding box center [251, 417] width 167 height 32
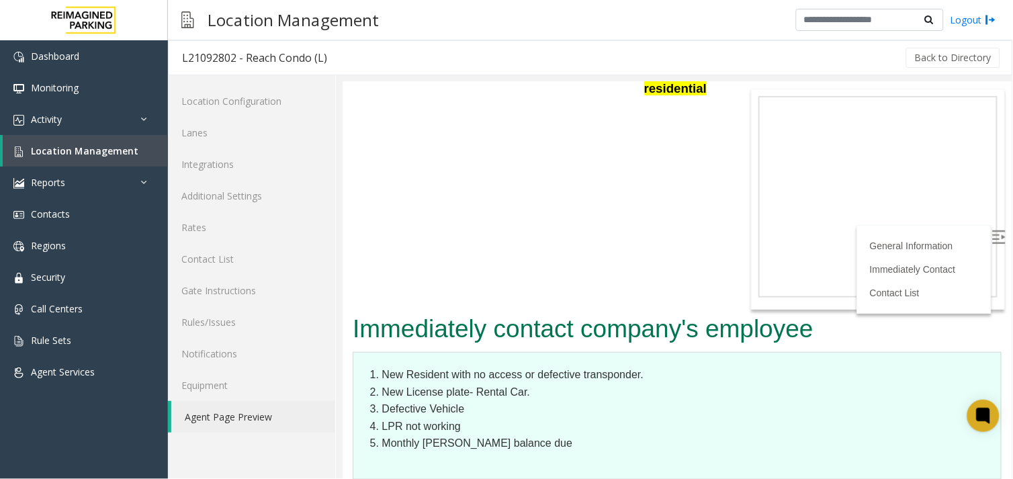
click at [992, 237] on img at bounding box center [998, 236] width 13 height 13
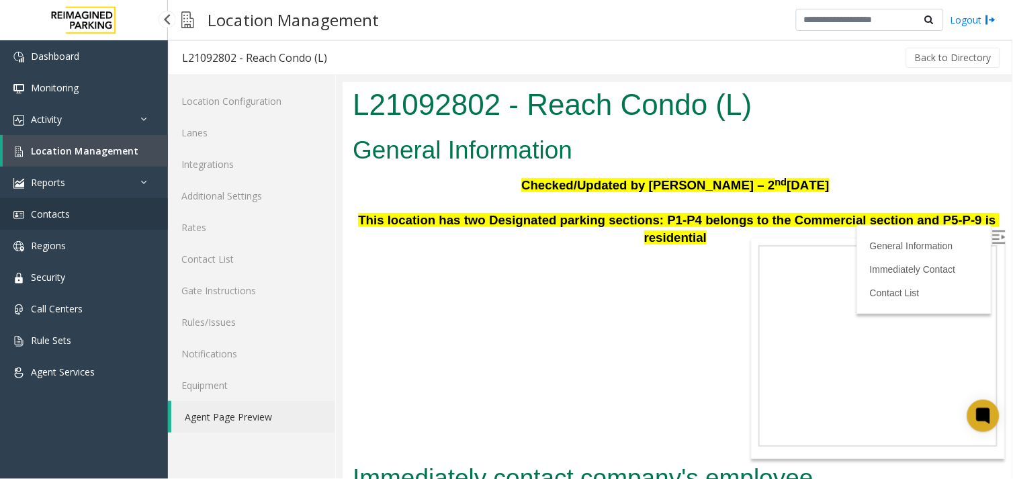
click at [85, 206] on link "Contacts" at bounding box center [84, 214] width 168 height 32
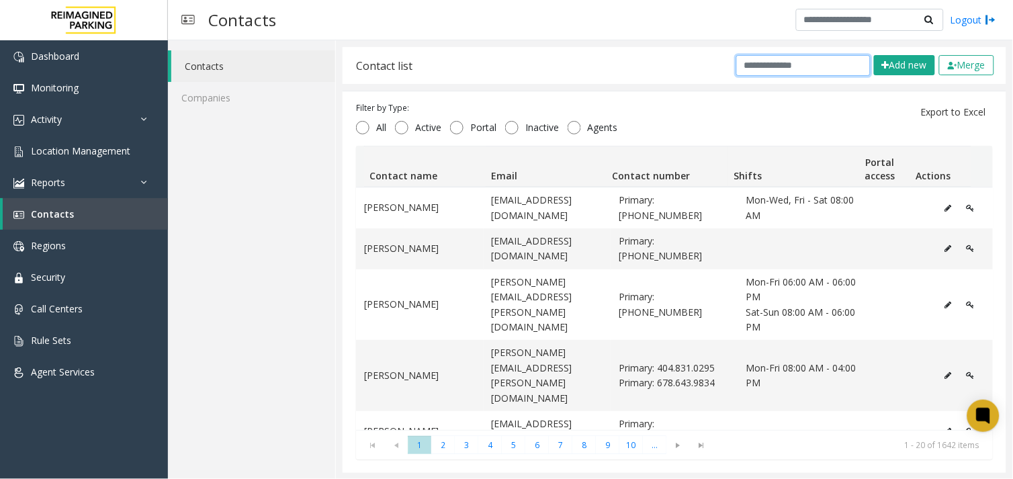
click at [808, 69] on input "text" at bounding box center [803, 65] width 134 height 21
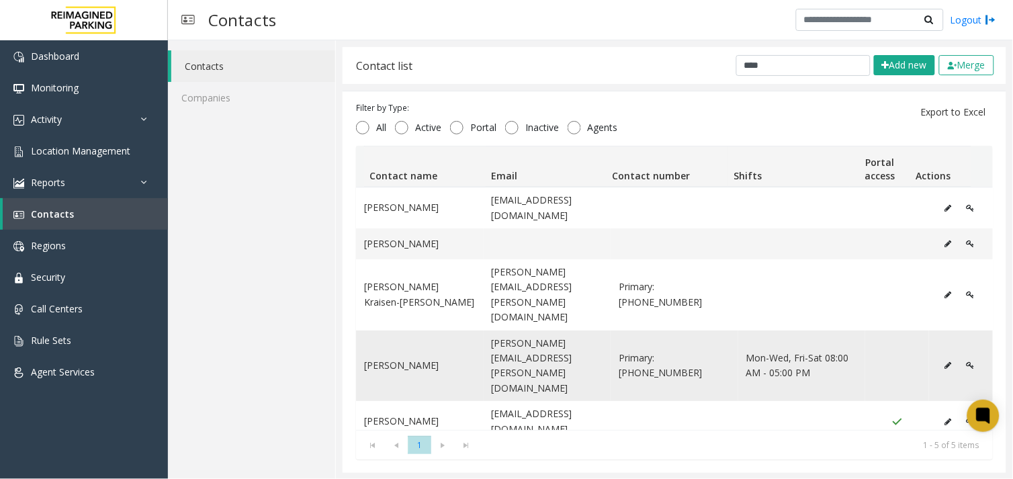
click at [945, 361] on icon "Data table" at bounding box center [948, 365] width 7 height 8
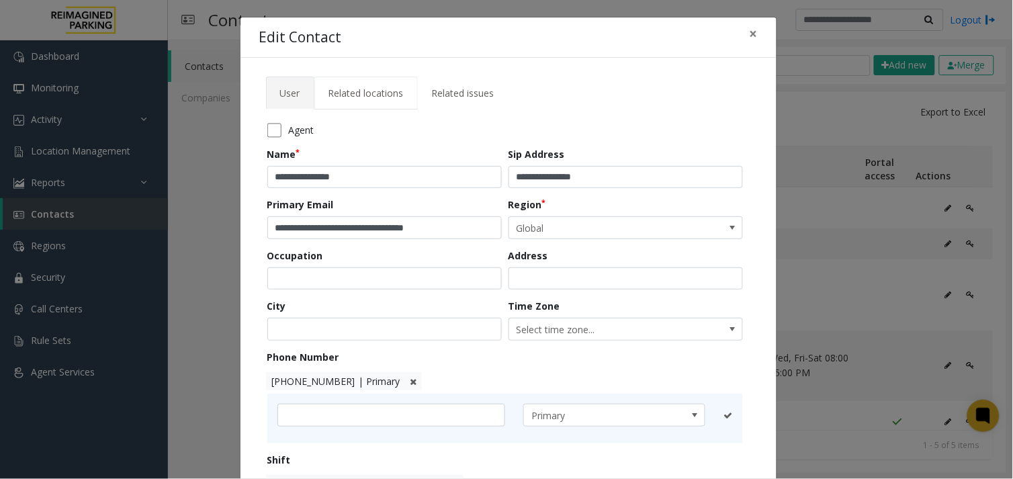
click at [337, 85] on link "Related locations" at bounding box center [365, 93] width 103 height 33
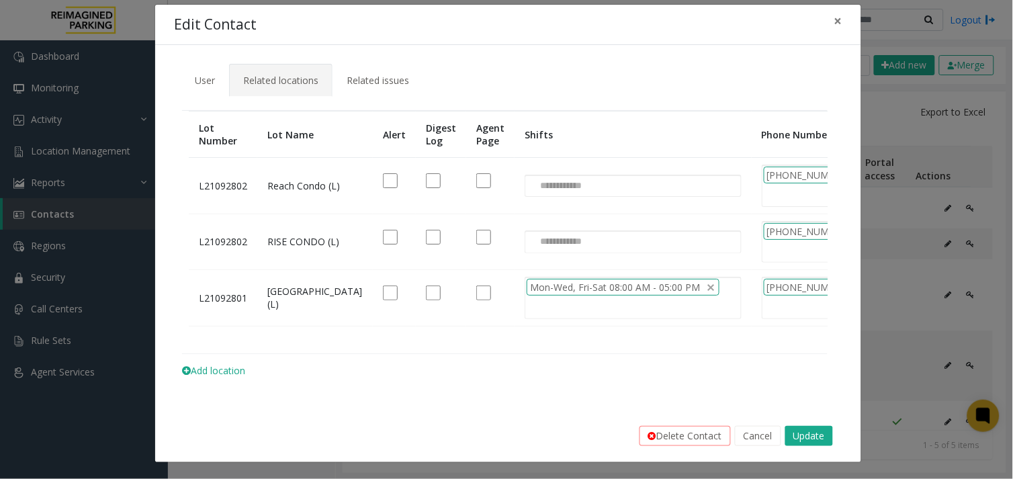
scroll to position [34, 0]
click at [414, 64] on link "Related issues" at bounding box center [378, 80] width 91 height 33
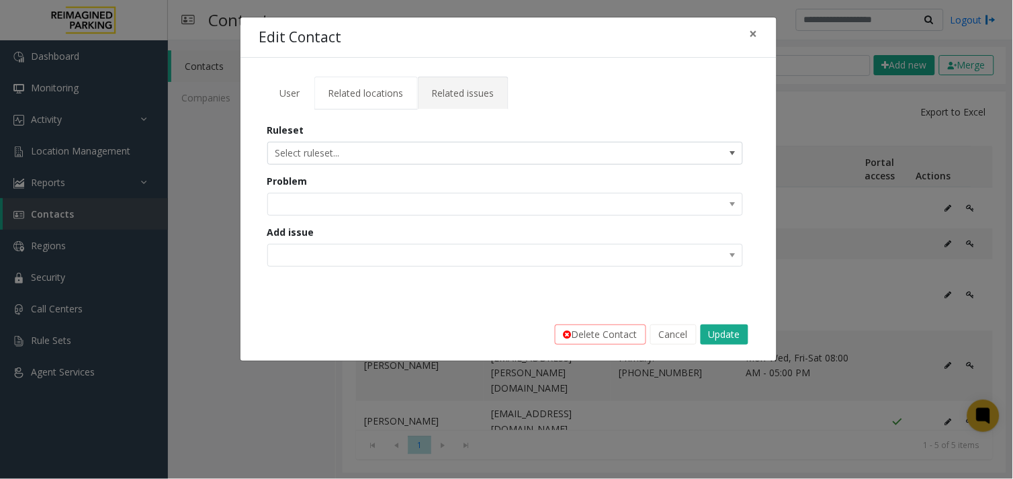
click at [353, 87] on span "Related locations" at bounding box center [366, 93] width 75 height 13
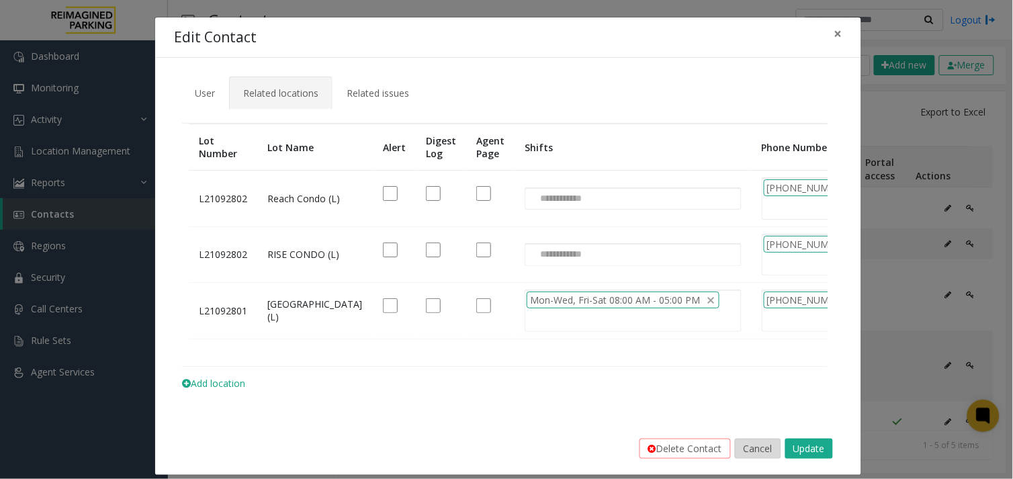
click at [736, 459] on button "Cancel" at bounding box center [758, 449] width 46 height 20
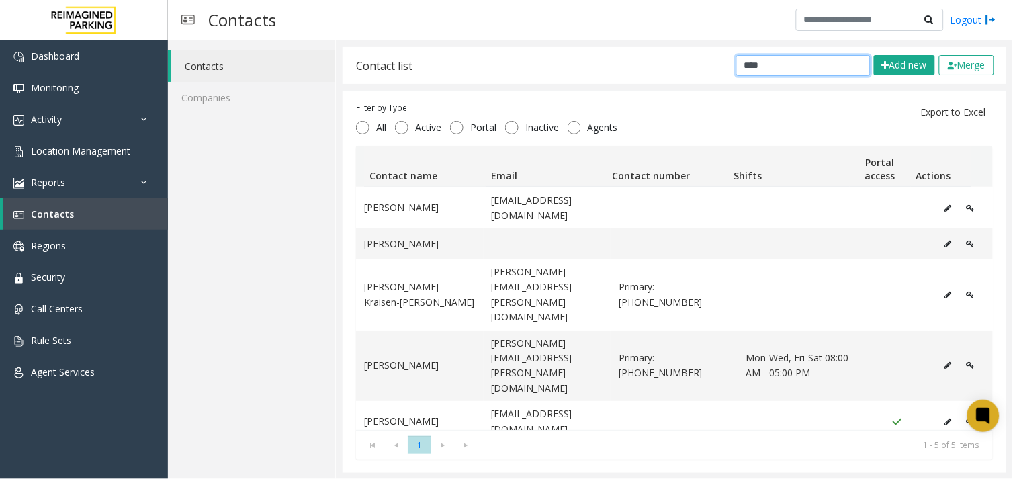
drag, startPoint x: 830, startPoint y: 58, endPoint x: 629, endPoint y: 77, distance: 202.4
click at [629, 77] on div "Contact list **** Add new Merge" at bounding box center [675, 65] width 664 height 37
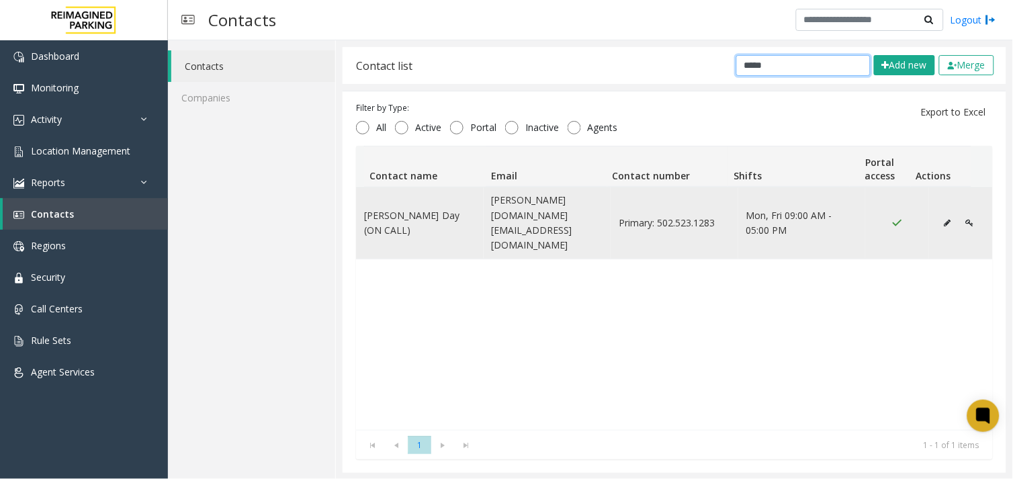
type input "*****"
click at [945, 219] on icon "Data table" at bounding box center [948, 223] width 7 height 8
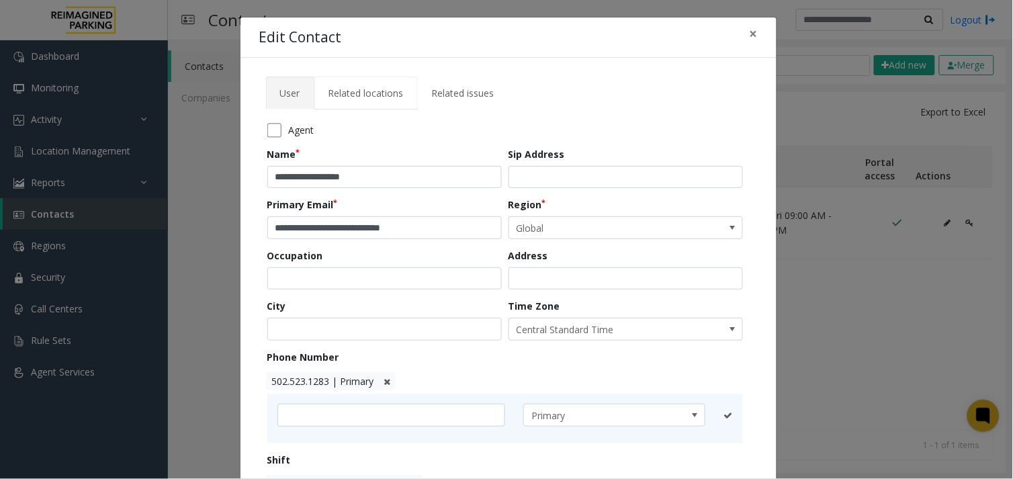
click at [345, 89] on span "Related locations" at bounding box center [366, 93] width 75 height 13
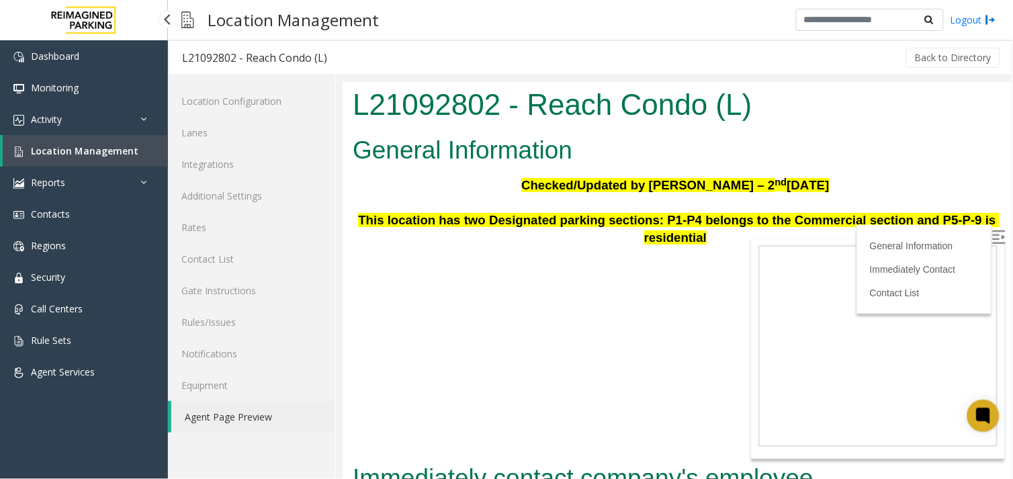
click at [103, 150] on span "Location Management" at bounding box center [84, 150] width 107 height 13
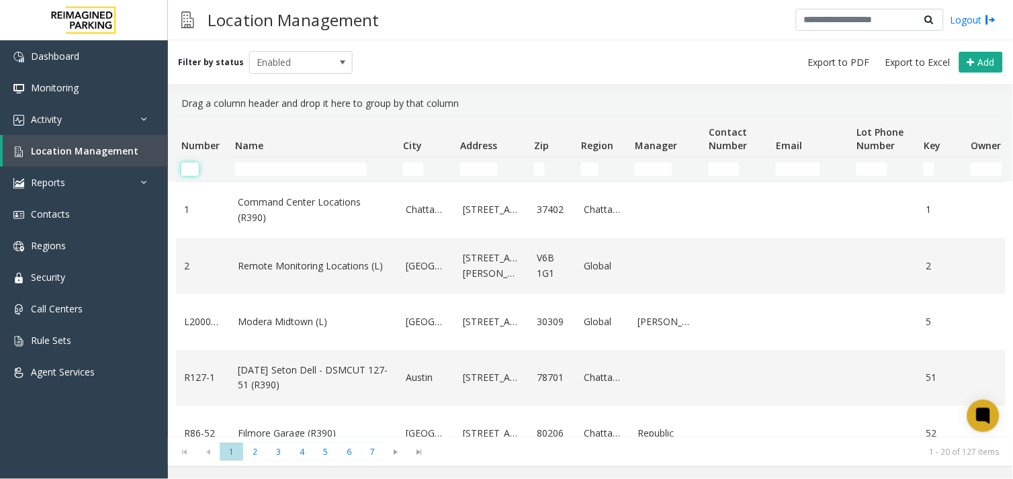
click at [191, 163] on input "Number Filter" at bounding box center [189, 169] width 17 height 13
paste input "********"
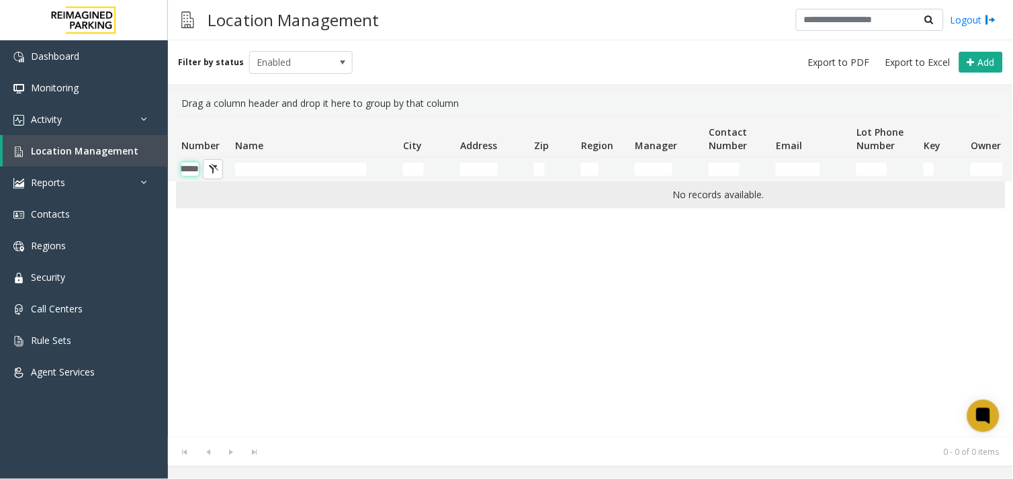
scroll to position [0, 28]
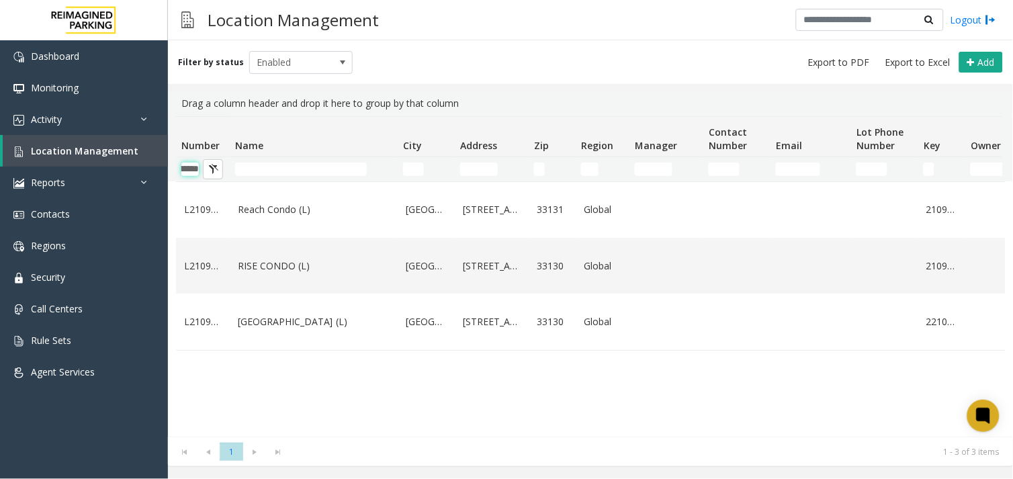
type input "*******"
click at [271, 272] on link "RISE CONDO (L)" at bounding box center [314, 266] width 152 height 15
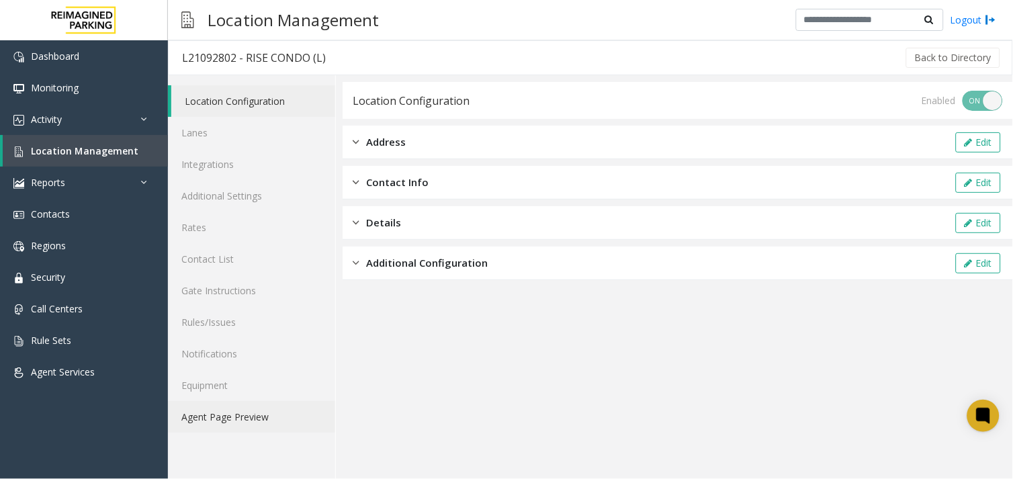
click at [232, 417] on link "Agent Page Preview" at bounding box center [251, 417] width 167 height 32
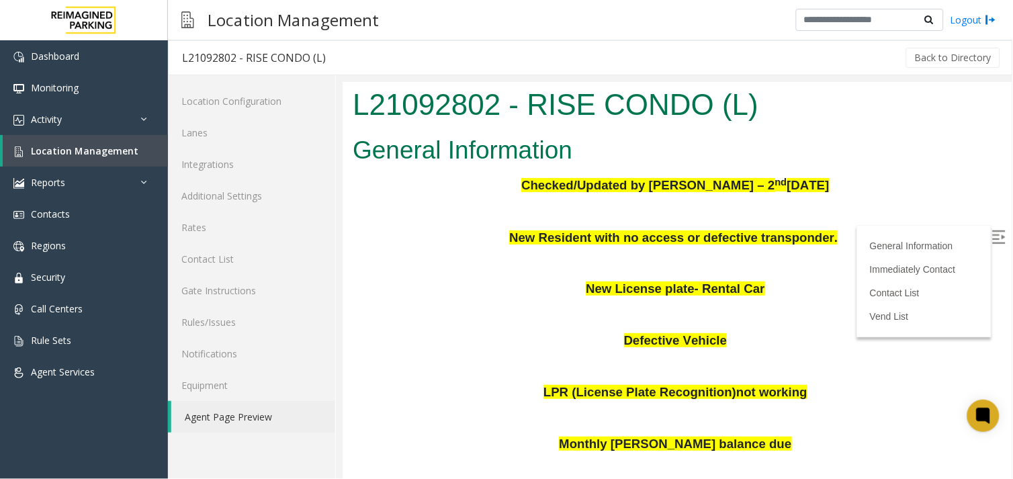
scroll to position [75, 0]
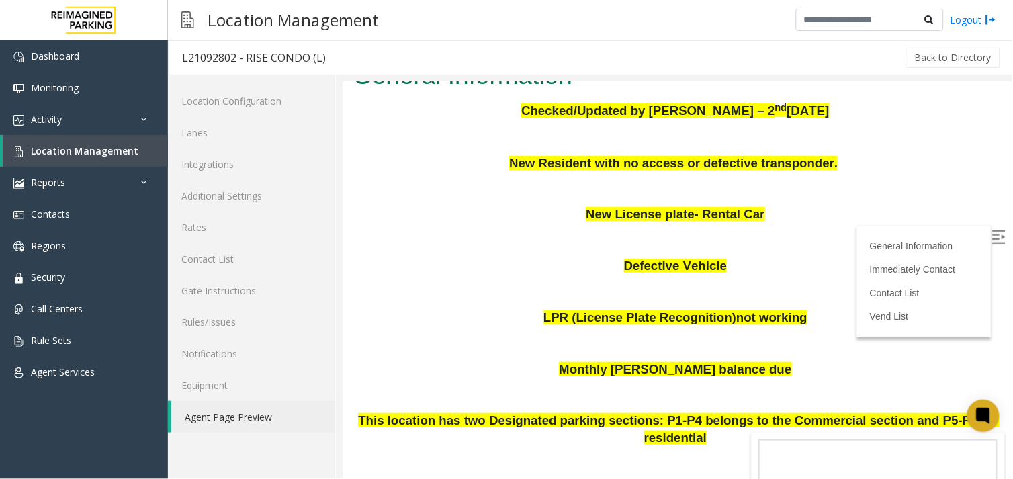
click at [992, 238] on img at bounding box center [998, 236] width 13 height 13
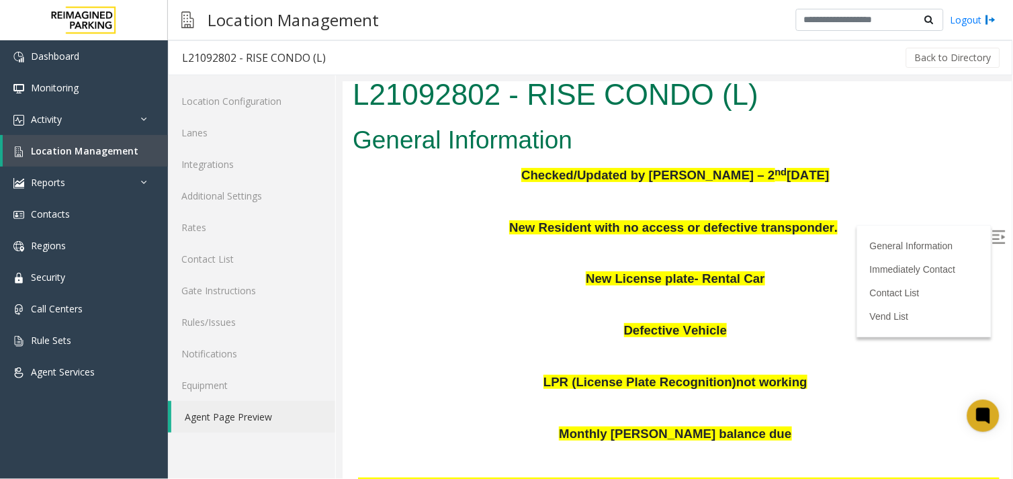
scroll to position [0, 0]
